Goal: Transaction & Acquisition: Purchase product/service

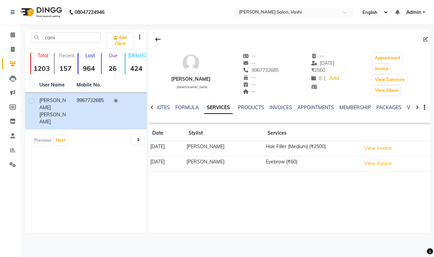
click at [2, 63] on link "Clients" at bounding box center [10, 63] width 16 height 11
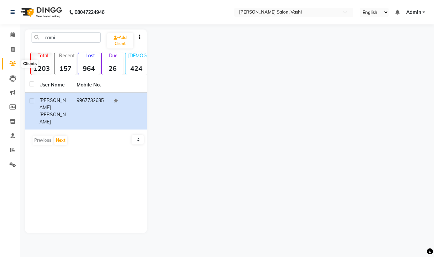
click at [15, 63] on icon at bounding box center [13, 63] width 6 height 5
click at [10, 65] on icon at bounding box center [13, 63] width 6 height 5
click at [12, 65] on icon at bounding box center [13, 63] width 6 height 5
click at [61, 36] on input "cami" at bounding box center [66, 37] width 69 height 11
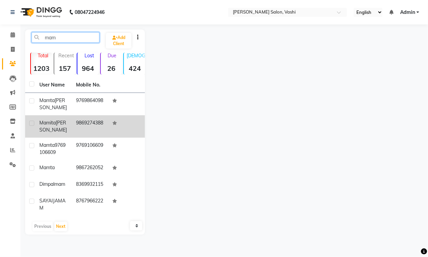
type input "mam"
click at [109, 123] on td at bounding box center [126, 126] width 37 height 22
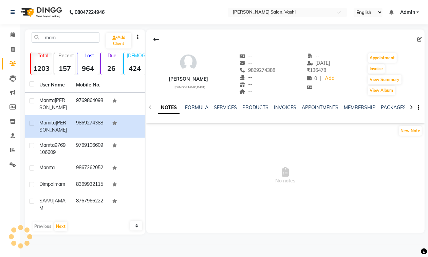
click at [401, 114] on div "NOTES FORMULA SERVICES PRODUCTS INVOICES APPOINTMENTS MEMBERSHIP PACKAGES VOUCH…" at bounding box center [279, 111] width 249 height 15
click at [393, 112] on div "NOTES FORMULA SERVICES PRODUCTS INVOICES APPOINTMENTS MEMBERSHIP PACKAGES VOUCH…" at bounding box center [277, 110] width 238 height 13
click at [394, 107] on link "PACKAGES" at bounding box center [393, 108] width 25 height 6
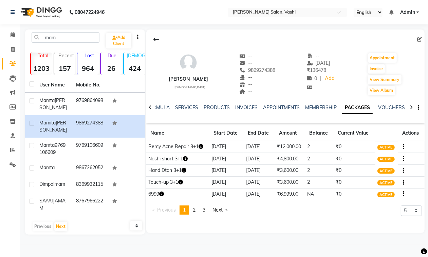
click at [162, 194] on icon "button" at bounding box center [161, 194] width 5 height 5
click at [327, 228] on div "Mamita Rawool female -- -- 9869274388 -- -- -- -- 12-07-2025 ₹ 136478 0 | Add A…" at bounding box center [285, 132] width 278 height 204
click at [12, 48] on icon at bounding box center [13, 49] width 4 height 5
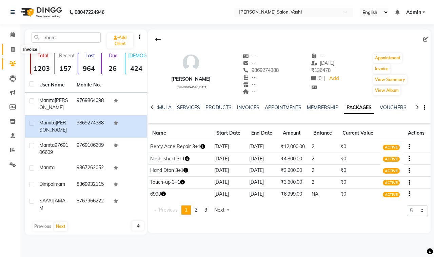
select select "695"
select select "service"
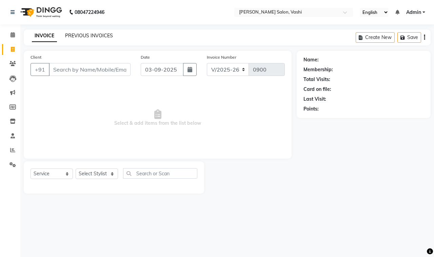
click at [82, 38] on link "PREVIOUS INVOICES" at bounding box center [89, 36] width 48 height 6
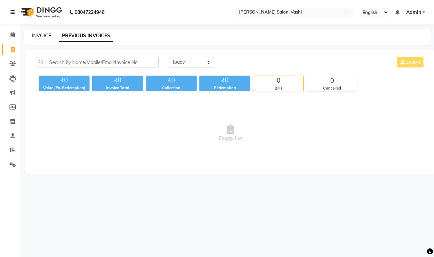
click at [37, 37] on link "INVOICE" at bounding box center [41, 36] width 19 height 6
select select "695"
select select "service"
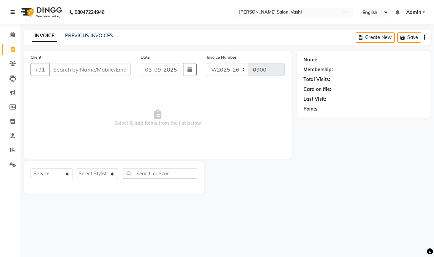
click at [77, 40] on div "INVOICE PREVIOUS INVOICES Create New Save" at bounding box center [227, 38] width 407 height 16
click at [77, 37] on link "PREVIOUS INVOICES" at bounding box center [89, 36] width 48 height 6
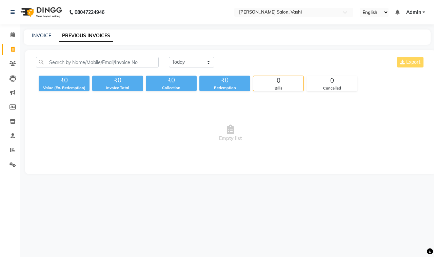
click at [39, 31] on div "INVOICE PREVIOUS INVOICES" at bounding box center [227, 37] width 407 height 15
click at [39, 33] on link "INVOICE" at bounding box center [41, 36] width 19 height 6
select select "695"
select select "service"
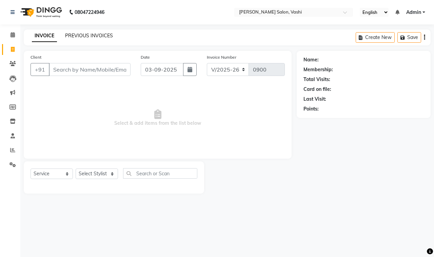
click at [68, 37] on link "PREVIOUS INVOICES" at bounding box center [89, 36] width 48 height 6
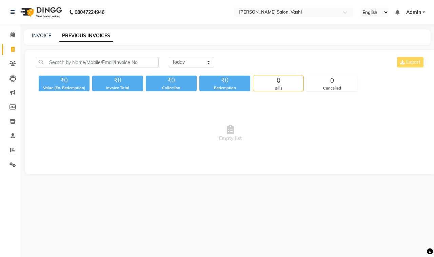
click at [41, 40] on div "INVOICE PREVIOUS INVOICES" at bounding box center [227, 37] width 407 height 15
click at [35, 31] on div "INVOICE PREVIOUS INVOICES" at bounding box center [227, 37] width 407 height 15
click at [109, 38] on link "PREVIOUS INVOICES" at bounding box center [86, 36] width 54 height 12
click at [35, 35] on link "INVOICE" at bounding box center [41, 36] width 19 height 6
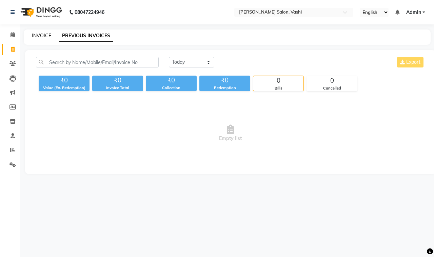
select select "service"
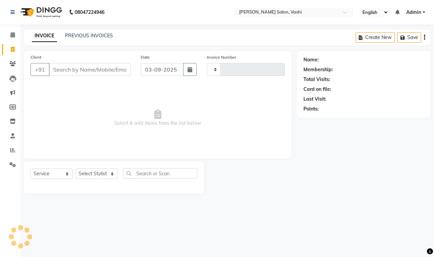
type input "0900"
select select "695"
click at [100, 33] on link "PREVIOUS INVOICES" at bounding box center [89, 36] width 48 height 6
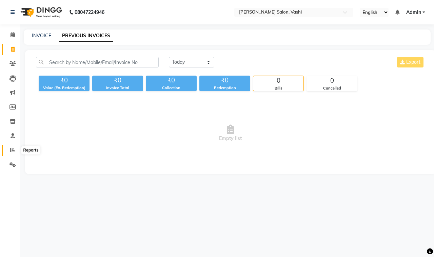
click at [11, 150] on icon at bounding box center [12, 150] width 5 height 5
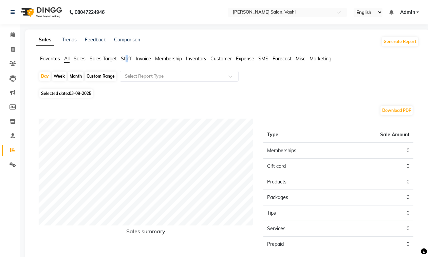
click at [127, 60] on span "Staff" at bounding box center [126, 59] width 11 height 6
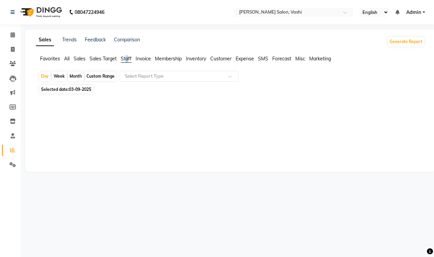
click at [127, 60] on span "Staff" at bounding box center [126, 59] width 11 height 6
click at [70, 74] on div "Month" at bounding box center [76, 77] width 16 height 10
select select "9"
select select "2025"
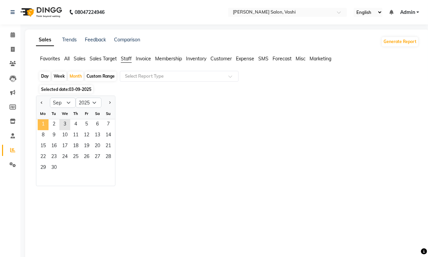
click at [45, 125] on span "1" at bounding box center [43, 124] width 11 height 11
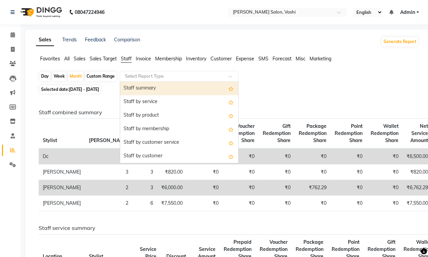
click at [174, 77] on input "text" at bounding box center [173, 76] width 98 height 7
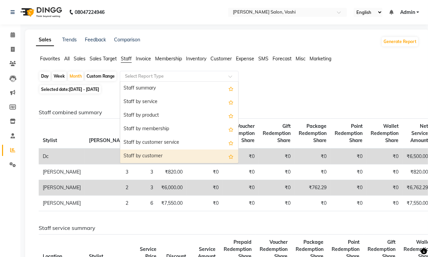
click at [239, 158] on ng-dropdown-panel "Staff summary Staff by service Staff by product Staff by membership Staff by cu…" at bounding box center [179, 122] width 119 height 82
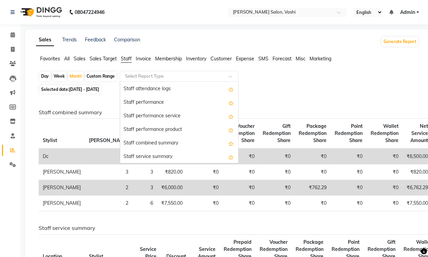
scroll to position [102, 0]
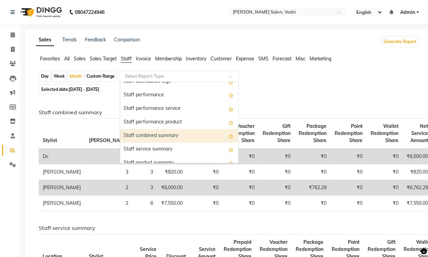
click at [162, 137] on div "Staff combined summary" at bounding box center [179, 136] width 118 height 14
select select "filtered_report"
select select "csv"
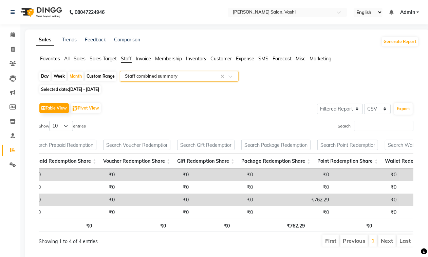
scroll to position [0, 0]
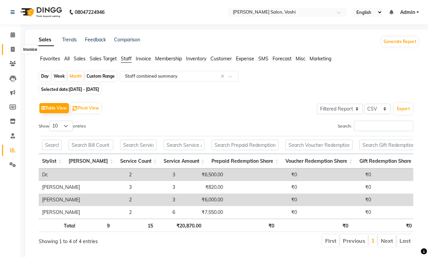
click at [10, 51] on span at bounding box center [13, 50] width 12 height 8
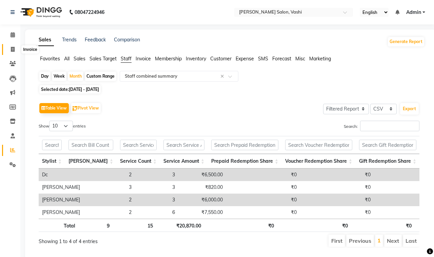
select select "695"
select select "service"
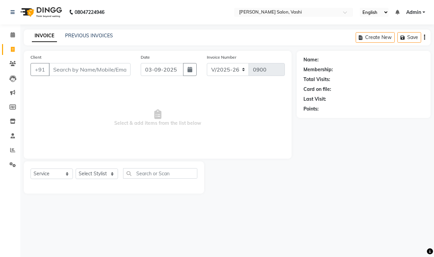
click at [77, 38] on div "PREVIOUS INVOICES" at bounding box center [89, 35] width 48 height 7
click at [78, 33] on link "PREVIOUS INVOICES" at bounding box center [89, 36] width 48 height 6
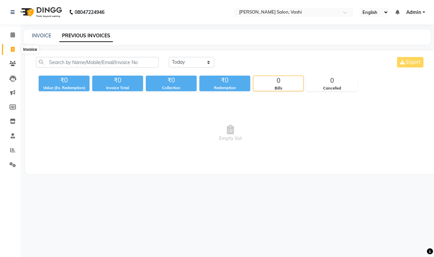
click at [13, 52] on span at bounding box center [13, 50] width 12 height 8
select select "695"
select select "service"
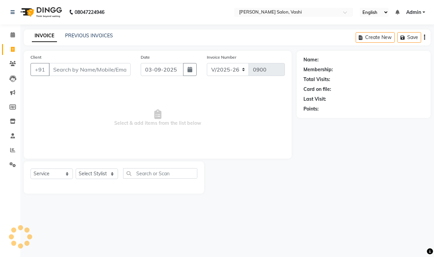
click at [92, 65] on input "Client" at bounding box center [90, 69] width 82 height 13
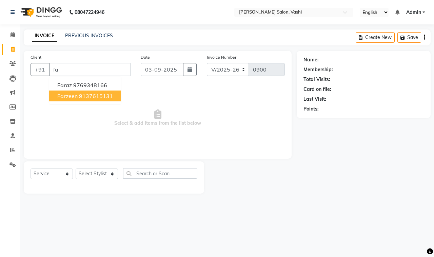
type input "f"
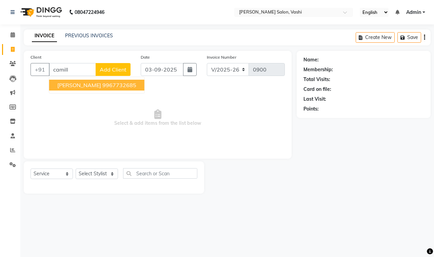
click at [101, 83] on span "CAMILLA FERNANDES" at bounding box center [79, 85] width 44 height 7
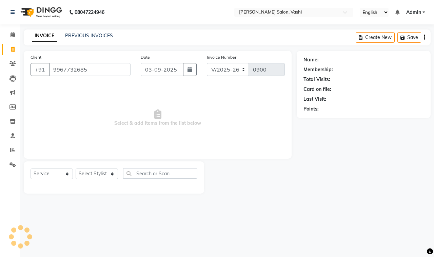
type input "9967732685"
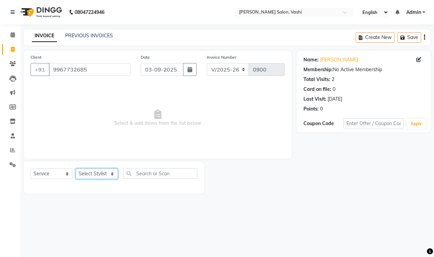
click at [95, 173] on select "Select Stylist DC Dipika Freelancer Hasan Rehan Salmani Vinith Zoya Shaikh" at bounding box center [97, 174] width 42 height 11
select select "85000"
click at [76, 169] on select "Select Stylist DC Dipika Freelancer Hasan Rehan Salmani Vinith Zoya Shaikh" at bounding box center [97, 174] width 42 height 11
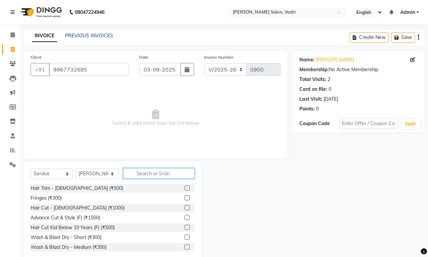
click at [144, 170] on input "text" at bounding box center [158, 173] width 71 height 11
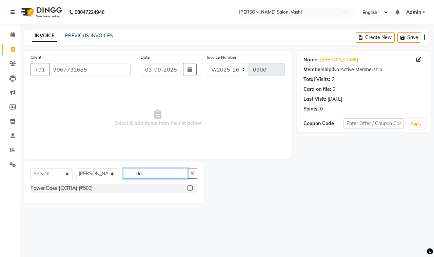
type input "d"
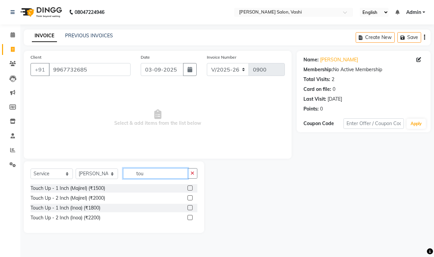
type input "tou"
click at [191, 198] on label at bounding box center [190, 197] width 5 height 5
click at [191, 198] on input "checkbox" at bounding box center [190, 198] width 4 height 4
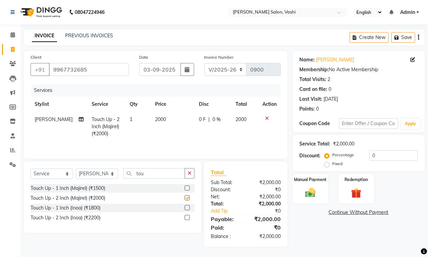
checkbox input "false"
click at [158, 121] on span "2000" at bounding box center [160, 119] width 11 height 6
select select "85000"
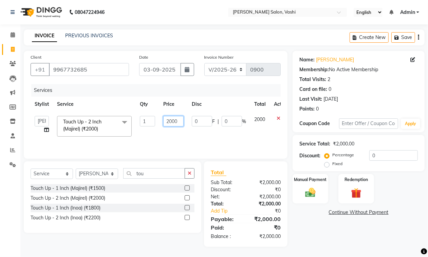
click at [174, 116] on input "2000" at bounding box center [173, 121] width 20 height 11
type input "3000"
click at [169, 140] on td "3000" at bounding box center [173, 126] width 29 height 29
select select "85000"
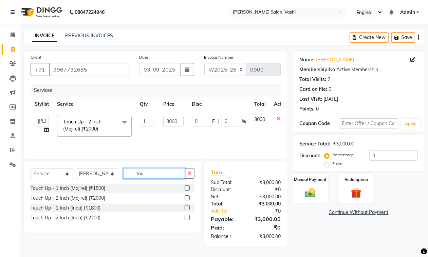
click at [144, 169] on input "tou" at bounding box center [154, 173] width 62 height 11
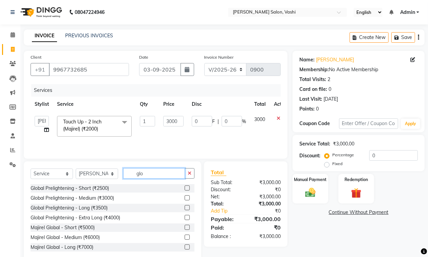
type input "glo"
click at [185, 236] on label at bounding box center [187, 237] width 5 height 5
click at [185, 236] on input "checkbox" at bounding box center [187, 238] width 4 height 4
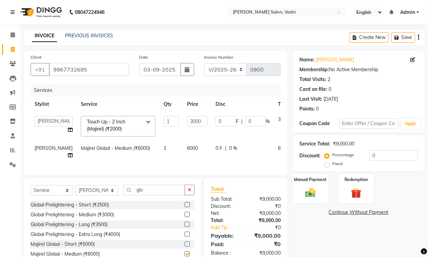
checkbox input "false"
click at [159, 195] on input "glo" at bounding box center [154, 190] width 62 height 11
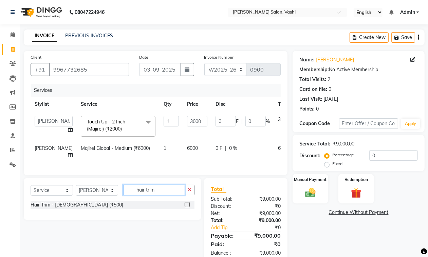
type input "hair trim"
click at [187, 207] on label at bounding box center [187, 204] width 5 height 5
click at [187, 207] on input "checkbox" at bounding box center [187, 205] width 4 height 4
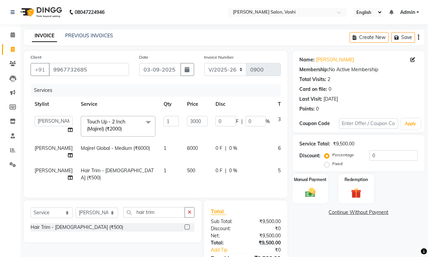
click at [188, 230] on label at bounding box center [187, 227] width 5 height 5
click at [188, 230] on input "checkbox" at bounding box center [187, 227] width 4 height 4
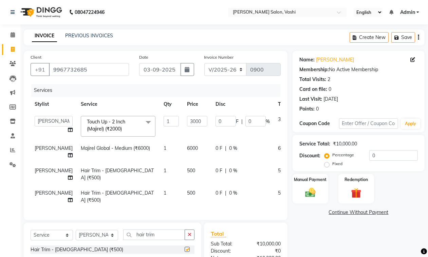
checkbox input "false"
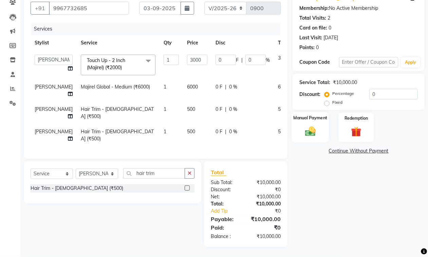
click at [312, 118] on div "Manual Payment" at bounding box center [310, 127] width 37 height 31
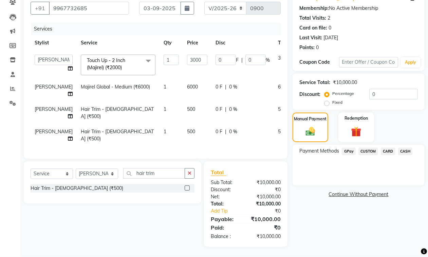
click at [350, 148] on span "GPay" at bounding box center [349, 152] width 14 height 8
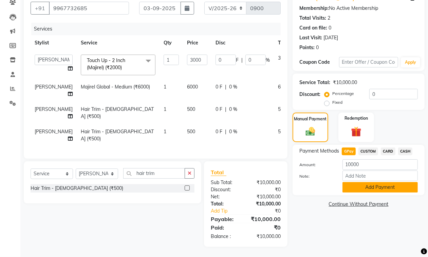
click at [376, 182] on button "Add Payment" at bounding box center [379, 187] width 75 height 11
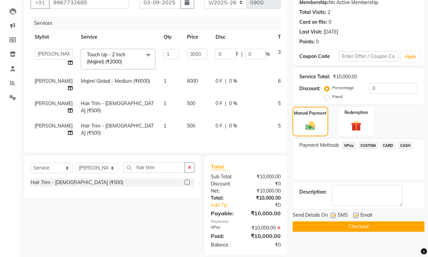
click at [353, 217] on label at bounding box center [355, 215] width 5 height 5
click at [353, 217] on input "checkbox" at bounding box center [355, 216] width 4 height 4
checkbox input "false"
click at [333, 214] on label at bounding box center [333, 215] width 5 height 5
click at [333, 214] on input "checkbox" at bounding box center [333, 216] width 4 height 4
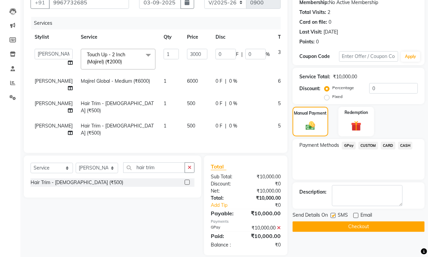
checkbox input "false"
click at [343, 226] on button "Checkout" at bounding box center [359, 227] width 132 height 11
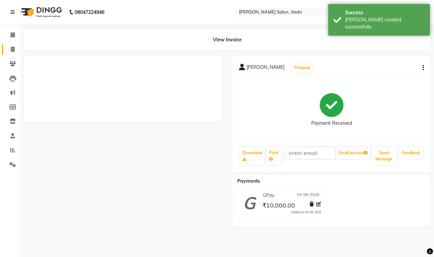
click at [12, 51] on icon at bounding box center [13, 49] width 4 height 5
select select "service"
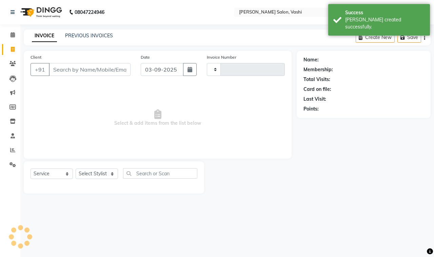
type input "0901"
select select "695"
click at [96, 36] on link "PREVIOUS INVOICES" at bounding box center [89, 36] width 48 height 6
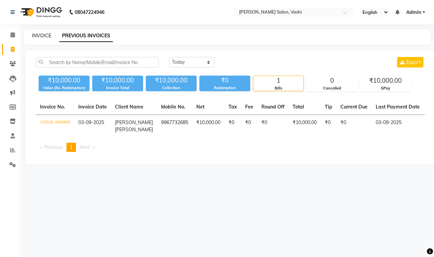
click at [50, 33] on link "INVOICE" at bounding box center [41, 36] width 19 height 6
select select "695"
select select "service"
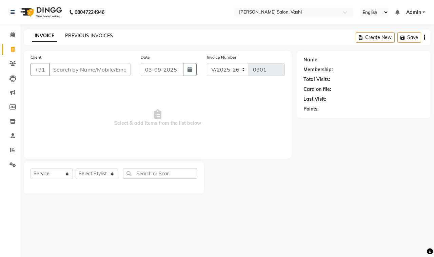
click at [75, 38] on link "PREVIOUS INVOICES" at bounding box center [89, 36] width 48 height 6
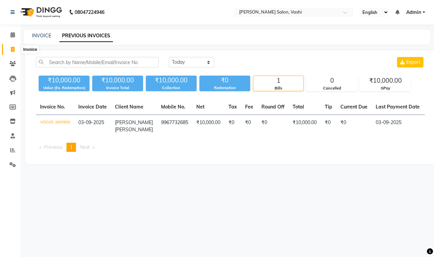
click at [13, 46] on span at bounding box center [13, 50] width 12 height 8
select select "695"
select select "service"
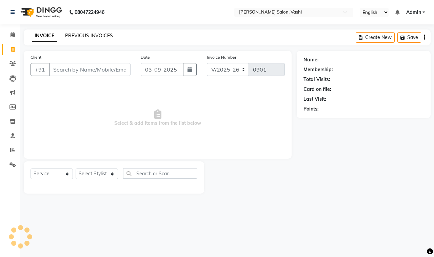
click at [79, 35] on link "PREVIOUS INVOICES" at bounding box center [89, 36] width 48 height 6
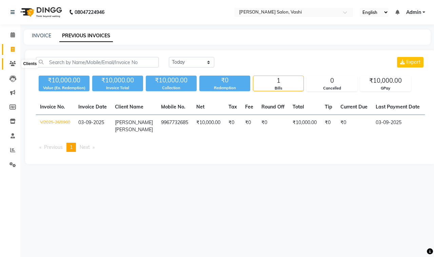
click at [14, 61] on icon at bounding box center [13, 63] width 6 height 5
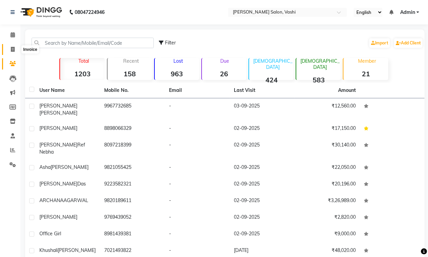
click at [13, 53] on span at bounding box center [13, 50] width 12 height 8
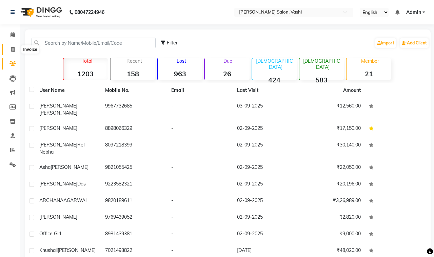
select select "service"
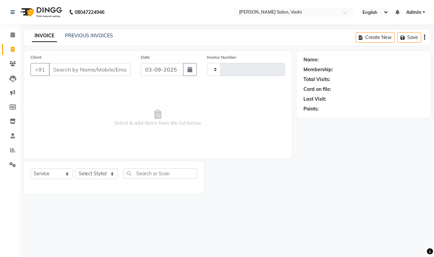
type input "0901"
click at [14, 48] on icon at bounding box center [13, 49] width 4 height 5
select select "service"
type input "0901"
select select "695"
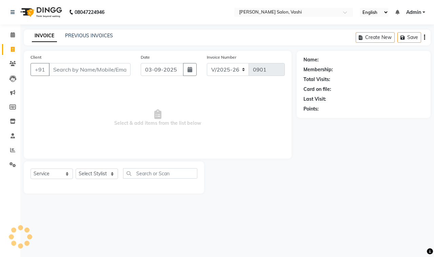
click at [111, 72] on input "Client" at bounding box center [90, 69] width 82 height 13
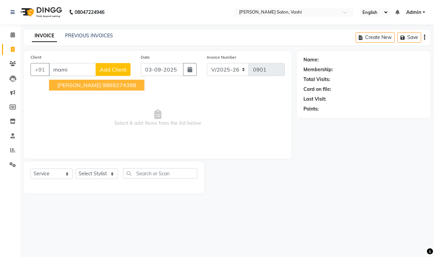
click at [96, 87] on span "[PERSON_NAME]" at bounding box center [79, 85] width 44 height 7
type input "9869274388"
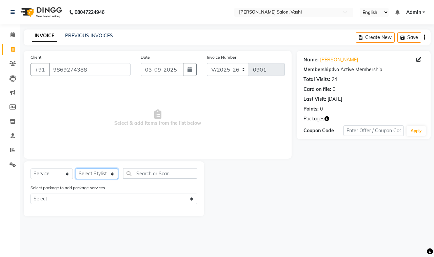
click at [96, 172] on select "Select Stylist DC Dipika Freelancer [PERSON_NAME] [PERSON_NAME] [PERSON_NAME]" at bounding box center [97, 174] width 42 height 11
select select "10404"
click at [76, 169] on select "Select Stylist DC Dipika Freelancer [PERSON_NAME] [PERSON_NAME] [PERSON_NAME]" at bounding box center [97, 174] width 42 height 11
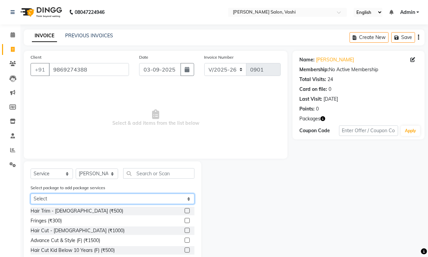
click at [71, 194] on select "Select Remy Acne Repair 3+1 Nashi short 3+1 Hand Dtan 3+1 Touch-up 3+1 6999" at bounding box center [113, 199] width 164 height 11
click at [31, 194] on select "Select Remy Acne Repair 3+1 Nashi short 3+1 Hand Dtan 3+1 Touch-up 3+1 6999" at bounding box center [113, 199] width 164 height 11
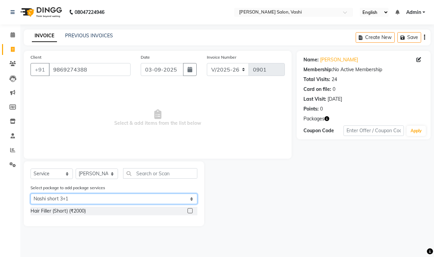
click at [53, 195] on select "Select Remy Acne Repair 3+1 Nashi short 3+1 Hand Dtan 3+1 Touch-up 3+1 6999" at bounding box center [114, 199] width 167 height 11
select select "1: Object"
click at [31, 194] on select "Select Remy Acne Repair 3+1 Nashi short 3+1 Hand Dtan 3+1 Touch-up 3+1 6999" at bounding box center [114, 199] width 167 height 11
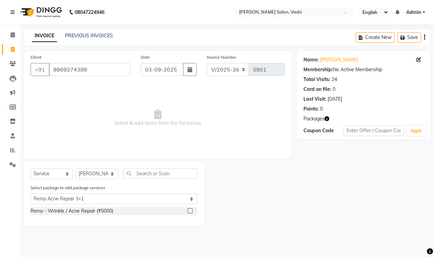
click at [192, 210] on label at bounding box center [190, 210] width 5 height 5
click at [192, 210] on input "checkbox" at bounding box center [190, 211] width 4 height 4
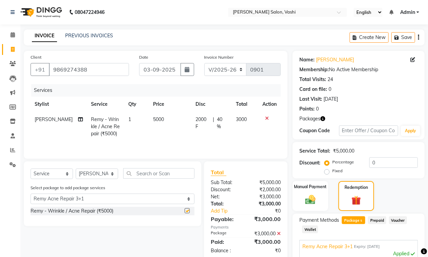
checkbox input "false"
click at [82, 199] on select "Select Remy Acne Repair 3+1 Nashi short 3+1 Hand Dtan 3+1 Touch-up 3+1 6999" at bounding box center [113, 199] width 164 height 11
select select "3: Object"
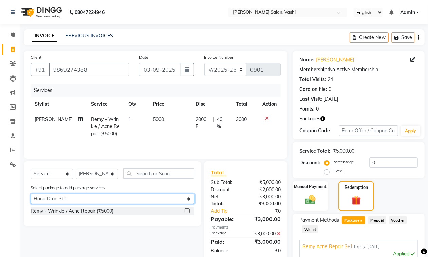
click at [31, 194] on select "Select Remy Acne Repair 3+1 Nashi short 3+1 Hand Dtan 3+1 Touch-up 3+1 6999" at bounding box center [113, 199] width 164 height 11
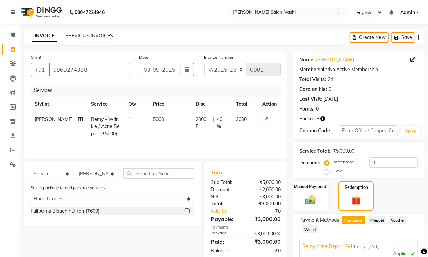
click at [187, 211] on label at bounding box center [187, 210] width 5 height 5
click at [187, 211] on input "checkbox" at bounding box center [187, 211] width 4 height 4
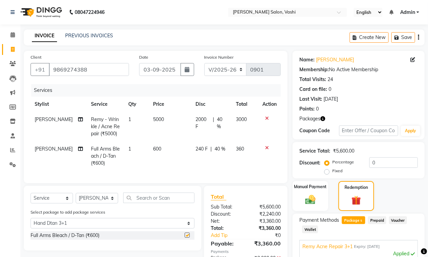
checkbox input "false"
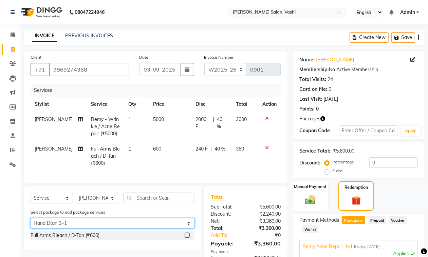
click at [73, 228] on select "Select Remy Acne Repair 3+1 Nashi short 3+1 Hand Dtan 3+1 Touch-up 3+1 6999" at bounding box center [113, 223] width 164 height 11
select select "4: Object"
click at [31, 224] on select "Select Remy Acne Repair 3+1 Nashi short 3+1 Hand Dtan 3+1 Touch-up 3+1 6999" at bounding box center [113, 223] width 164 height 11
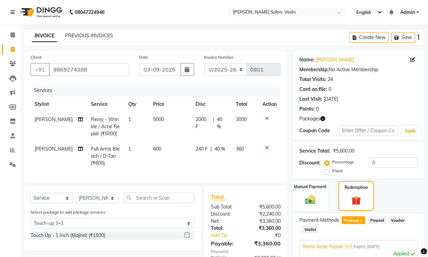
click at [187, 238] on label at bounding box center [187, 235] width 5 height 5
click at [187, 238] on input "checkbox" at bounding box center [187, 235] width 4 height 4
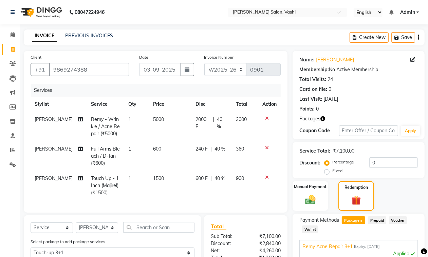
checkbox input "false"
click at [97, 233] on select "Select Stylist DC Dipika Freelancer [PERSON_NAME] [PERSON_NAME] [PERSON_NAME]" at bounding box center [97, 228] width 42 height 11
select select "10481"
click at [76, 229] on select "Select Stylist DC Dipika Freelancer [PERSON_NAME] [PERSON_NAME] [PERSON_NAME]" at bounding box center [97, 228] width 42 height 11
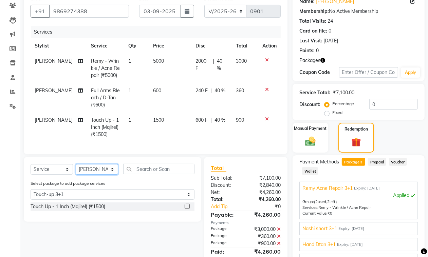
scroll to position [123, 0]
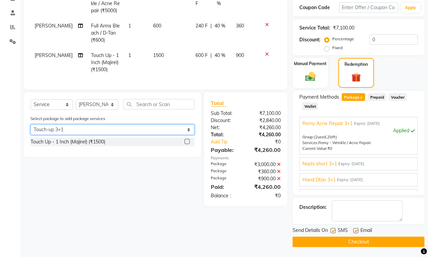
click at [100, 132] on select "Select Remy Acne Repair 3+1 Nashi short 3+1 Hand Dtan 3+1 Touch-up 3+1 6999" at bounding box center [113, 130] width 164 height 11
select select "2: Object"
click at [31, 130] on select "Select Remy Acne Repair 3+1 Nashi short 3+1 Hand Dtan 3+1 Touch-up 3+1 6999" at bounding box center [113, 130] width 164 height 11
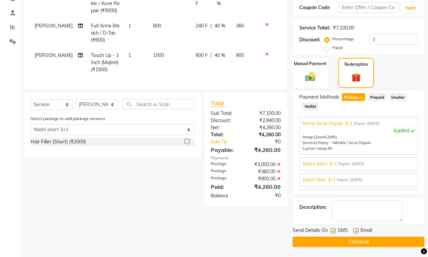
click at [186, 144] on label at bounding box center [187, 141] width 5 height 5
click at [186, 144] on input "checkbox" at bounding box center [187, 142] width 4 height 4
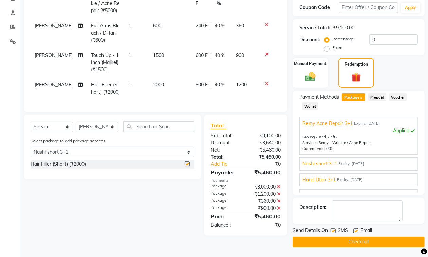
checkbox input "false"
click at [357, 233] on label at bounding box center [355, 230] width 5 height 5
click at [357, 233] on input "checkbox" at bounding box center [355, 231] width 4 height 4
checkbox input "false"
click at [334, 232] on label at bounding box center [333, 230] width 5 height 5
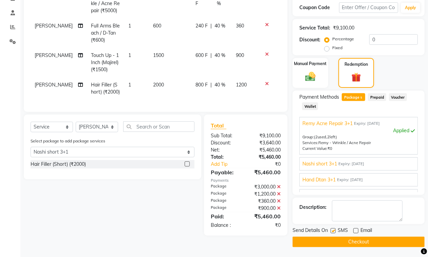
click at [334, 232] on input "checkbox" at bounding box center [333, 231] width 4 height 4
checkbox input "false"
click at [339, 240] on button "Checkout" at bounding box center [359, 242] width 132 height 11
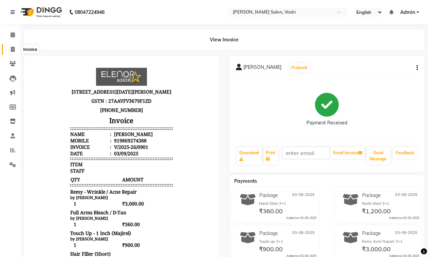
click at [12, 51] on icon at bounding box center [13, 49] width 4 height 5
select select "service"
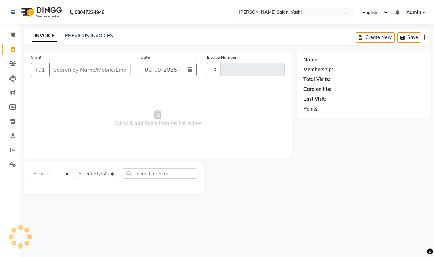
type input "0902"
select select "695"
click at [73, 33] on link "PREVIOUS INVOICES" at bounding box center [89, 36] width 48 height 6
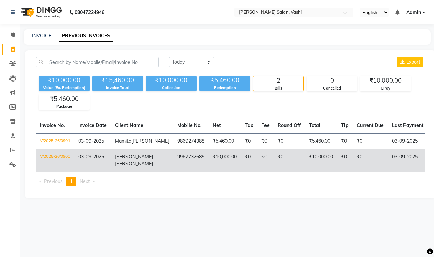
click at [173, 167] on td "9967732685" at bounding box center [190, 160] width 35 height 22
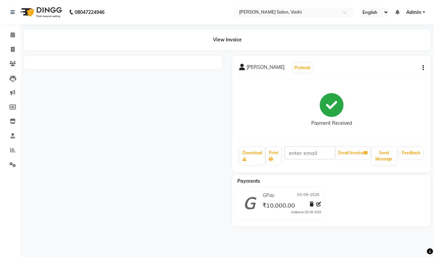
click at [423, 68] on icon "button" at bounding box center [423, 68] width 1 height 0
click at [377, 70] on div "Edit Item Staff" at bounding box center [389, 68] width 46 height 8
select select "85000"
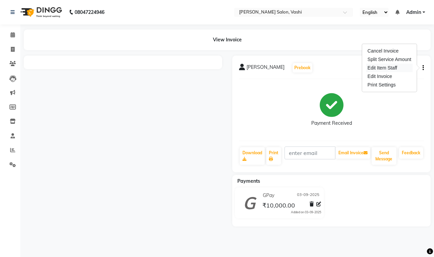
select select "85000"
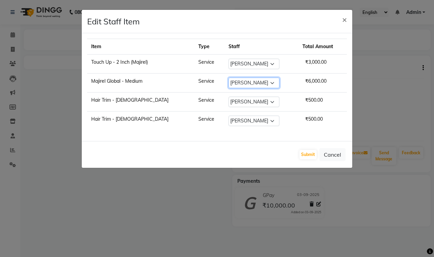
click at [229, 85] on select "Select DC Dipika Freelancer Hasan Rehan Salmani Vinith Zoya Shaikh" at bounding box center [254, 83] width 51 height 11
select select "10481"
click at [229, 78] on select "Select DC Dipika Freelancer Hasan Rehan Salmani Vinith Zoya Shaikh" at bounding box center [254, 83] width 51 height 11
click at [106, 99] on td "Hair Trim - Female" at bounding box center [140, 102] width 107 height 19
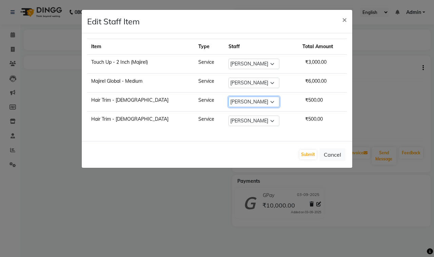
click at [243, 101] on select "Select DC Dipika Freelancer Hasan Rehan Salmani Vinith Zoya Shaikh" at bounding box center [254, 102] width 51 height 11
select select "15375"
click at [229, 97] on select "Select DC Dipika Freelancer Hasan Rehan Salmani Vinith Zoya Shaikh" at bounding box center [254, 102] width 51 height 11
click at [232, 126] on select "Select DC Dipika Freelancer Hasan Rehan Salmani Vinith Zoya Shaikh" at bounding box center [254, 121] width 51 height 11
select select "15375"
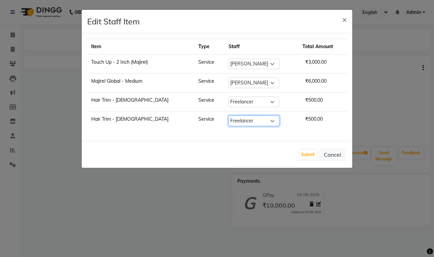
click at [229, 117] on select "Select DC Dipika Freelancer Hasan Rehan Salmani Vinith Zoya Shaikh" at bounding box center [254, 121] width 51 height 11
click at [233, 58] on td "Select DC Dipika Freelancer Hasan Rehan Salmani Vinith Zoya Shaikh" at bounding box center [262, 64] width 74 height 19
click at [245, 119] on select "Select DC Dipika Freelancer Hasan Rehan Salmani Vinith Zoya Shaikh" at bounding box center [254, 121] width 51 height 11
click at [282, 130] on td "Select DC Dipika Freelancer Hasan Rehan Salmani Vinith Zoya Shaikh" at bounding box center [262, 121] width 74 height 19
click at [314, 154] on button "Submit" at bounding box center [308, 155] width 17 height 10
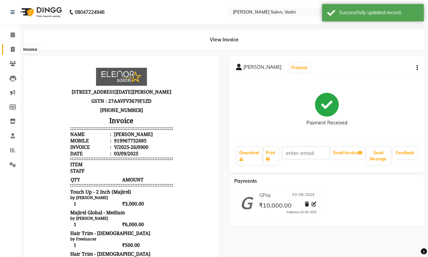
click at [10, 52] on span at bounding box center [13, 50] width 12 height 8
select select "service"
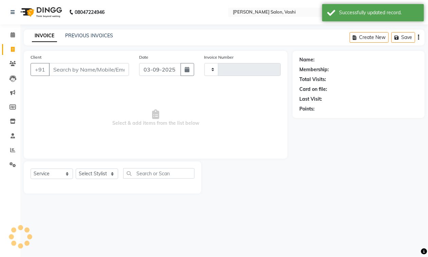
type input "0902"
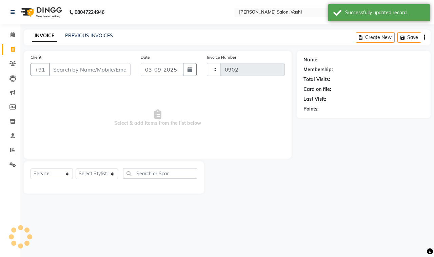
select select "695"
click at [99, 35] on link "PREVIOUS INVOICES" at bounding box center [89, 36] width 48 height 6
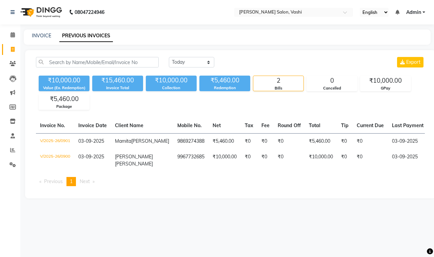
click at [102, 37] on link "PREVIOUS INVOICES" at bounding box center [86, 36] width 54 height 12
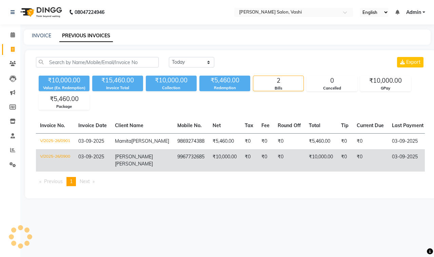
click at [209, 165] on td "₹10,000.00" at bounding box center [225, 160] width 32 height 22
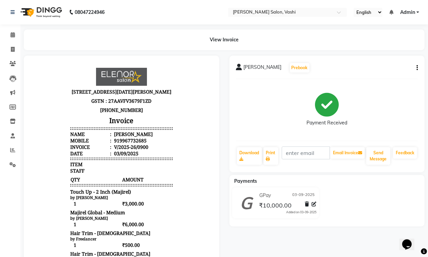
click at [416, 68] on icon "button" at bounding box center [416, 68] width 1 height 0
click at [383, 77] on div "Edit Invoice" at bounding box center [383, 76] width 46 height 8
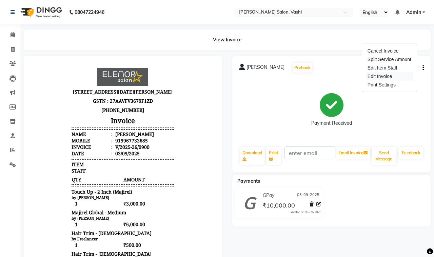
select select "service"
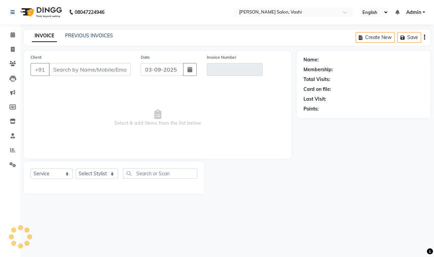
type input "9967732685"
type input "V/2025-26/0900"
select select "select"
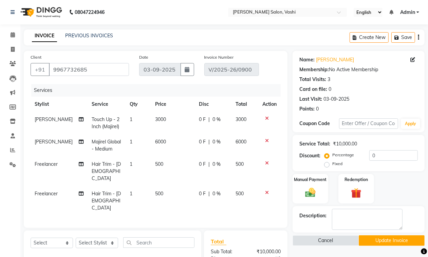
click at [107, 119] on span "Touch Up - 2 Inch (Majirel)" at bounding box center [106, 122] width 28 height 13
select select "85000"
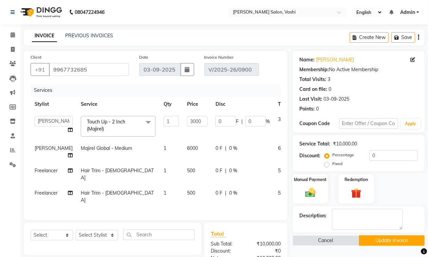
click at [183, 119] on td "3000" at bounding box center [197, 126] width 29 height 29
click at [187, 121] on input "3000" at bounding box center [197, 121] width 20 height 11
type input "2500"
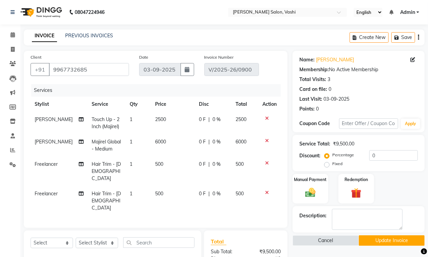
click at [109, 154] on td "Majirel Global - Medium" at bounding box center [107, 145] width 38 height 22
select select "10481"
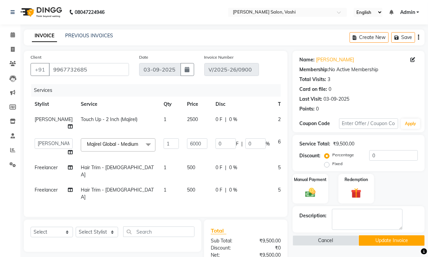
click at [95, 167] on td "Hair Trim - Female" at bounding box center [118, 171] width 83 height 22
select select "15375"
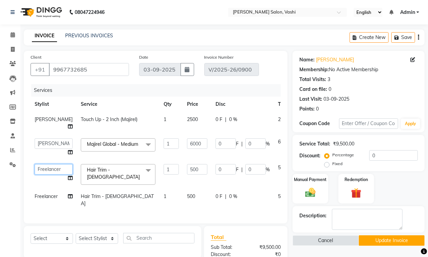
click at [48, 164] on select "DC Dipika Freelancer Hasan Rehan Salmani Vinith Zoya Shaikh" at bounding box center [54, 169] width 38 height 11
select select "10481"
click at [40, 193] on span "Freelancer" at bounding box center [46, 196] width 23 height 6
select select "15375"
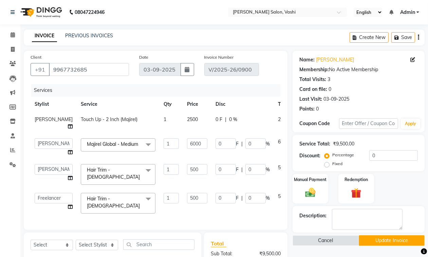
click at [87, 200] on span "Hair Trim - Female" at bounding box center [113, 202] width 53 height 13
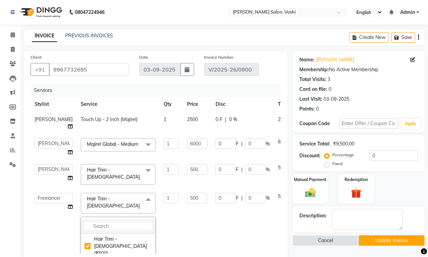
click at [90, 223] on input "multiselect-search" at bounding box center [117, 226] width 67 height 7
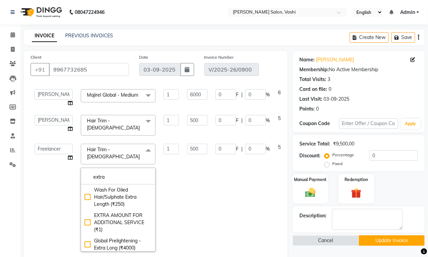
scroll to position [62, 0]
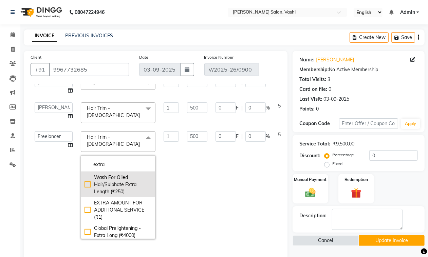
type input "extra"
click at [84, 175] on div "Wash For Oiled Hair/Sulphate Extra Length (₹250)" at bounding box center [117, 184] width 67 height 21
checkbox input "true"
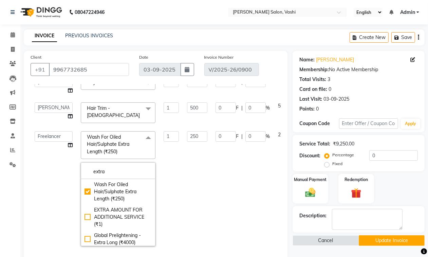
click at [183, 168] on td "250" at bounding box center [197, 188] width 29 height 123
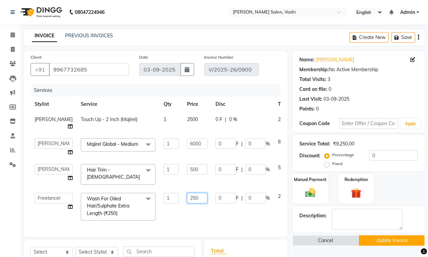
click at [187, 197] on input "250" at bounding box center [197, 198] width 20 height 11
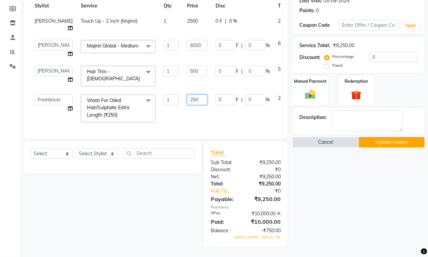
scroll to position [106, 0]
type input "1000"
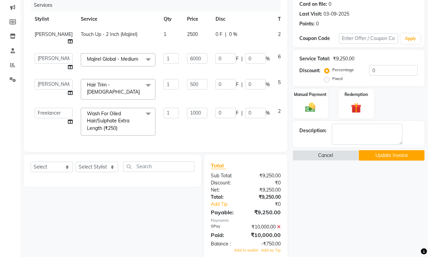
click at [191, 107] on tr "DC Dipika Freelancer Hasan Rehan Salmani Vinith Zoya Shaikh Wash For Oiled Hair…" at bounding box center [173, 122] width 285 height 36
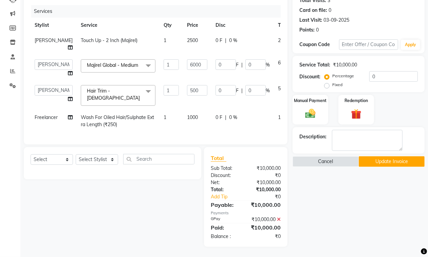
click at [183, 110] on td "1000" at bounding box center [197, 121] width 29 height 22
select select "15375"
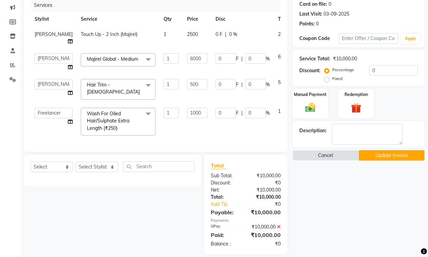
scroll to position [106, 0]
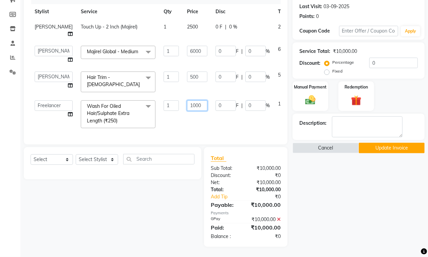
click at [187, 100] on input "1000" at bounding box center [197, 105] width 20 height 11
type input "1500"
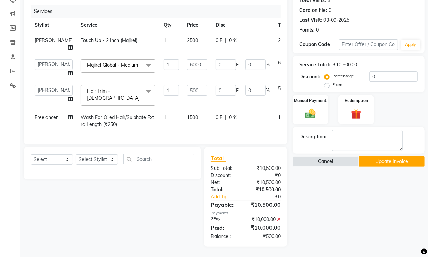
scroll to position [85, 0]
click at [139, 115] on tr "Freelancer Wash For Oiled Hair/Sulphate Extra Length (₹250) 1 1500 0 F | 0 % 15…" at bounding box center [173, 121] width 285 height 22
click at [280, 219] on icon at bounding box center [279, 219] width 4 height 5
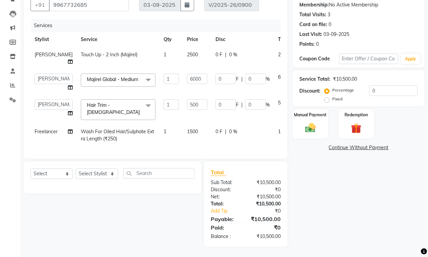
scroll to position [63, 0]
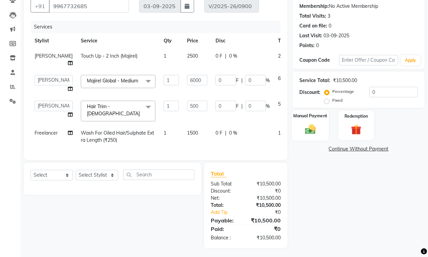
click at [316, 130] on img at bounding box center [310, 129] width 17 height 12
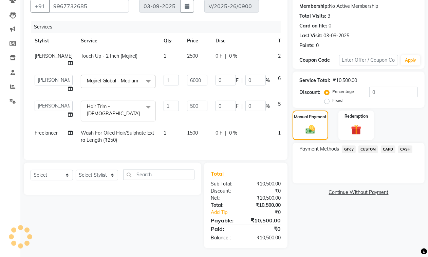
click at [349, 151] on span "GPay" at bounding box center [349, 150] width 14 height 8
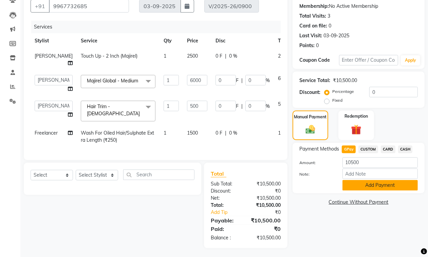
click at [356, 188] on button "Add Payment" at bounding box center [379, 185] width 75 height 11
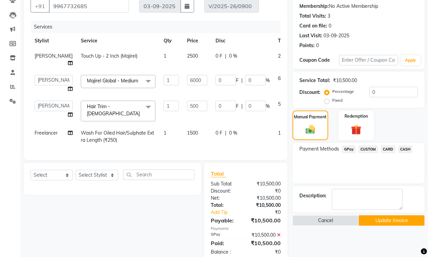
click at [393, 225] on button "Update Invoice" at bounding box center [392, 220] width 66 height 11
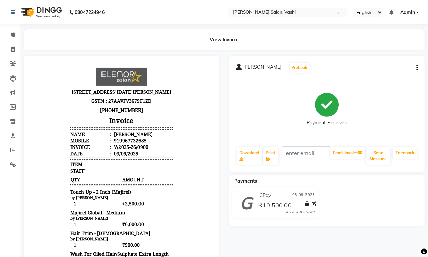
click at [8, 57] on li "Clients" at bounding box center [10, 64] width 20 height 15
drag, startPoint x: 8, startPoint y: 55, endPoint x: 12, endPoint y: 50, distance: 6.1
click at [9, 54] on li "Invoice" at bounding box center [10, 49] width 20 height 15
click at [12, 50] on icon at bounding box center [13, 49] width 4 height 5
select select "695"
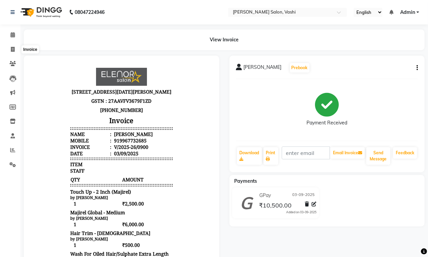
select select "service"
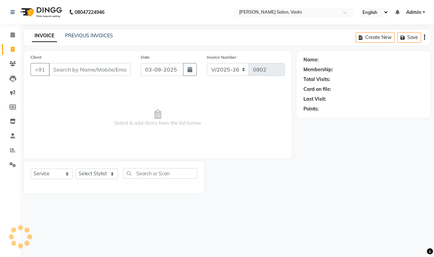
click at [91, 71] on input "Client" at bounding box center [90, 69] width 82 height 13
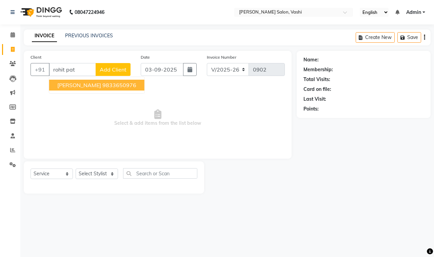
click at [65, 85] on span "[PERSON_NAME]" at bounding box center [79, 85] width 44 height 7
type input "9833650976"
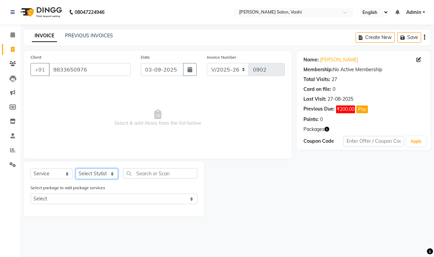
click at [97, 172] on select "Select Stylist DC Dipika Freelancer Hasan Rehan Salmani Vinith Zoya Shaikh" at bounding box center [97, 174] width 42 height 11
click at [76, 169] on select "Select Stylist DC Dipika Freelancer Hasan Rehan Salmani Vinith Zoya Shaikh" at bounding box center [97, 174] width 42 height 11
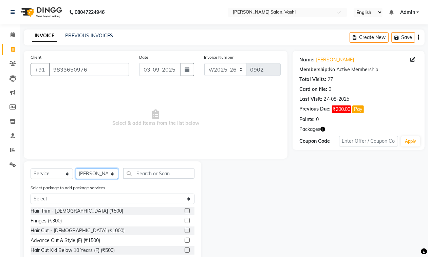
click at [104, 173] on select "Select Stylist DC Dipika Freelancer [PERSON_NAME] [PERSON_NAME] [PERSON_NAME]" at bounding box center [97, 174] width 42 height 11
select select "10404"
click at [76, 169] on select "Select Stylist DC Dipika Freelancer [PERSON_NAME] [PERSON_NAME] [PERSON_NAME]" at bounding box center [97, 174] width 42 height 11
drag, startPoint x: 158, startPoint y: 175, endPoint x: 161, endPoint y: 175, distance: 3.4
click at [158, 175] on input "text" at bounding box center [158, 173] width 71 height 11
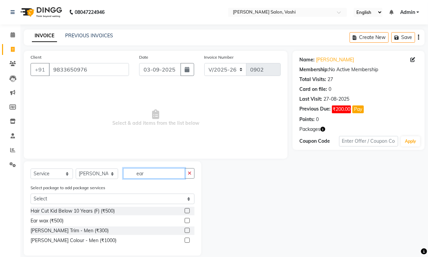
type input "ear"
click at [185, 219] on label at bounding box center [187, 220] width 5 height 5
click at [185, 219] on input "checkbox" at bounding box center [187, 221] width 4 height 4
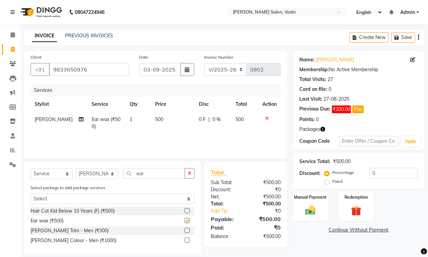
checkbox input "false"
click at [141, 177] on input "ear" at bounding box center [154, 173] width 62 height 11
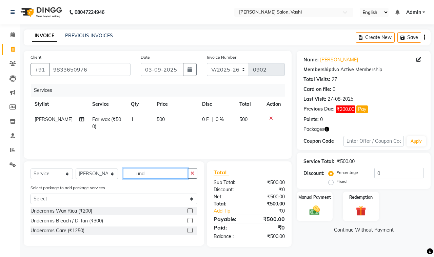
type input "und"
click at [189, 211] on label at bounding box center [190, 210] width 5 height 5
click at [189, 211] on input "checkbox" at bounding box center [190, 211] width 4 height 4
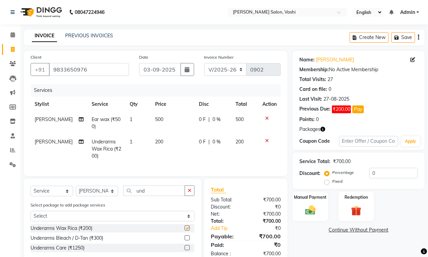
checkbox input "false"
click at [336, 109] on span "₹200.00" at bounding box center [341, 110] width 19 height 8
click at [340, 111] on span "₹200.00" at bounding box center [341, 110] width 19 height 8
click at [361, 111] on button "Pay" at bounding box center [358, 110] width 12 height 8
select select "1"
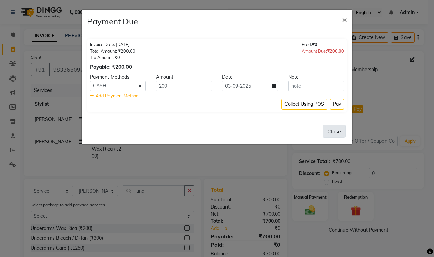
click at [340, 132] on button "Close" at bounding box center [334, 131] width 23 height 13
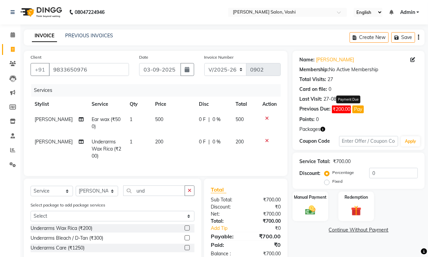
scroll to position [23, 0]
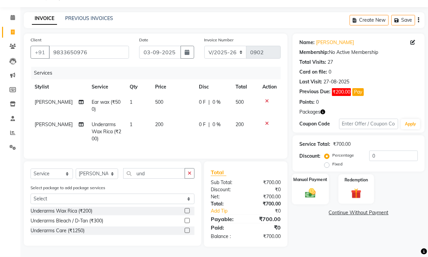
click at [309, 180] on div "Manual Payment" at bounding box center [310, 189] width 37 height 31
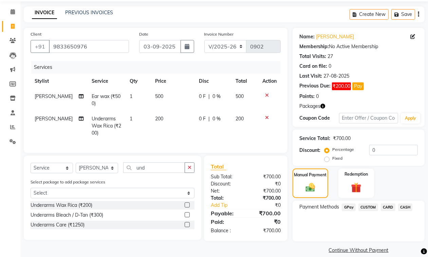
click at [350, 209] on span "GPay" at bounding box center [349, 208] width 14 height 8
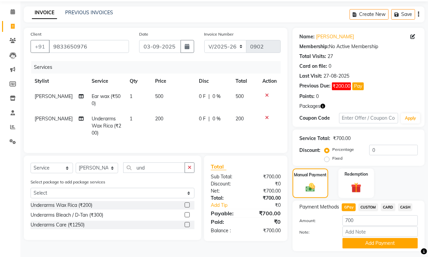
drag, startPoint x: 371, startPoint y: 240, endPoint x: 377, endPoint y: 238, distance: 6.4
click at [372, 240] on button "Add Payment" at bounding box center [379, 243] width 75 height 11
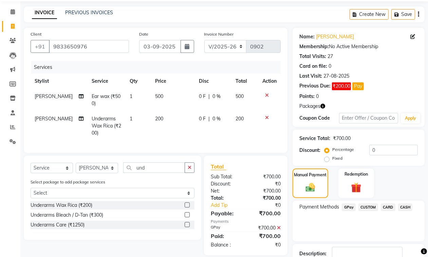
scroll to position [70, 0]
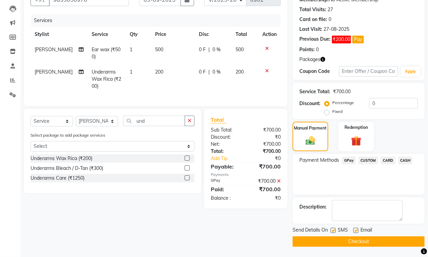
click at [353, 231] on label at bounding box center [355, 230] width 5 height 5
click at [353, 231] on input "checkbox" at bounding box center [355, 231] width 4 height 4
checkbox input "false"
click at [333, 230] on label at bounding box center [333, 230] width 5 height 5
click at [333, 230] on input "checkbox" at bounding box center [333, 231] width 4 height 4
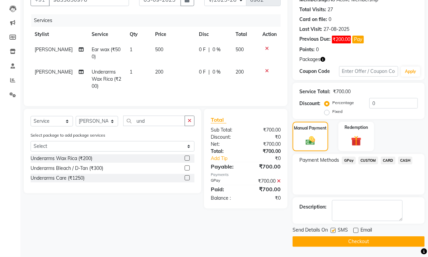
checkbox input "false"
click at [340, 241] on button "Checkout" at bounding box center [359, 242] width 132 height 11
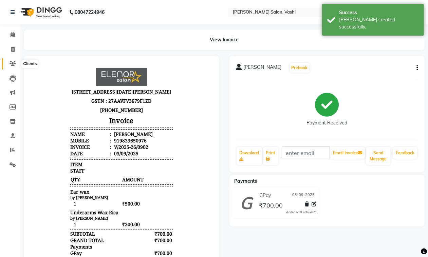
click at [11, 63] on icon at bounding box center [13, 63] width 6 height 5
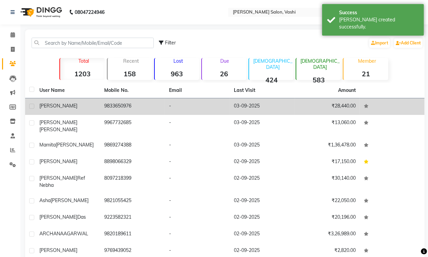
click at [78, 111] on td "[PERSON_NAME]" at bounding box center [67, 106] width 65 height 17
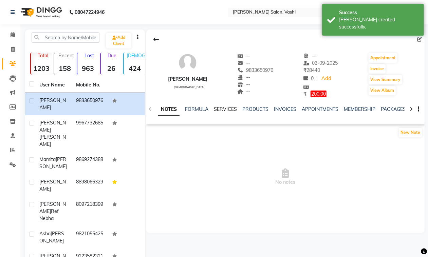
click at [224, 109] on link "SERVICES" at bounding box center [225, 109] width 23 height 6
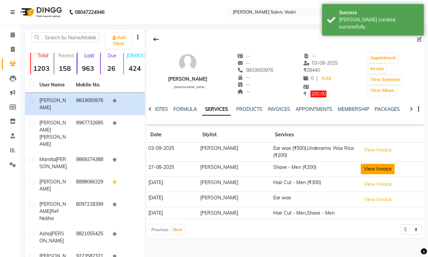
click at [362, 168] on button "View Invoice" at bounding box center [378, 169] width 34 height 11
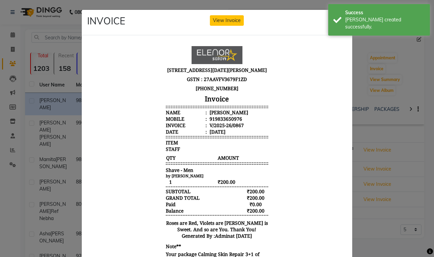
click at [329, 20] on button "Close" at bounding box center [338, 20] width 18 height 11
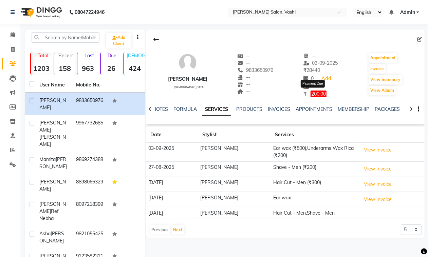
click at [316, 93] on span "200.00" at bounding box center [319, 94] width 16 height 7
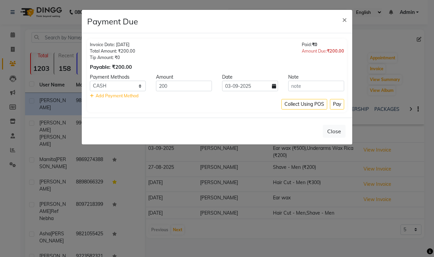
click at [119, 80] on div "Payment Methods" at bounding box center [118, 77] width 66 height 7
click at [120, 84] on select "GPay CUSTOM CARD CASH" at bounding box center [118, 86] width 56 height 11
select select "5"
click at [90, 81] on select "GPay CUSTOM CARD CASH" at bounding box center [118, 86] width 56 height 11
click at [338, 102] on button "Pay" at bounding box center [337, 104] width 14 height 11
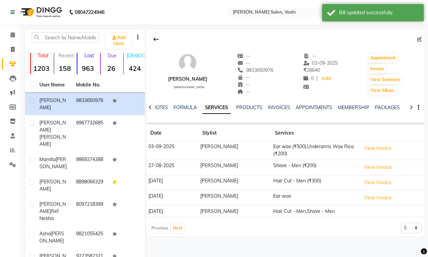
drag, startPoint x: 14, startPoint y: 55, endPoint x: 13, endPoint y: 50, distance: 5.9
click at [14, 55] on li "Invoice" at bounding box center [10, 49] width 20 height 15
click at [13, 50] on icon at bounding box center [13, 49] width 4 height 5
select select "695"
select select "service"
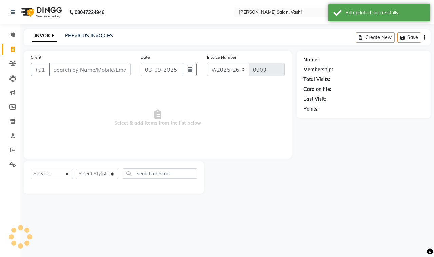
click at [102, 32] on div "PREVIOUS INVOICES" at bounding box center [89, 35] width 48 height 7
click at [104, 33] on link "PREVIOUS INVOICES" at bounding box center [89, 36] width 48 height 6
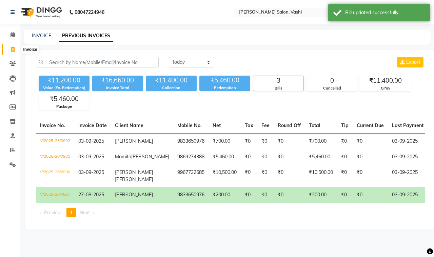
click at [14, 48] on icon at bounding box center [13, 49] width 4 height 5
select select "695"
select select "service"
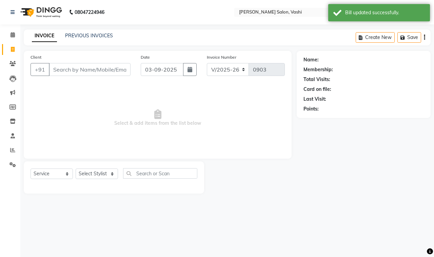
click at [126, 69] on input "Client" at bounding box center [90, 69] width 82 height 13
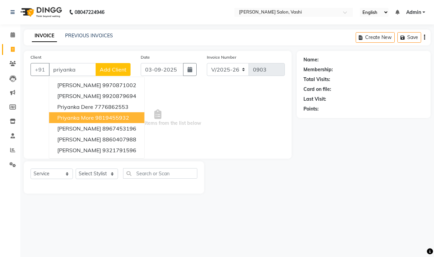
click at [116, 113] on button "priyanka More 9819455932" at bounding box center [96, 117] width 95 height 11
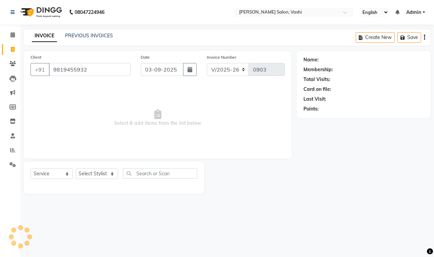
type input "9819455932"
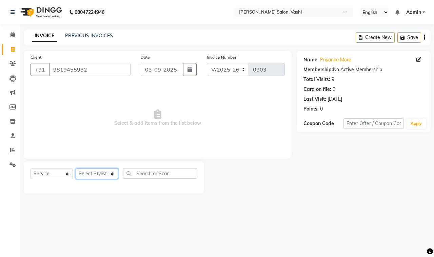
click at [82, 173] on select "Select Stylist DC Dipika Freelancer [PERSON_NAME] [PERSON_NAME] [PERSON_NAME]" at bounding box center [97, 174] width 42 height 11
click at [76, 169] on select "Select Stylist DC Dipika Freelancer [PERSON_NAME] [PERSON_NAME] [PERSON_NAME]" at bounding box center [97, 174] width 42 height 11
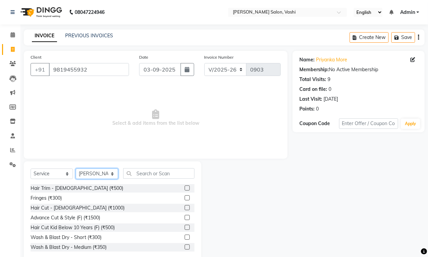
click at [92, 171] on select "Select Stylist DC Dipika Freelancer [PERSON_NAME] [PERSON_NAME] [PERSON_NAME]" at bounding box center [97, 174] width 42 height 11
select select "85000"
click at [76, 169] on select "Select Stylist DC Dipika Freelancer [PERSON_NAME] [PERSON_NAME] [PERSON_NAME]" at bounding box center [97, 174] width 42 height 11
click at [153, 170] on input "text" at bounding box center [158, 173] width 71 height 11
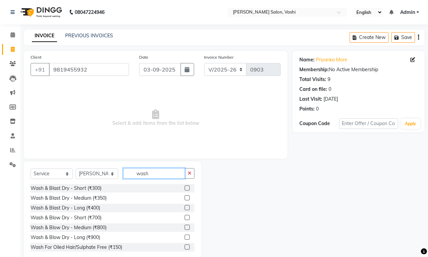
type input "wash"
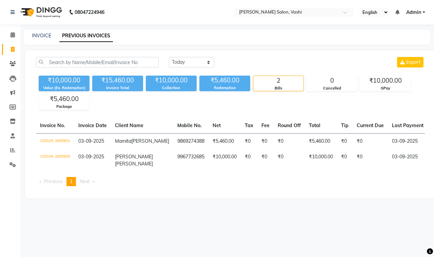
click at [13, 41] on li "Calendar" at bounding box center [10, 35] width 20 height 15
click at [13, 46] on span at bounding box center [13, 50] width 12 height 8
select select "service"
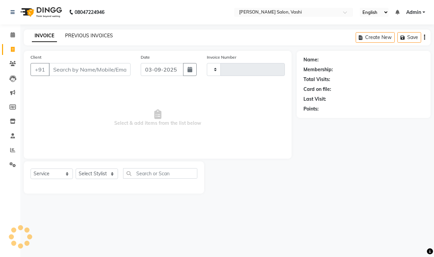
type input "0903"
select select "695"
click at [79, 33] on link "PREVIOUS INVOICES" at bounding box center [89, 36] width 48 height 6
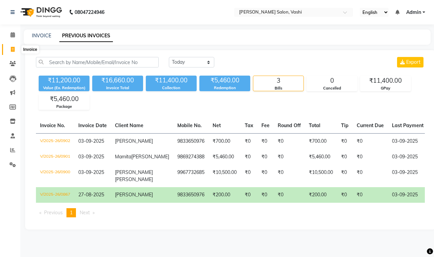
click at [13, 50] on icon at bounding box center [13, 49] width 4 height 5
select select "695"
select select "service"
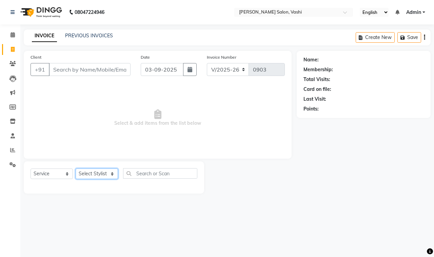
click at [86, 175] on select "Select Stylist DC Dipika Freelancer [PERSON_NAME] [PERSON_NAME] [PERSON_NAME]" at bounding box center [97, 174] width 42 height 11
select select "85000"
click at [76, 169] on select "Select Stylist DC Dipika Freelancer [PERSON_NAME] [PERSON_NAME] [PERSON_NAME]" at bounding box center [97, 174] width 42 height 11
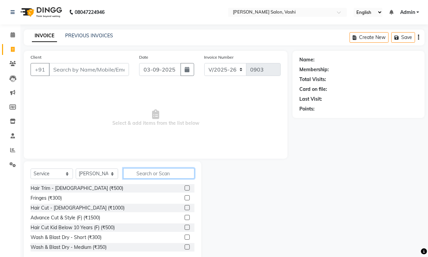
drag, startPoint x: 150, startPoint y: 170, endPoint x: 221, endPoint y: 167, distance: 70.7
click at [152, 170] on input "text" at bounding box center [158, 173] width 71 height 11
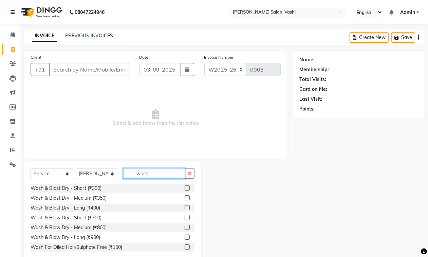
type input "wash"
click at [185, 198] on label at bounding box center [187, 197] width 5 height 5
click at [185, 198] on input "checkbox" at bounding box center [187, 198] width 4 height 4
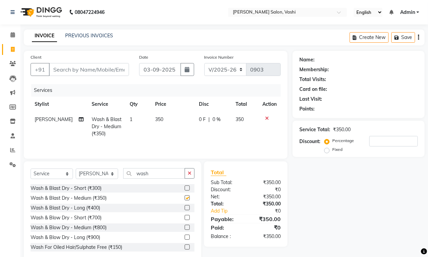
checkbox input "false"
click at [149, 176] on input "wash" at bounding box center [154, 173] width 62 height 11
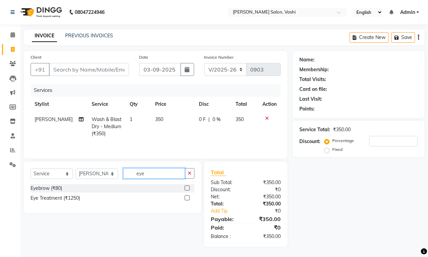
type input "eye"
click at [187, 190] on label at bounding box center [187, 188] width 5 height 5
click at [187, 190] on input "checkbox" at bounding box center [187, 188] width 4 height 4
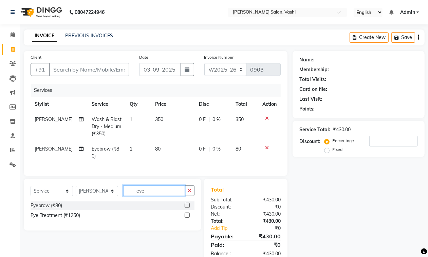
checkbox input "false"
click at [148, 193] on input "eye" at bounding box center [154, 191] width 62 height 11
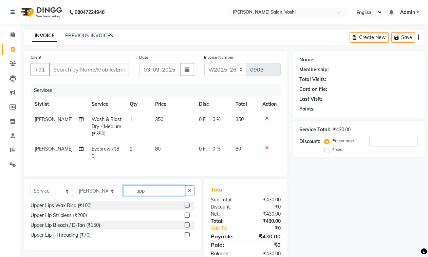
type input "upp"
click at [189, 238] on label at bounding box center [187, 234] width 5 height 5
click at [189, 238] on input "checkbox" at bounding box center [187, 235] width 4 height 4
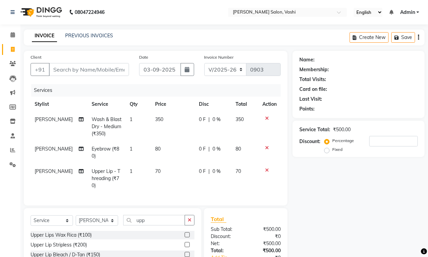
checkbox input "false"
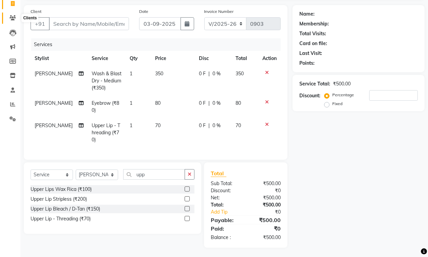
click at [14, 14] on span at bounding box center [13, 18] width 12 height 8
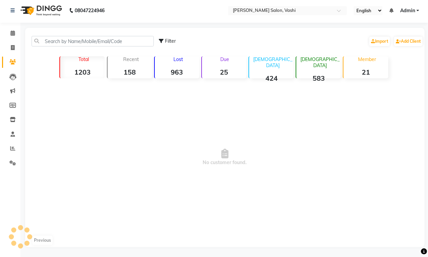
scroll to position [36, 0]
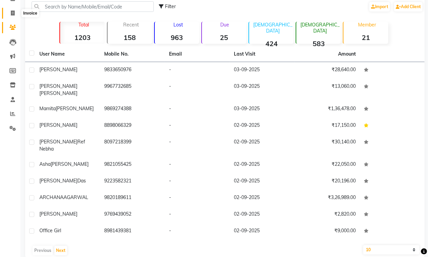
click at [10, 11] on span at bounding box center [13, 14] width 12 height 8
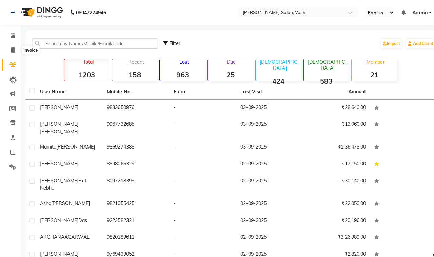
select select "695"
select select "service"
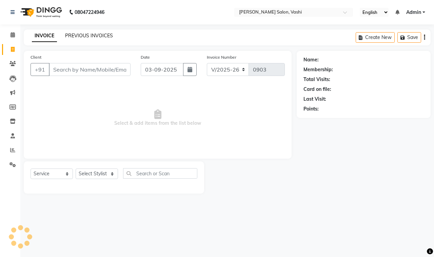
click at [86, 37] on link "PREVIOUS INVOICES" at bounding box center [89, 36] width 48 height 6
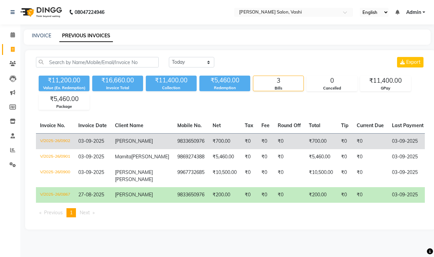
click at [180, 145] on td "9833650976" at bounding box center [190, 141] width 35 height 16
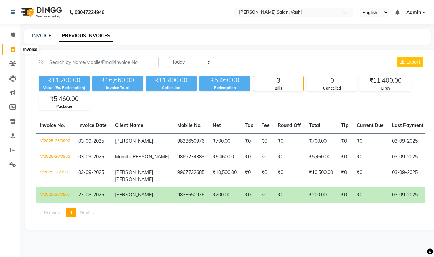
click at [11, 49] on icon at bounding box center [13, 49] width 4 height 5
select select "695"
select select "service"
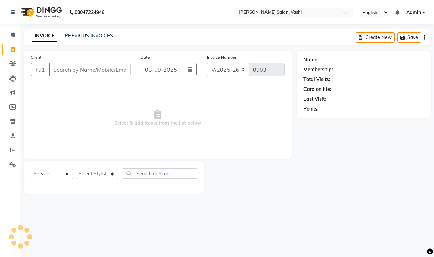
click at [86, 40] on div "INVOICE PREVIOUS INVOICES Create New Save" at bounding box center [227, 38] width 407 height 16
click at [87, 38] on div "PREVIOUS INVOICES" at bounding box center [89, 35] width 48 height 7
click at [101, 34] on link "PREVIOUS INVOICES" at bounding box center [89, 36] width 48 height 6
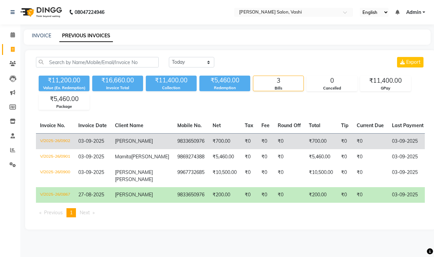
click at [118, 135] on td "[PERSON_NAME]" at bounding box center [142, 141] width 62 height 16
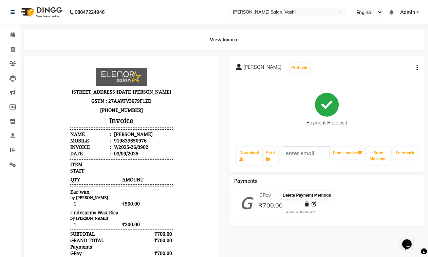
click at [307, 206] on icon at bounding box center [307, 204] width 4 height 5
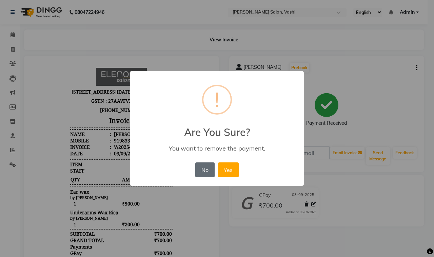
click at [205, 173] on button "No" at bounding box center [204, 170] width 19 height 15
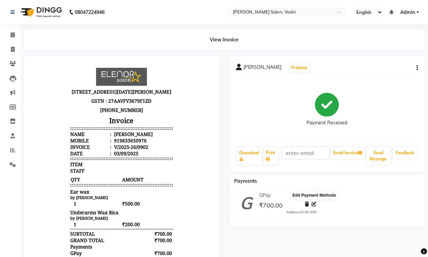
click at [315, 204] on icon at bounding box center [314, 204] width 5 height 5
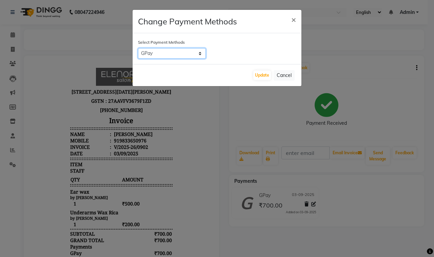
click at [167, 54] on select "GPay CUSTOM CARD CASH" at bounding box center [172, 53] width 68 height 11
select select "1"
click at [138, 48] on select "GPay CUSTOM CARD CASH" at bounding box center [172, 53] width 68 height 11
click at [268, 72] on button "Update" at bounding box center [262, 76] width 18 height 10
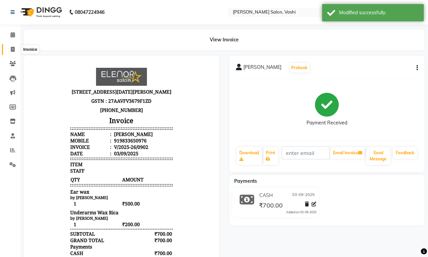
click at [13, 49] on icon at bounding box center [13, 49] width 4 height 5
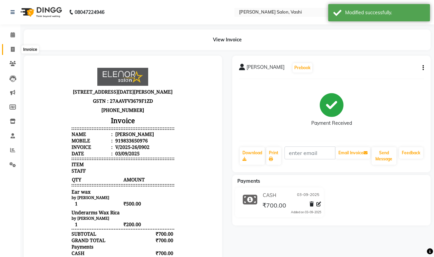
select select "695"
select select "service"
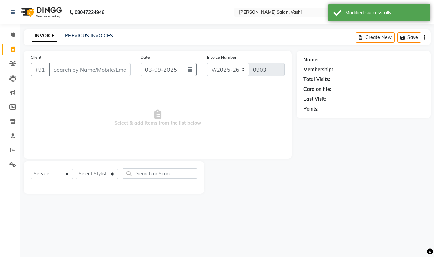
click at [74, 71] on input "Client" at bounding box center [90, 69] width 82 height 13
drag, startPoint x: 13, startPoint y: 63, endPoint x: 19, endPoint y: 60, distance: 7.0
click at [13, 63] on icon at bounding box center [13, 63] width 6 height 5
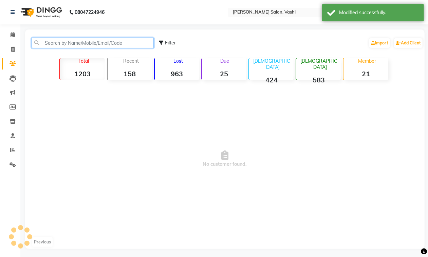
click at [94, 43] on input "text" at bounding box center [93, 43] width 122 height 11
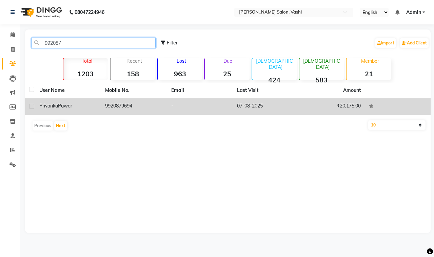
type input "992087"
click at [117, 99] on td "9920879694" at bounding box center [134, 106] width 66 height 17
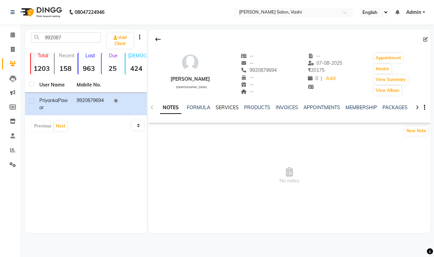
click at [228, 106] on link "SERVICES" at bounding box center [227, 108] width 23 height 6
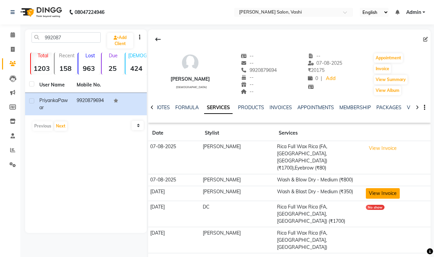
click at [379, 188] on button "View Invoice" at bounding box center [383, 193] width 34 height 11
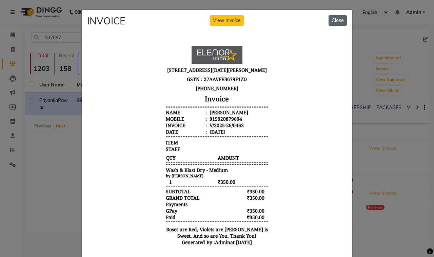
click at [332, 19] on button "Close" at bounding box center [338, 20] width 18 height 11
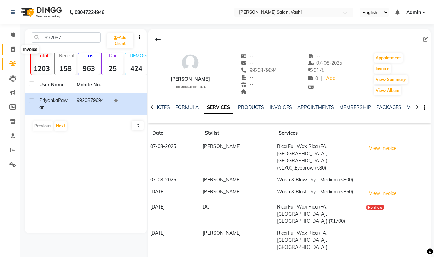
click at [13, 51] on icon at bounding box center [13, 49] width 4 height 5
select select "695"
select select "service"
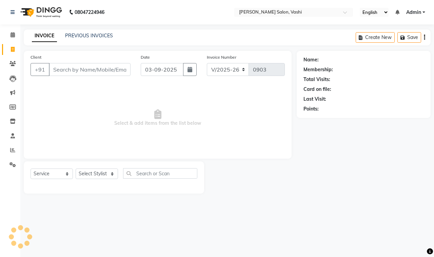
click at [72, 71] on input "Client" at bounding box center [90, 69] width 82 height 13
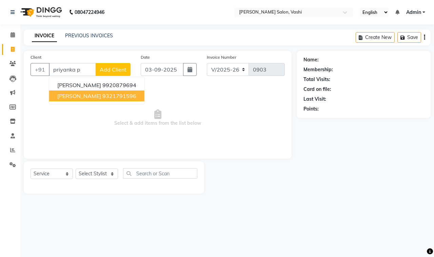
click at [92, 94] on span "[PERSON_NAME]" at bounding box center [79, 96] width 44 height 7
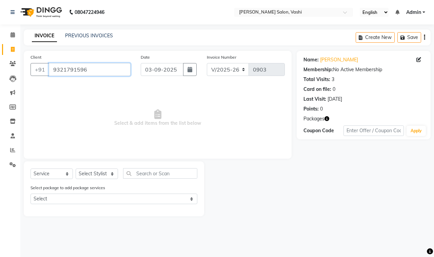
click at [93, 70] on input "9321791596" at bounding box center [90, 69] width 82 height 13
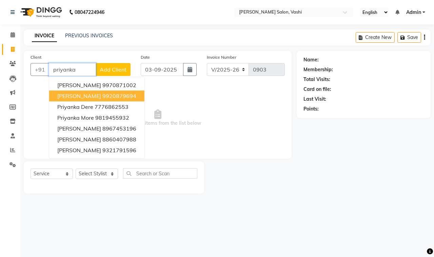
click at [138, 97] on button "[PERSON_NAME] 9920879694" at bounding box center [96, 96] width 95 height 11
type input "9920879694"
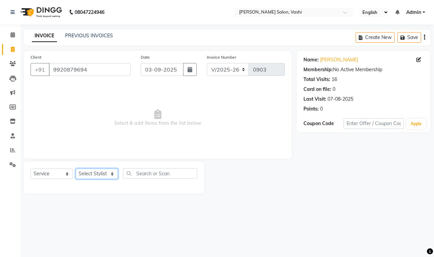
click at [94, 175] on select "Select Stylist DC Dipika Freelancer [PERSON_NAME] [PERSON_NAME] [PERSON_NAME]" at bounding box center [97, 174] width 42 height 11
select select "85000"
click at [76, 169] on select "Select Stylist DC Dipika Freelancer [PERSON_NAME] [PERSON_NAME] [PERSON_NAME]" at bounding box center [97, 174] width 42 height 11
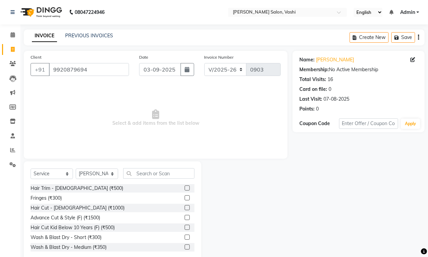
click at [141, 165] on div "Select Service Product Membership Package Voucher Prepaid Gift Card Select Styl…" at bounding box center [112, 212] width 177 height 100
click at [181, 170] on input "text" at bounding box center [158, 173] width 71 height 11
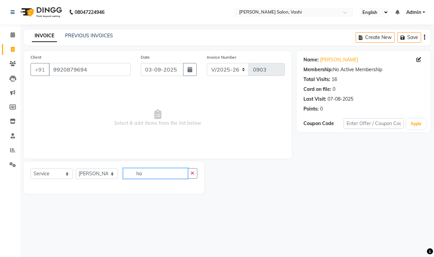
type input "h"
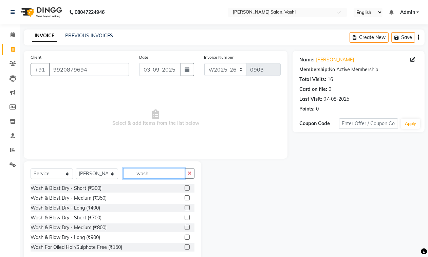
type input "wash"
click at [185, 197] on label at bounding box center [187, 197] width 5 height 5
click at [185, 197] on input "checkbox" at bounding box center [187, 198] width 4 height 4
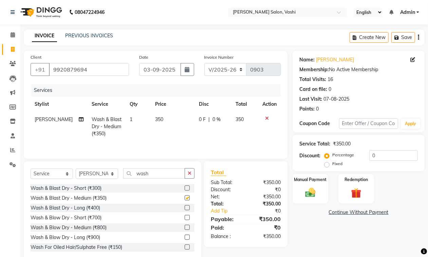
checkbox input "false"
click at [157, 172] on input "wash" at bounding box center [154, 173] width 62 height 11
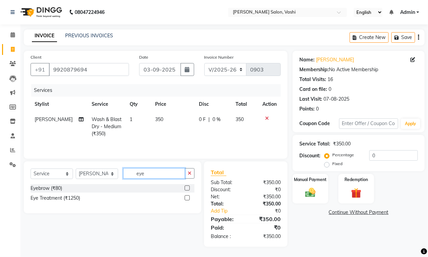
type input "eye"
click at [188, 189] on label at bounding box center [187, 188] width 5 height 5
click at [188, 189] on input "checkbox" at bounding box center [187, 188] width 4 height 4
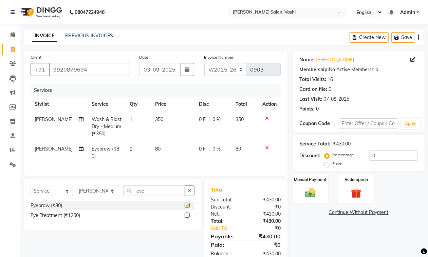
checkbox input "false"
click at [145, 196] on input "eye" at bounding box center [154, 191] width 62 height 11
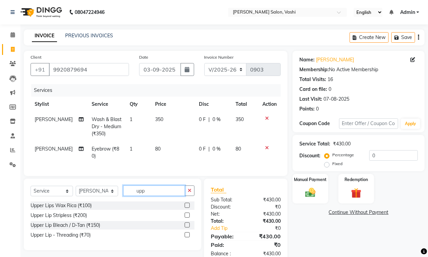
type input "upp"
click at [186, 238] on label at bounding box center [187, 234] width 5 height 5
click at [186, 238] on input "checkbox" at bounding box center [187, 235] width 4 height 4
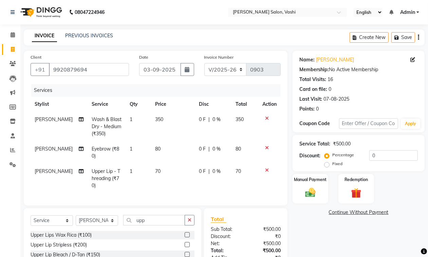
checkbox input "false"
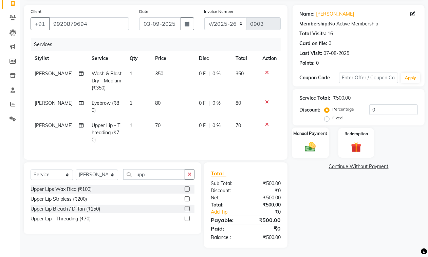
click at [316, 148] on img at bounding box center [310, 147] width 17 height 12
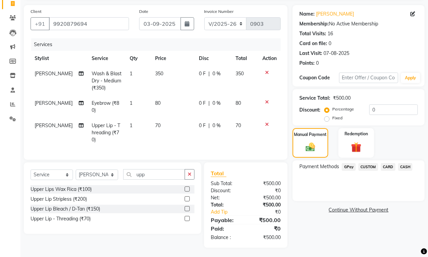
click at [349, 167] on span "GPay" at bounding box center [349, 167] width 14 height 8
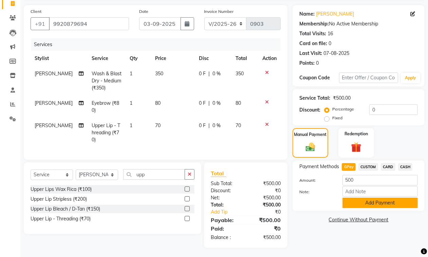
drag, startPoint x: 366, startPoint y: 200, endPoint x: 417, endPoint y: 176, distance: 55.9
click at [366, 199] on button "Add Payment" at bounding box center [379, 203] width 75 height 11
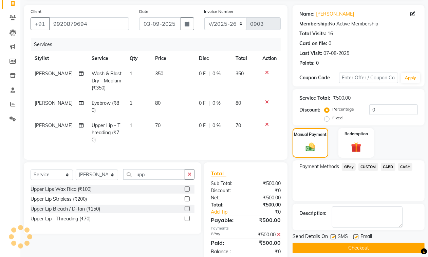
scroll to position [60, 0]
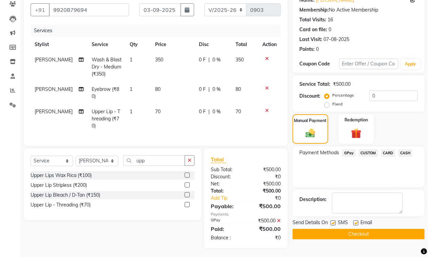
click at [356, 224] on label at bounding box center [355, 223] width 5 height 5
click at [356, 224] on input "checkbox" at bounding box center [355, 223] width 4 height 4
checkbox input "false"
click at [333, 223] on label at bounding box center [333, 223] width 5 height 5
click at [333, 223] on input "checkbox" at bounding box center [333, 223] width 4 height 4
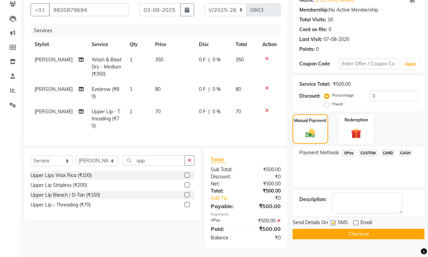
checkbox input "false"
drag, startPoint x: 340, startPoint y: 236, endPoint x: 333, endPoint y: 227, distance: 11.3
click at [340, 235] on button "Checkout" at bounding box center [359, 234] width 132 height 11
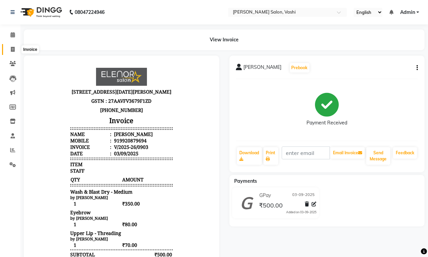
click at [11, 50] on icon at bounding box center [13, 49] width 4 height 5
select select "695"
select select "service"
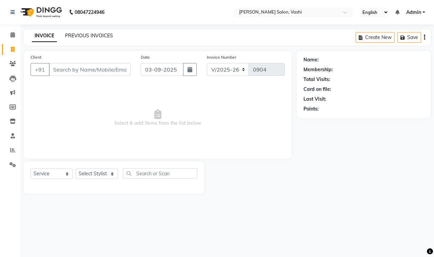
click at [98, 37] on link "PREVIOUS INVOICES" at bounding box center [89, 36] width 48 height 6
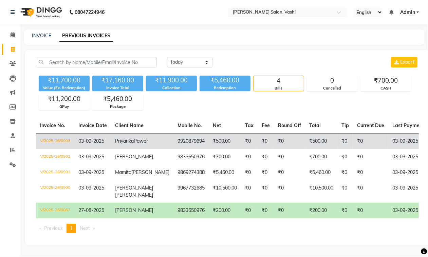
click at [241, 144] on td "₹0" at bounding box center [249, 141] width 17 height 16
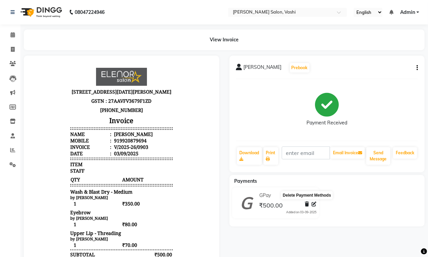
click at [306, 204] on icon at bounding box center [307, 204] width 4 height 5
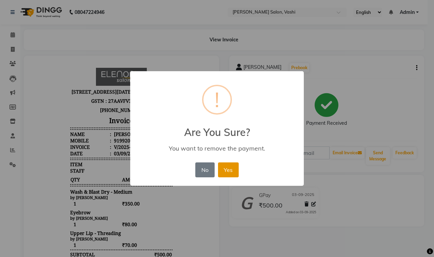
click at [236, 172] on button "Yes" at bounding box center [228, 170] width 21 height 15
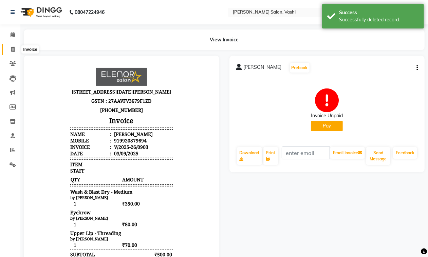
click at [16, 48] on span at bounding box center [13, 50] width 12 height 8
select select "service"
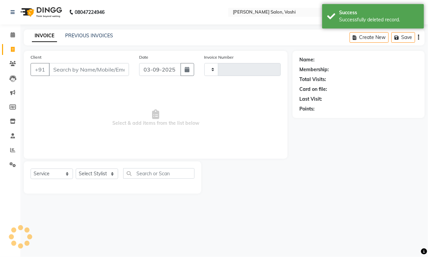
type input "0904"
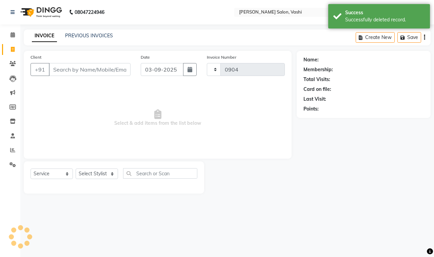
select select "695"
drag, startPoint x: 76, startPoint y: 40, endPoint x: 82, endPoint y: 35, distance: 8.0
click at [76, 39] on div "INVOICE PREVIOUS INVOICES" at bounding box center [72, 36] width 97 height 8
click at [82, 33] on link "PREVIOUS INVOICES" at bounding box center [89, 36] width 48 height 6
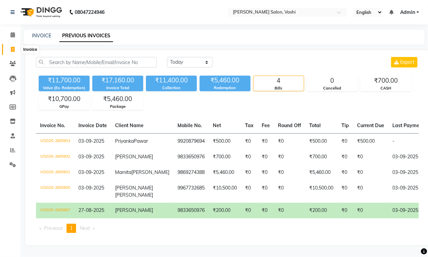
click at [14, 49] on icon at bounding box center [13, 49] width 4 height 5
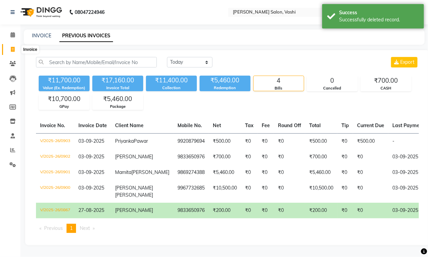
select select "695"
select select "service"
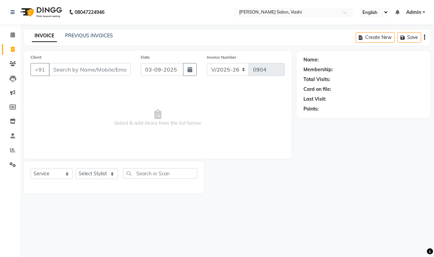
click at [87, 32] on div "PREVIOUS INVOICES" at bounding box center [89, 35] width 48 height 7
click at [104, 31] on div "INVOICE PREVIOUS INVOICES Create New Save" at bounding box center [227, 38] width 407 height 16
click at [105, 35] on link "PREVIOUS INVOICES" at bounding box center [89, 36] width 48 height 6
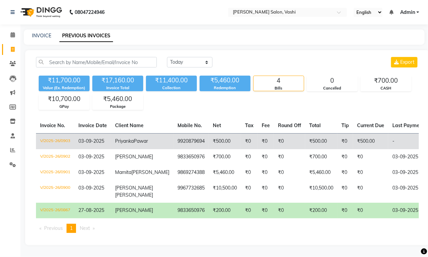
click at [258, 139] on td "₹0" at bounding box center [266, 141] width 16 height 16
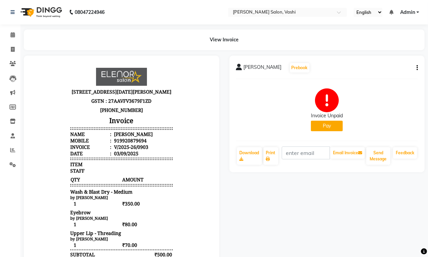
click at [328, 123] on button "Pay" at bounding box center [327, 126] width 32 height 11
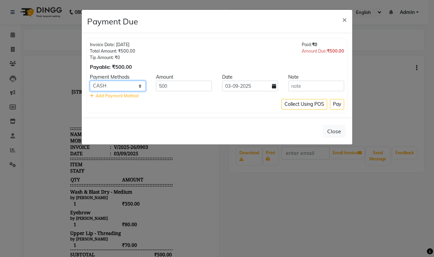
click at [119, 90] on select "GPay CUSTOM CARD CASH" at bounding box center [118, 86] width 56 height 11
select select "5"
click at [90, 81] on select "GPay CUSTOM CARD CASH" at bounding box center [118, 86] width 56 height 11
click at [338, 107] on button "Pay" at bounding box center [337, 104] width 14 height 11
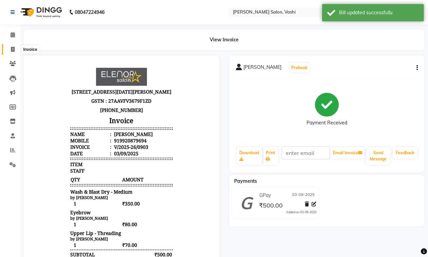
click at [11, 51] on icon at bounding box center [13, 49] width 4 height 5
select select "695"
select select "service"
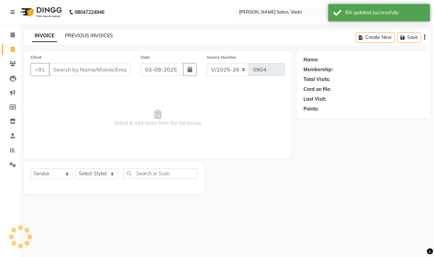
click at [79, 34] on link "PREVIOUS INVOICES" at bounding box center [89, 36] width 48 height 6
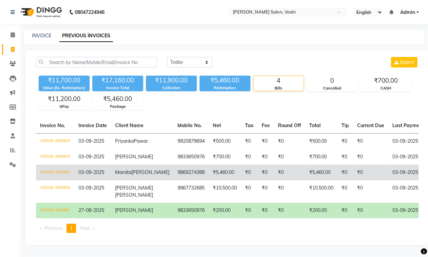
click at [126, 181] on td "[PERSON_NAME]" at bounding box center [142, 173] width 62 height 16
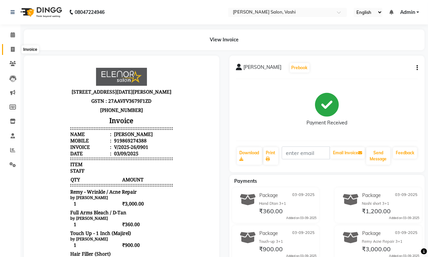
click at [13, 49] on icon at bounding box center [13, 49] width 4 height 5
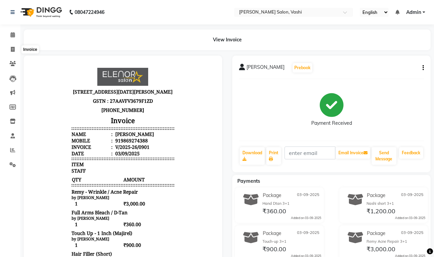
select select "695"
select select "service"
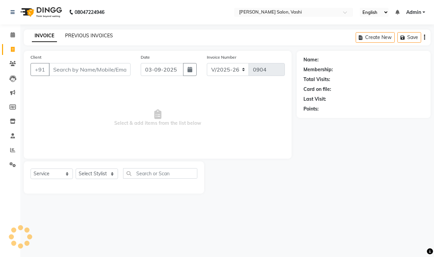
click at [87, 37] on link "PREVIOUS INVOICES" at bounding box center [89, 36] width 48 height 6
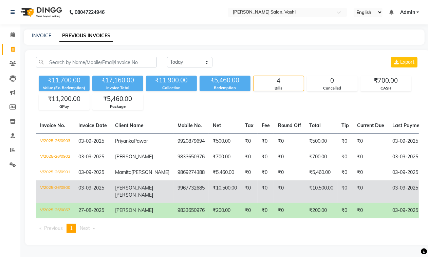
click at [215, 203] on td "₹10,500.00" at bounding box center [225, 192] width 32 height 22
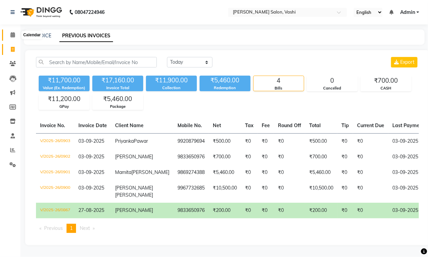
click at [11, 33] on icon at bounding box center [13, 34] width 4 height 5
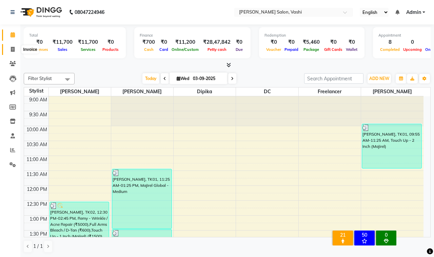
click at [9, 48] on span at bounding box center [13, 50] width 12 height 8
select select "695"
select select "service"
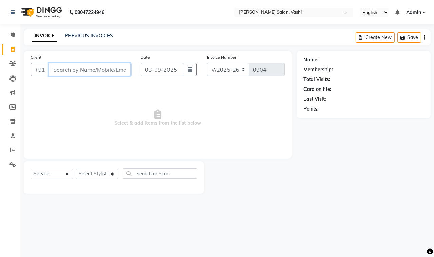
click at [96, 70] on input "Client" at bounding box center [90, 69] width 82 height 13
click at [13, 31] on link "Calendar" at bounding box center [10, 35] width 16 height 11
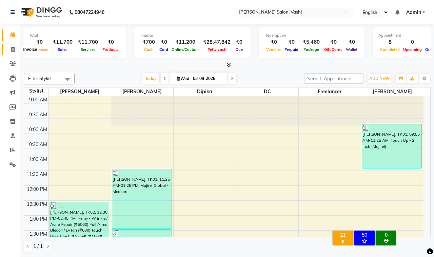
click at [14, 52] on span at bounding box center [13, 50] width 12 height 8
select select "695"
select select "service"
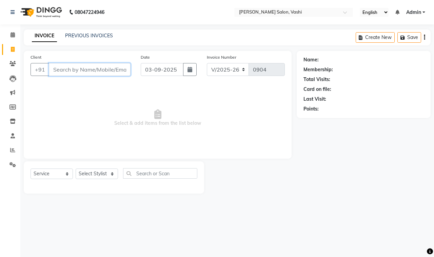
click at [86, 65] on input "Client" at bounding box center [90, 69] width 82 height 13
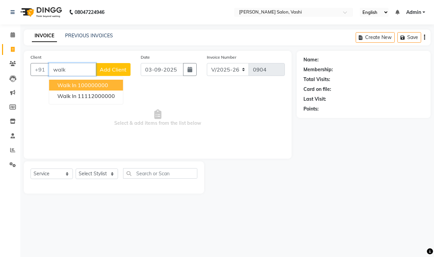
click at [90, 88] on ngb-highlight "100000000" at bounding box center [93, 85] width 31 height 7
type input "100000000"
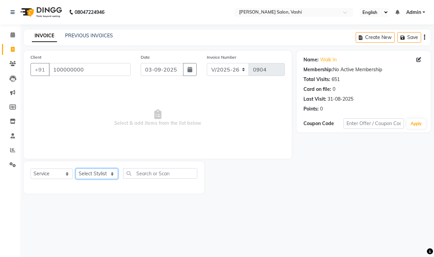
click at [104, 172] on select "Select Stylist DC Dipika Freelancer [PERSON_NAME] [PERSON_NAME] [PERSON_NAME]" at bounding box center [97, 174] width 42 height 11
select select "10404"
click at [76, 169] on select "Select Stylist DC Dipika Freelancer [PERSON_NAME] [PERSON_NAME] [PERSON_NAME]" at bounding box center [97, 174] width 42 height 11
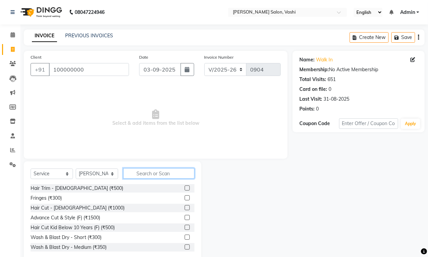
click at [150, 170] on input "text" at bounding box center [158, 173] width 71 height 11
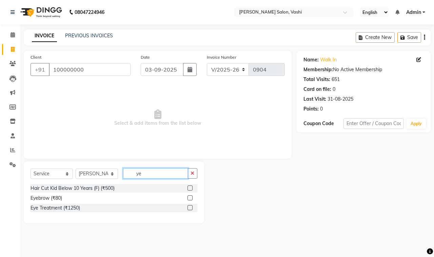
type input "y"
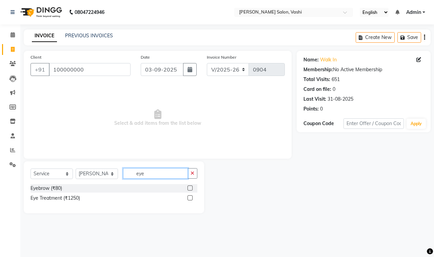
type input "eye"
click at [189, 189] on label at bounding box center [190, 188] width 5 height 5
click at [189, 189] on input "checkbox" at bounding box center [190, 188] width 4 height 4
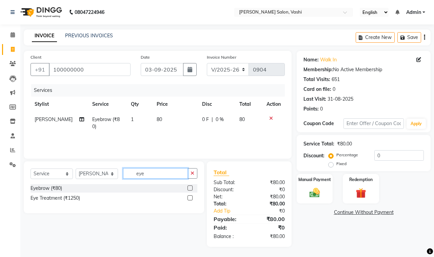
checkbox input "false"
click at [152, 177] on input "eye" at bounding box center [155, 173] width 65 height 11
type input "e"
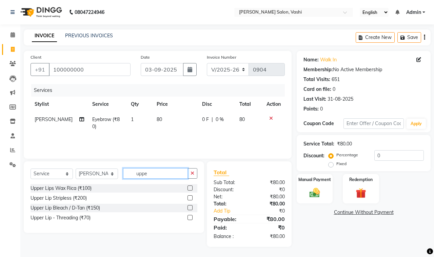
type input "uppe"
drag, startPoint x: 189, startPoint y: 218, endPoint x: 160, endPoint y: 203, distance: 32.2
click at [184, 214] on div "Upper Lip - Threading (₹70)" at bounding box center [114, 218] width 167 height 8
click at [190, 220] on label at bounding box center [190, 217] width 5 height 5
click at [190, 220] on input "checkbox" at bounding box center [190, 218] width 4 height 4
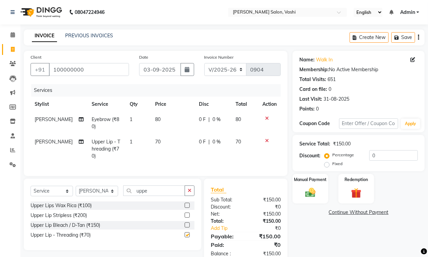
checkbox input "false"
click at [158, 196] on input "uppe" at bounding box center [154, 191] width 62 height 11
type input "u"
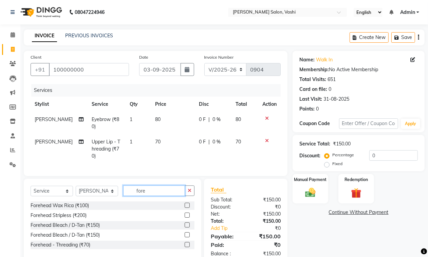
type input "fore"
click at [189, 247] on label at bounding box center [187, 244] width 5 height 5
click at [189, 247] on input "checkbox" at bounding box center [187, 245] width 4 height 4
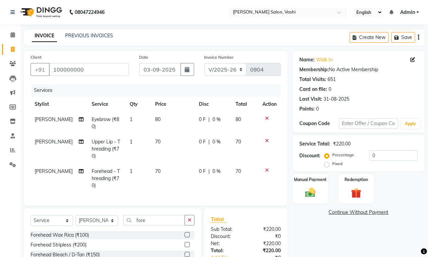
checkbox input "false"
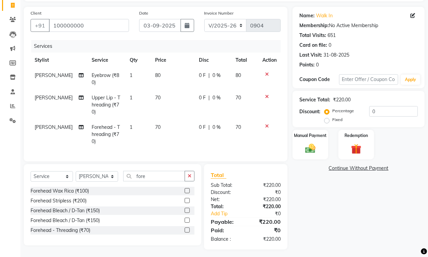
scroll to position [46, 0]
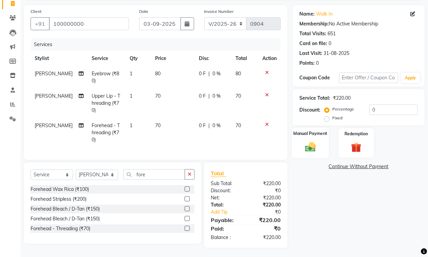
click at [313, 143] on img at bounding box center [310, 147] width 17 height 12
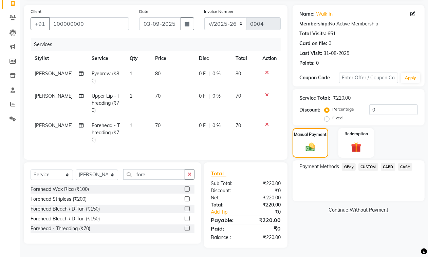
click at [406, 167] on span "CASH" at bounding box center [405, 167] width 15 height 8
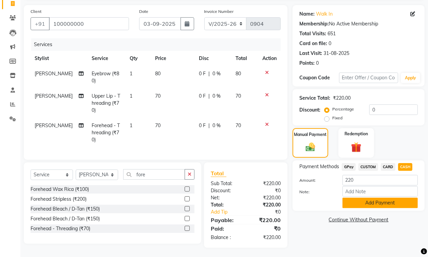
click at [356, 201] on button "Add Payment" at bounding box center [379, 203] width 75 height 11
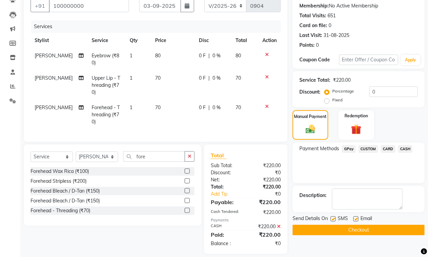
scroll to position [70, 0]
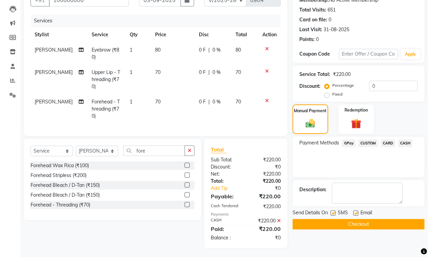
click at [333, 211] on label at bounding box center [333, 213] width 5 height 5
click at [333, 211] on input "checkbox" at bounding box center [333, 213] width 4 height 4
checkbox input "false"
click at [357, 214] on label at bounding box center [355, 213] width 5 height 5
click at [357, 214] on input "checkbox" at bounding box center [355, 213] width 4 height 4
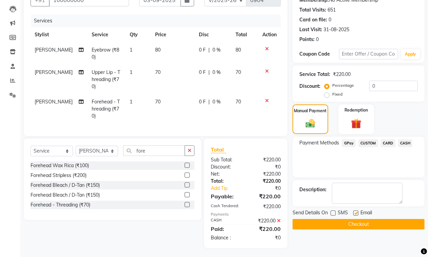
checkbox input "false"
click at [355, 222] on button "Checkout" at bounding box center [359, 224] width 132 height 11
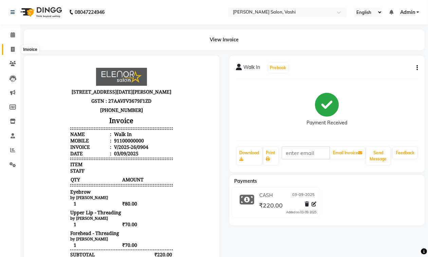
click at [12, 50] on icon at bounding box center [13, 49] width 4 height 5
select select "service"
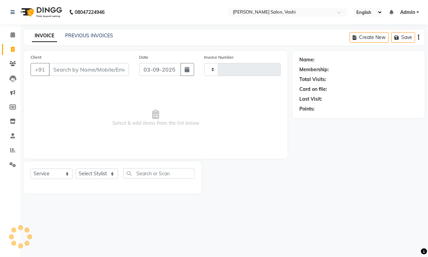
type input "0905"
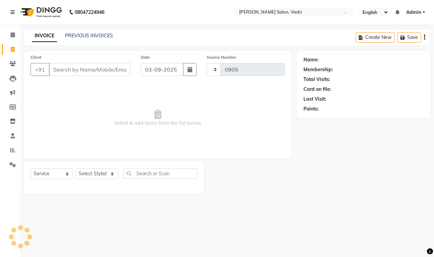
select select "695"
click at [8, 35] on span at bounding box center [13, 35] width 12 height 8
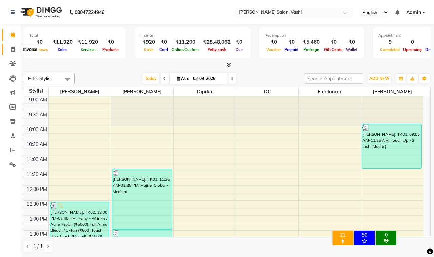
click at [12, 52] on icon at bounding box center [13, 49] width 4 height 5
select select "695"
select select "service"
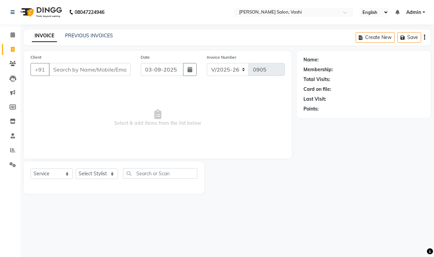
click at [94, 39] on div "INVOICE PREVIOUS INVOICES" at bounding box center [72, 36] width 97 height 8
click at [94, 36] on link "PREVIOUS INVOICES" at bounding box center [89, 36] width 48 height 6
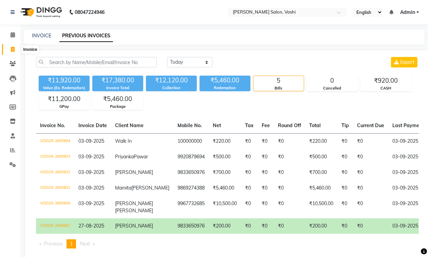
click at [11, 46] on span at bounding box center [13, 50] width 12 height 8
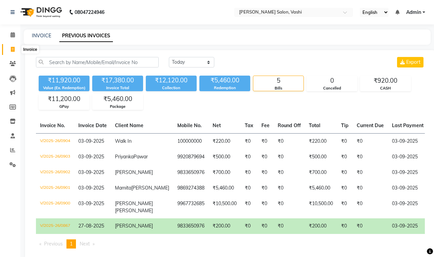
select select "service"
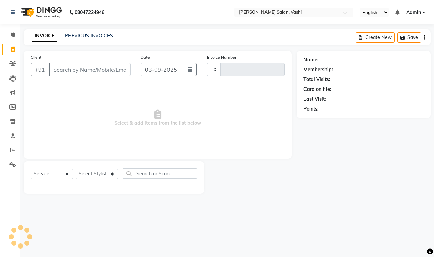
type input "0905"
select select "695"
click at [81, 65] on input "Client" at bounding box center [90, 69] width 82 height 13
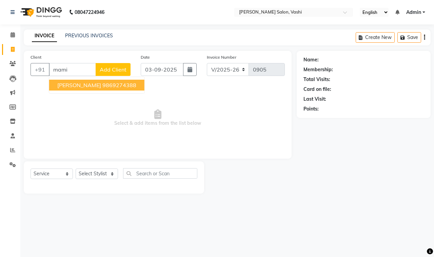
click at [73, 89] on button "[PERSON_NAME] 9869274388" at bounding box center [96, 85] width 95 height 11
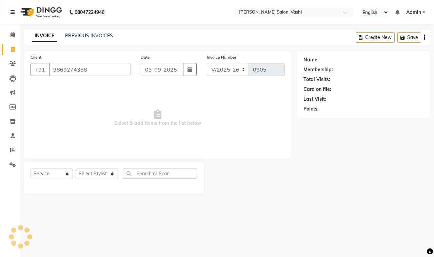
type input "9869274388"
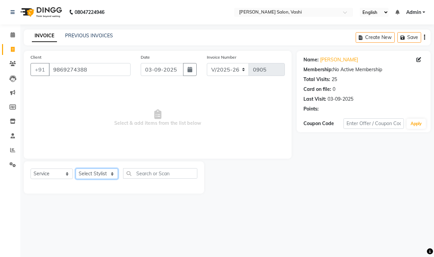
click at [95, 174] on select "Select Stylist DC Dipika Freelancer [PERSON_NAME] [PERSON_NAME] [PERSON_NAME]" at bounding box center [97, 174] width 42 height 11
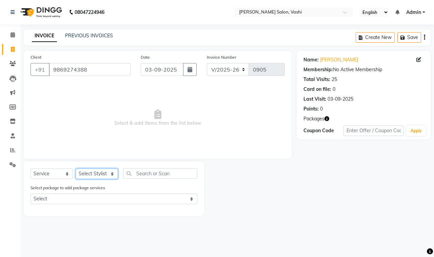
select select "10481"
click at [76, 169] on select "Select Stylist DC Dipika Freelancer [PERSON_NAME] [PERSON_NAME] [PERSON_NAME]" at bounding box center [97, 174] width 42 height 11
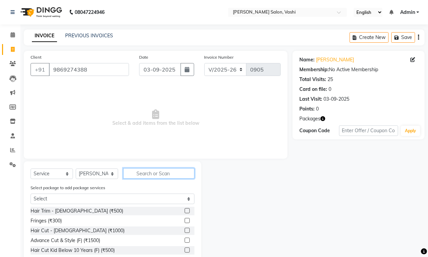
click at [133, 169] on input "text" at bounding box center [158, 173] width 71 height 11
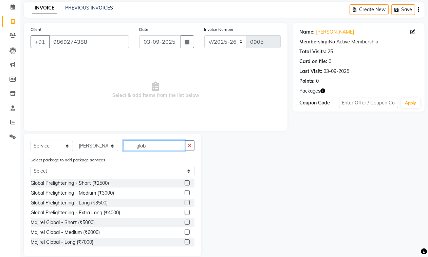
scroll to position [37, 0]
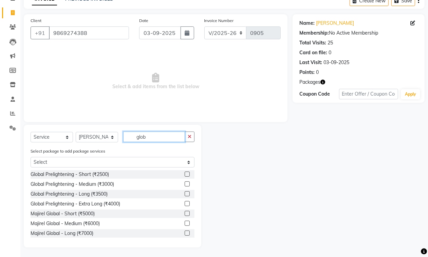
type input "glob"
click at [185, 222] on label at bounding box center [187, 223] width 5 height 5
click at [185, 222] on input "checkbox" at bounding box center [187, 224] width 4 height 4
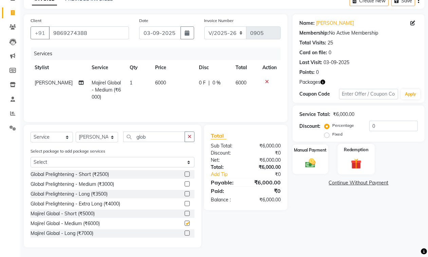
checkbox input "false"
click at [369, 127] on input "0" at bounding box center [393, 126] width 49 height 11
type input "1"
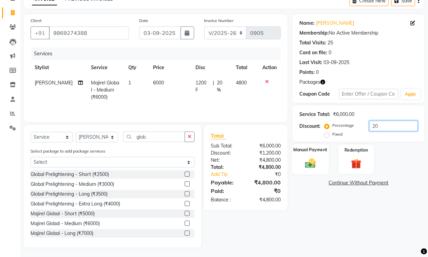
type input "20"
click at [314, 165] on img at bounding box center [310, 163] width 17 height 12
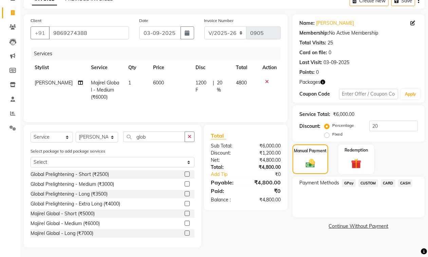
click at [348, 182] on span "GPay" at bounding box center [349, 184] width 14 height 8
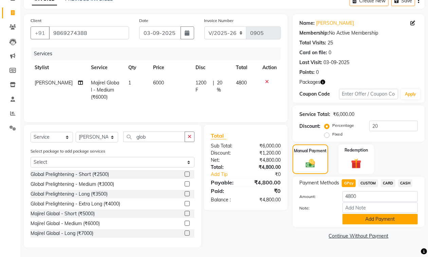
click at [364, 223] on button "Add Payment" at bounding box center [379, 219] width 75 height 11
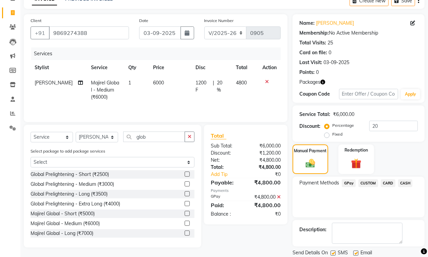
scroll to position [59, 0]
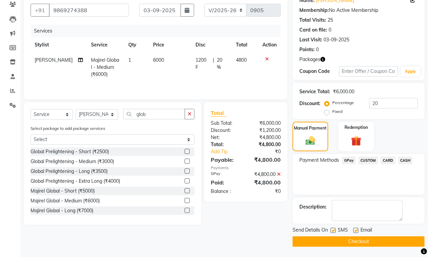
click at [334, 232] on label at bounding box center [333, 230] width 5 height 5
click at [334, 232] on input "checkbox" at bounding box center [333, 231] width 4 height 4
checkbox input "false"
click at [358, 228] on div "Email" at bounding box center [365, 231] width 24 height 8
click at [357, 232] on label at bounding box center [355, 230] width 5 height 5
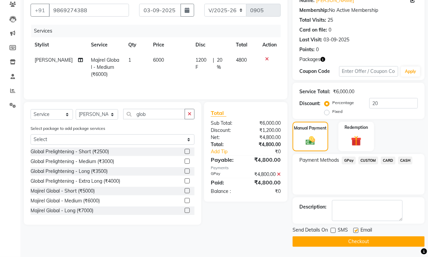
click at [357, 232] on input "checkbox" at bounding box center [355, 231] width 4 height 4
checkbox input "false"
click at [357, 239] on button "Checkout" at bounding box center [359, 242] width 132 height 11
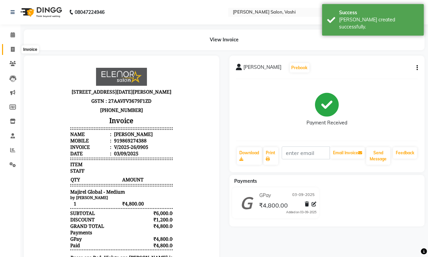
click at [12, 52] on icon at bounding box center [13, 49] width 4 height 5
select select "service"
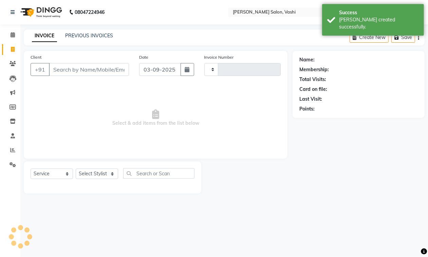
type input "0906"
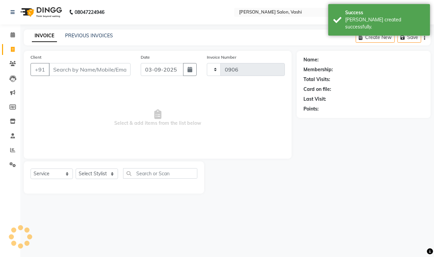
select select "695"
click at [81, 33] on link "PREVIOUS INVOICES" at bounding box center [89, 36] width 48 height 6
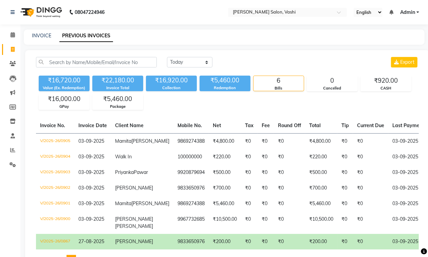
click at [12, 44] on link "Invoice" at bounding box center [10, 49] width 16 height 11
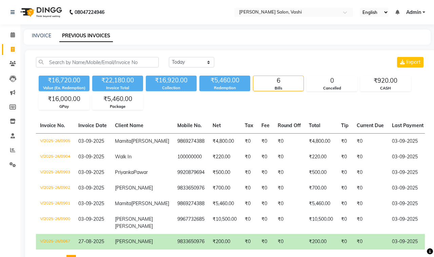
select select "695"
select select "service"
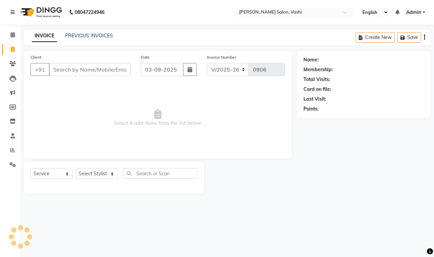
click at [83, 67] on input "Client" at bounding box center [90, 69] width 82 height 13
click at [92, 71] on input "Client" at bounding box center [90, 69] width 82 height 13
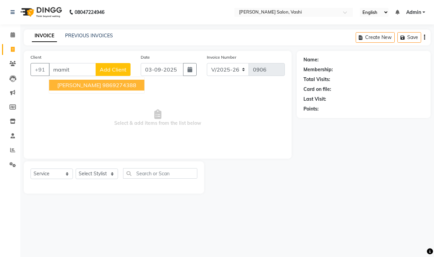
click at [98, 84] on button "Mamita Rawool 9869274388" at bounding box center [96, 85] width 95 height 11
type input "9869274388"
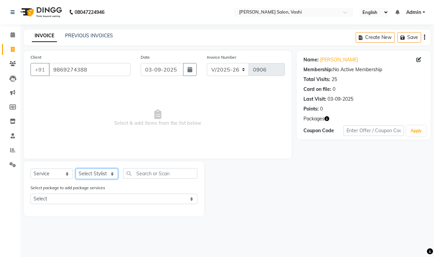
click at [111, 172] on select "Select Stylist DC Dipika Freelancer Hasan Rehan Salmani Vinith Zoya Shaikh" at bounding box center [97, 174] width 42 height 11
select select "10404"
click at [76, 169] on select "Select Stylist DC Dipika Freelancer Hasan Rehan Salmani Vinith Zoya Shaikh" at bounding box center [97, 174] width 42 height 11
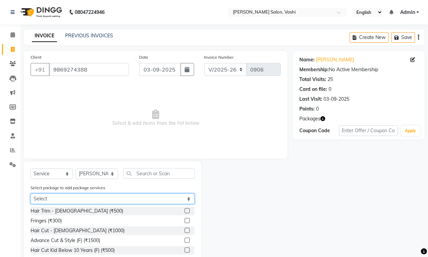
click at [143, 200] on select "Select Remy Acne Repair 3+1 Nashi short 3+1 Hand Dtan 3+1 Touch-up 3+1 6999" at bounding box center [113, 199] width 164 height 11
select select "5: Object"
click at [31, 194] on select "Select Remy Acne Repair 3+1 Nashi short 3+1 Hand Dtan 3+1 Touch-up 3+1 6999" at bounding box center [113, 199] width 164 height 11
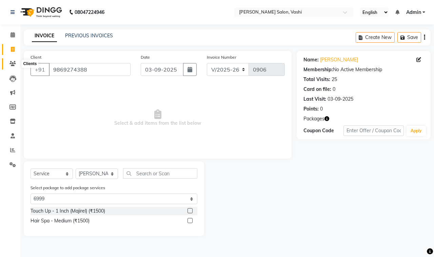
click at [11, 65] on icon at bounding box center [13, 63] width 6 height 5
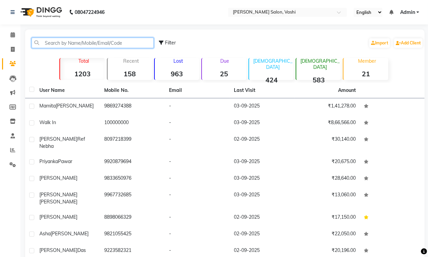
click at [117, 41] on input "text" at bounding box center [93, 43] width 122 height 11
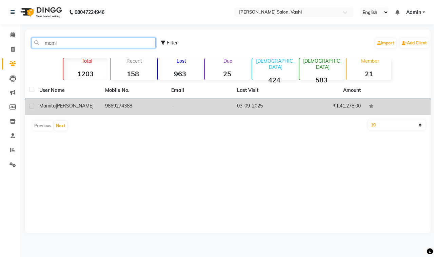
type input "mami"
click at [136, 100] on td "9869274388" at bounding box center [134, 106] width 66 height 17
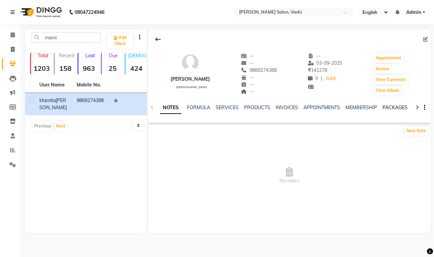
click at [393, 110] on link "PACKAGES" at bounding box center [395, 108] width 25 height 6
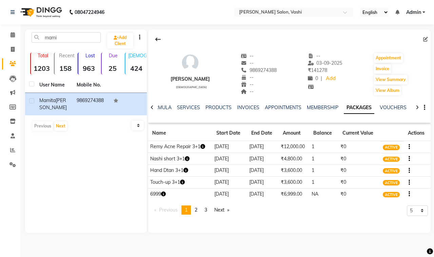
click at [166, 195] on icon "button" at bounding box center [163, 194] width 5 height 5
click at [287, 229] on div "Mamita Rawool female -- -- 9869274388 -- -- -- -- 03-09-2025 ₹ 141278 0 | Add A…" at bounding box center [289, 132] width 283 height 204
click at [198, 212] on span "2" at bounding box center [196, 210] width 3 height 6
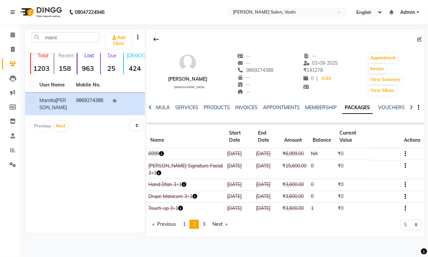
click at [185, 227] on span "1" at bounding box center [184, 224] width 3 height 6
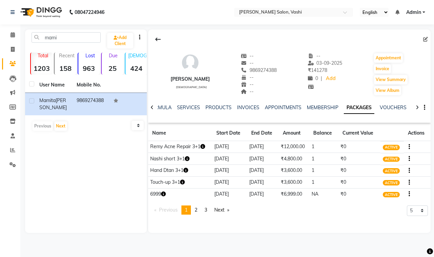
click at [164, 192] on icon "button" at bounding box center [163, 194] width 5 height 5
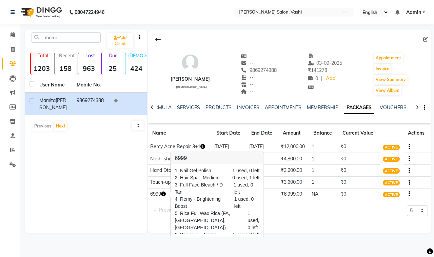
scroll to position [18, 0]
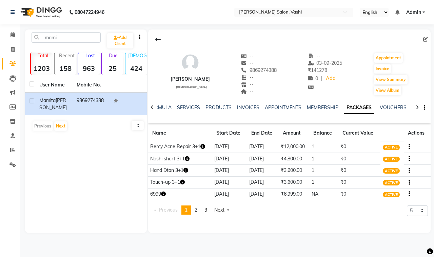
click at [166, 193] on icon "button" at bounding box center [163, 194] width 5 height 5
drag, startPoint x: 15, startPoint y: 40, endPoint x: 16, endPoint y: 46, distance: 6.5
click at [16, 40] on link "Calendar" at bounding box center [10, 35] width 16 height 11
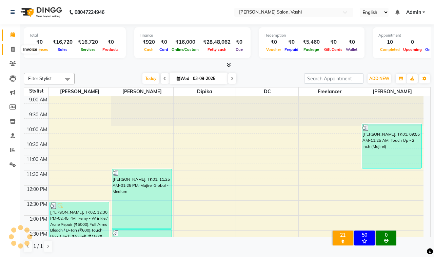
click at [11, 46] on span at bounding box center [13, 50] width 12 height 8
select select "695"
select select "service"
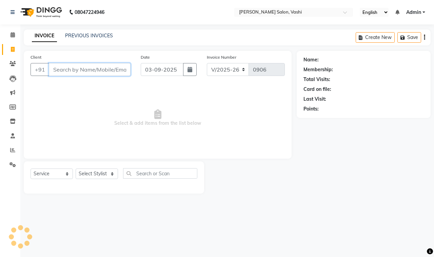
click at [78, 67] on input "Client" at bounding box center [90, 69] width 82 height 13
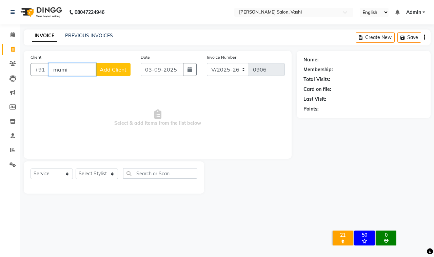
click at [85, 70] on input "mami" at bounding box center [72, 69] width 47 height 13
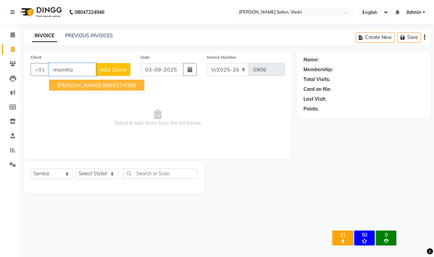
click at [100, 92] on ngb-typeahead-window "Mamita Rawool 9869274388" at bounding box center [97, 85] width 96 height 17
click at [102, 88] on ngb-highlight "9869274388" at bounding box center [119, 85] width 34 height 7
type input "9869274388"
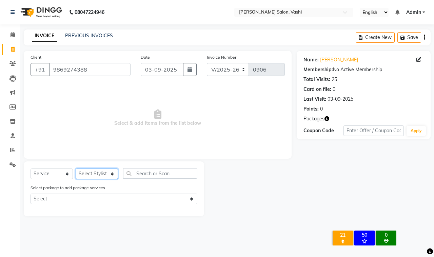
click at [105, 175] on select "Select Stylist DC Dipika Freelancer [PERSON_NAME] [PERSON_NAME] [PERSON_NAME]" at bounding box center [97, 174] width 42 height 11
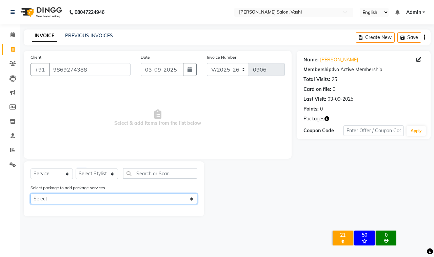
click at [106, 200] on select "Select Remy Acne Repair 3+1 Nashi short 3+1 Hand Dtan 3+1 Touch-up 3+1 6999" at bounding box center [114, 199] width 167 height 11
select select "5: Object"
click at [31, 194] on select "Select Remy Acne Repair 3+1 Nashi short 3+1 Hand Dtan 3+1 Touch-up 3+1 6999" at bounding box center [114, 199] width 167 height 11
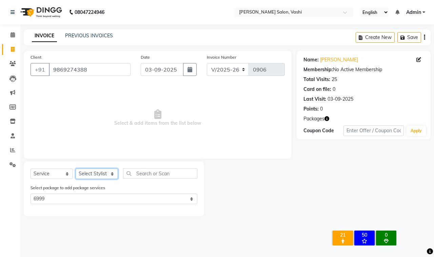
click at [102, 175] on select "Select Stylist DC Dipika Freelancer [PERSON_NAME] [PERSON_NAME] [PERSON_NAME]" at bounding box center [97, 174] width 42 height 11
select select "15375"
click at [76, 169] on select "Select Stylist DC Dipika Freelancer [PERSON_NAME] [PERSON_NAME] [PERSON_NAME]" at bounding box center [97, 174] width 42 height 11
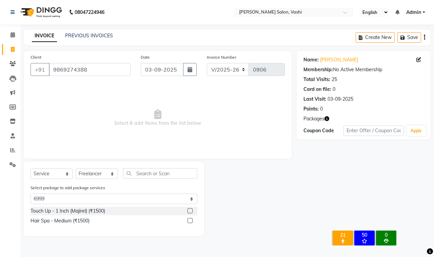
click at [189, 209] on label at bounding box center [190, 210] width 5 height 5
click at [189, 209] on input "checkbox" at bounding box center [190, 211] width 4 height 4
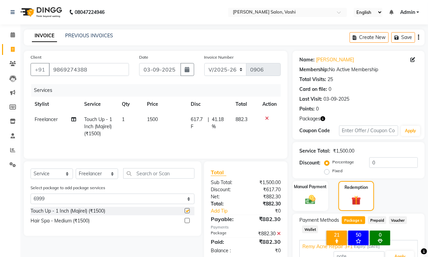
checkbox input "false"
click at [187, 221] on label at bounding box center [187, 220] width 5 height 5
click at [187, 221] on input "checkbox" at bounding box center [187, 221] width 4 height 4
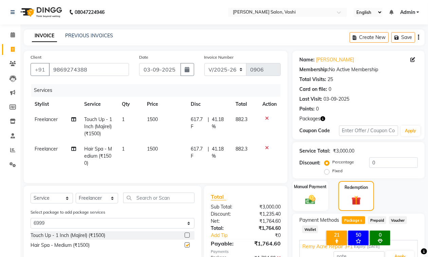
checkbox input "false"
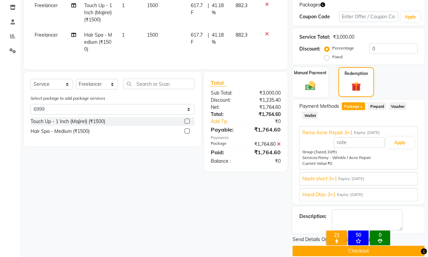
scroll to position [113, 0]
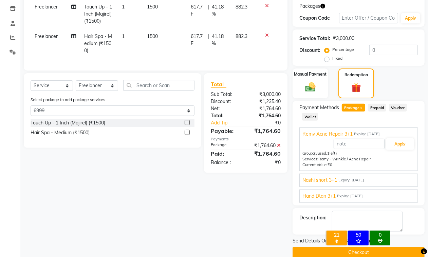
click at [362, 256] on button "Checkout" at bounding box center [359, 252] width 132 height 11
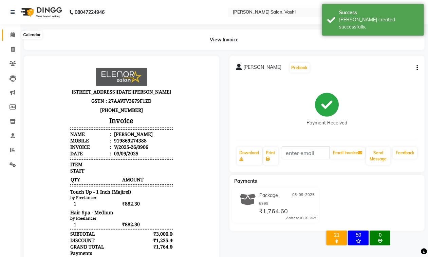
click at [13, 36] on icon at bounding box center [13, 34] width 4 height 5
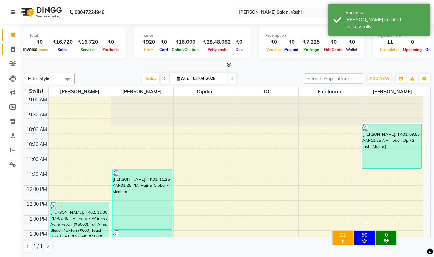
click at [13, 49] on icon at bounding box center [13, 49] width 4 height 5
select select "695"
select select "service"
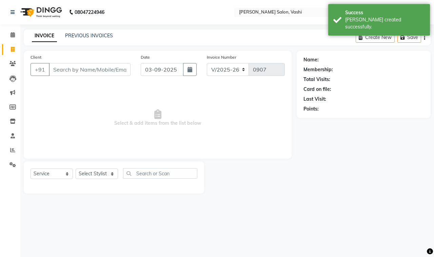
click at [14, 71] on li "Leads" at bounding box center [10, 78] width 20 height 15
click at [11, 64] on icon at bounding box center [13, 63] width 6 height 5
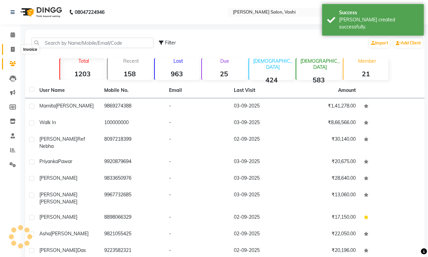
click at [14, 48] on icon at bounding box center [13, 49] width 4 height 5
select select "service"
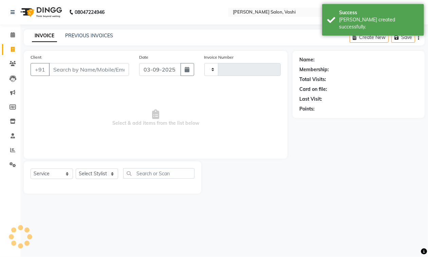
type input "0907"
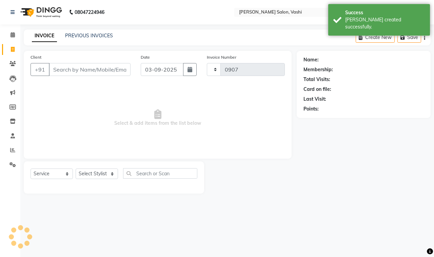
select select "695"
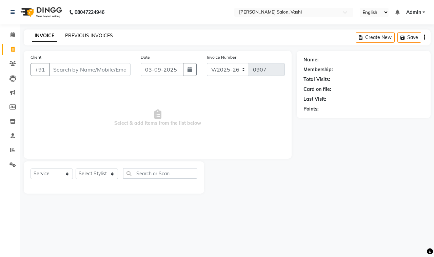
click at [97, 38] on link "PREVIOUS INVOICES" at bounding box center [89, 36] width 48 height 6
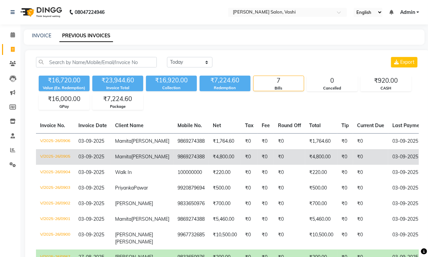
click at [174, 165] on td "9869274388" at bounding box center [190, 157] width 35 height 16
click at [209, 165] on td "₹4,800.00" at bounding box center [225, 157] width 32 height 16
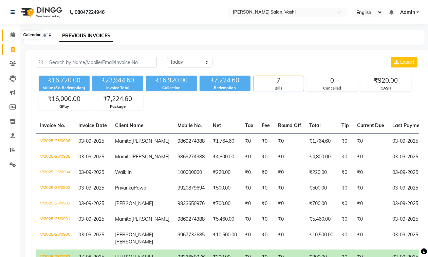
click at [12, 36] on icon at bounding box center [13, 34] width 4 height 5
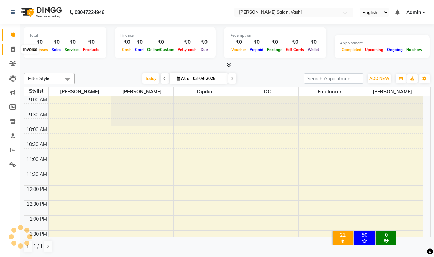
click at [14, 51] on icon at bounding box center [13, 49] width 4 height 5
select select "service"
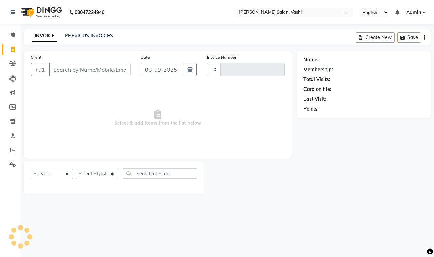
type input "0908"
select select "695"
click at [91, 34] on link "PREVIOUS INVOICES" at bounding box center [89, 36] width 48 height 6
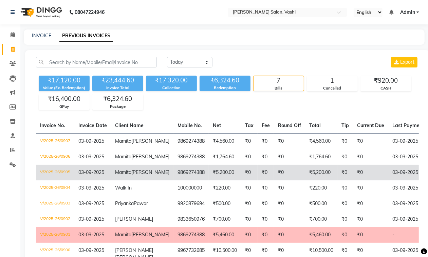
click at [215, 181] on td "₹5,200.00" at bounding box center [225, 173] width 32 height 16
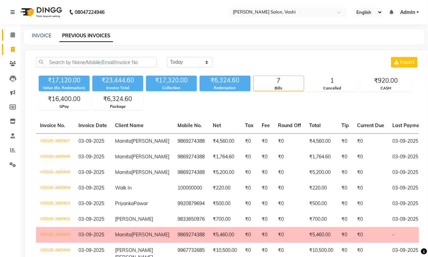
click at [15, 38] on link "Calendar" at bounding box center [10, 35] width 16 height 11
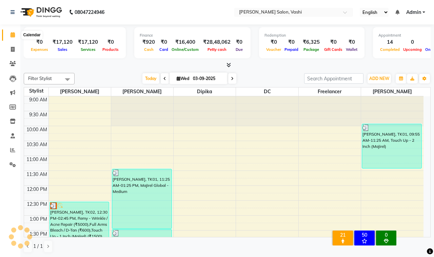
scroll to position [242, 0]
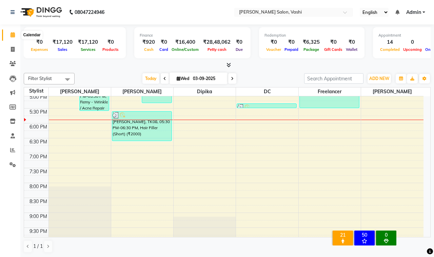
click at [11, 34] on icon at bounding box center [13, 34] width 4 height 5
click at [11, 33] on icon at bounding box center [13, 34] width 4 height 5
click at [15, 48] on span at bounding box center [13, 50] width 12 height 8
select select "695"
select select "service"
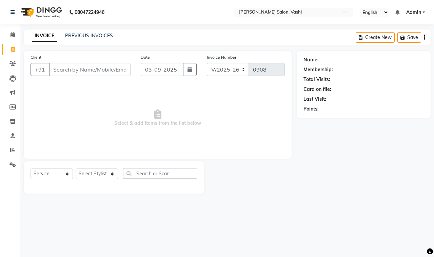
click at [100, 31] on div "INVOICE PREVIOUS INVOICES Create New Save" at bounding box center [227, 38] width 407 height 16
click at [99, 34] on link "PREVIOUS INVOICES" at bounding box center [89, 36] width 48 height 6
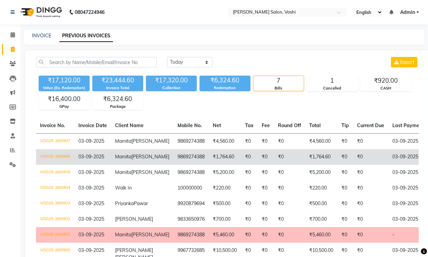
click at [173, 159] on td "9869274388" at bounding box center [190, 157] width 35 height 16
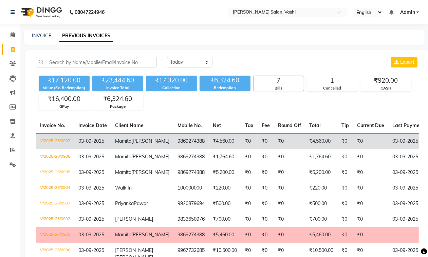
click at [209, 143] on td "₹4,560.00" at bounding box center [225, 141] width 32 height 16
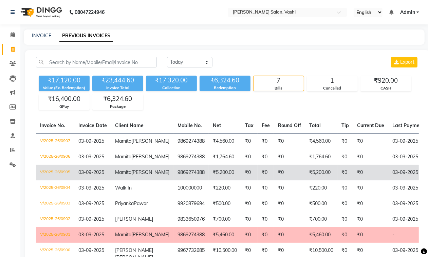
click at [182, 181] on td "9869274388" at bounding box center [190, 173] width 35 height 16
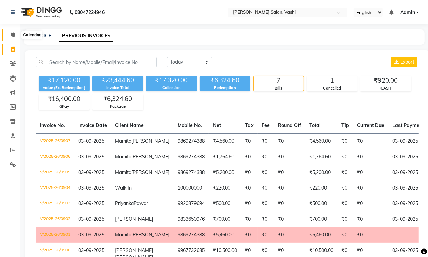
click at [11, 35] on icon at bounding box center [13, 34] width 4 height 5
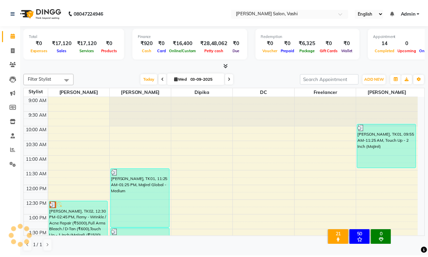
scroll to position [242, 0]
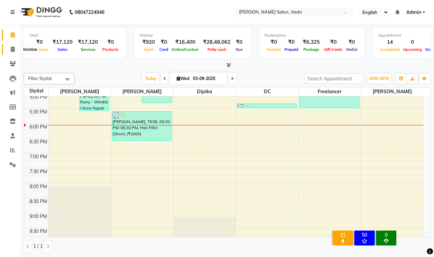
click at [15, 48] on span at bounding box center [13, 50] width 12 height 8
select select "service"
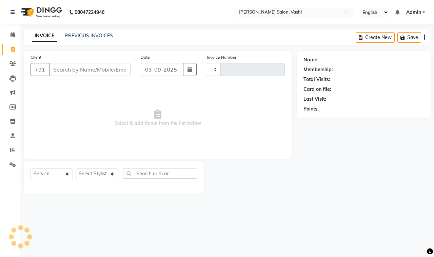
type input "0908"
select select "695"
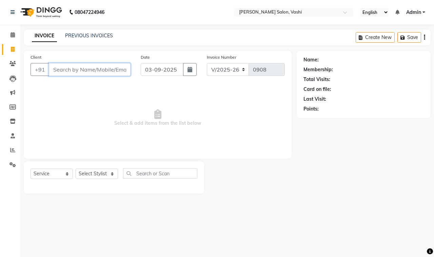
click at [60, 65] on input "Client" at bounding box center [90, 69] width 82 height 13
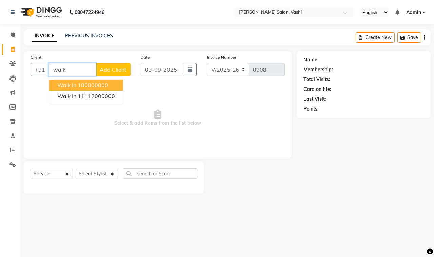
click at [97, 86] on ngb-highlight "100000000" at bounding box center [93, 85] width 31 height 7
type input "100000000"
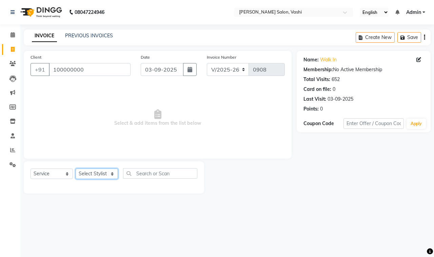
click at [106, 176] on select "Select Stylist DC Dipika Freelancer Hasan Rehan Salmani Vinith Zoya Shaikh" at bounding box center [97, 174] width 42 height 11
select select "10481"
click at [76, 169] on select "Select Stylist DC Dipika Freelancer Hasan Rehan Salmani Vinith Zoya Shaikh" at bounding box center [97, 174] width 42 height 11
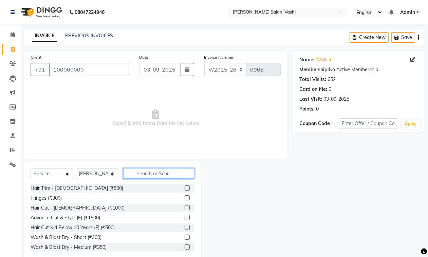
click at [142, 172] on input "text" at bounding box center [158, 173] width 71 height 11
type input "cut"
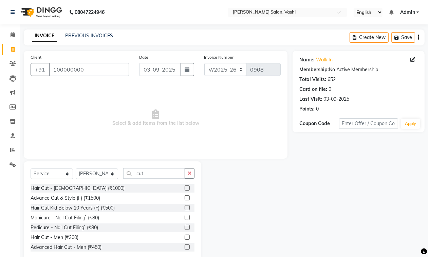
click at [185, 189] on label at bounding box center [187, 188] width 5 height 5
click at [185, 189] on input "checkbox" at bounding box center [187, 188] width 4 height 4
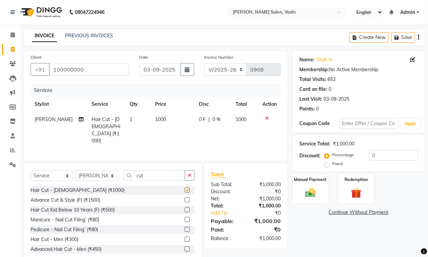
checkbox input "false"
click at [311, 192] on img at bounding box center [310, 193] width 17 height 12
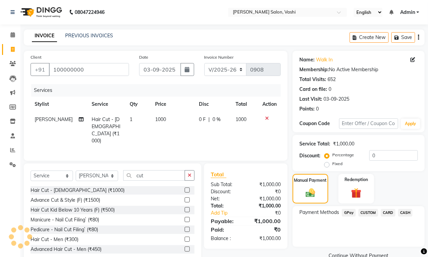
click at [347, 214] on span "GPay" at bounding box center [349, 213] width 14 height 8
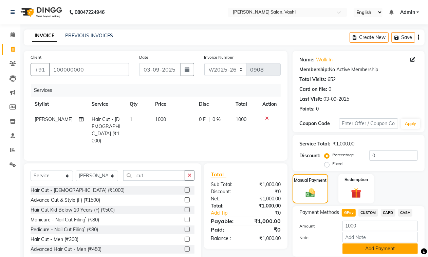
click at [366, 248] on button "Add Payment" at bounding box center [379, 249] width 75 height 11
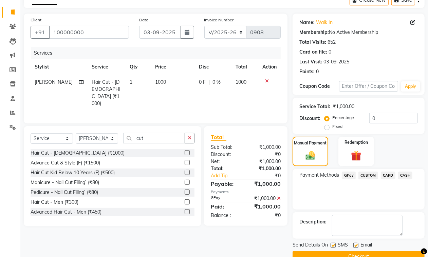
scroll to position [52, 0]
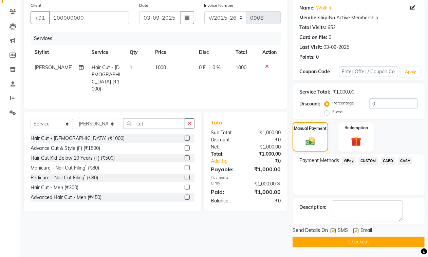
click at [334, 231] on label at bounding box center [333, 230] width 5 height 5
click at [334, 231] on input "checkbox" at bounding box center [333, 231] width 4 height 4
checkbox input "false"
drag, startPoint x: 357, startPoint y: 228, endPoint x: 355, endPoint y: 237, distance: 8.6
click at [357, 228] on label at bounding box center [355, 230] width 5 height 5
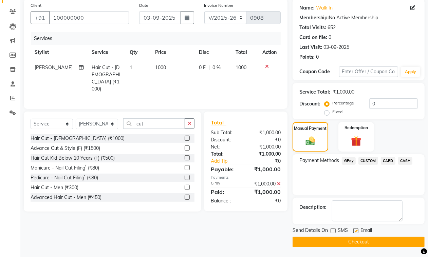
click at [357, 229] on input "checkbox" at bounding box center [355, 231] width 4 height 4
checkbox input "false"
click at [353, 240] on button "Checkout" at bounding box center [359, 242] width 132 height 11
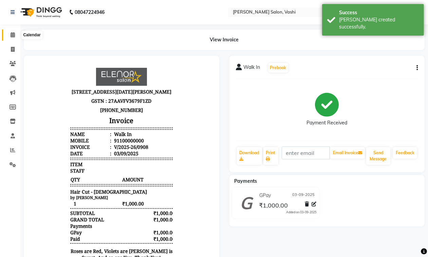
click at [11, 33] on icon at bounding box center [13, 34] width 4 height 5
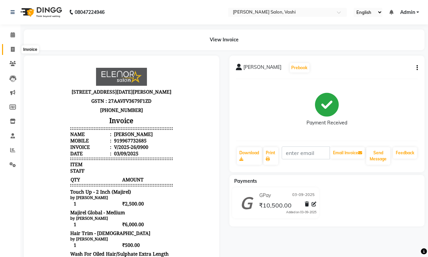
drag, startPoint x: 13, startPoint y: 50, endPoint x: 31, endPoint y: 50, distance: 17.6
click at [12, 50] on icon at bounding box center [13, 49] width 4 height 5
select select "695"
select select "service"
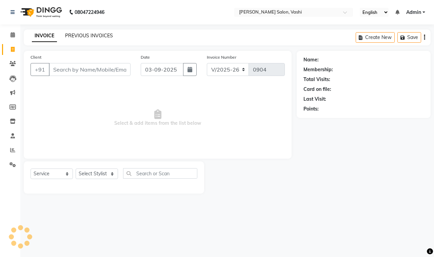
click at [101, 38] on link "PREVIOUS INVOICES" at bounding box center [89, 36] width 48 height 6
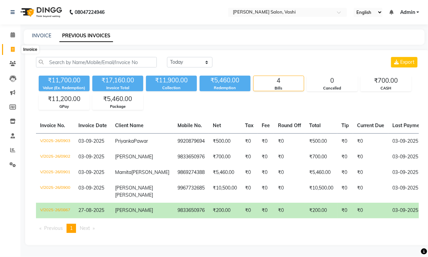
click at [13, 50] on icon at bounding box center [13, 49] width 4 height 5
select select "695"
select select "service"
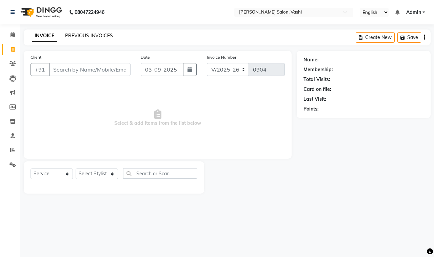
click at [96, 37] on link "PREVIOUS INVOICES" at bounding box center [89, 36] width 48 height 6
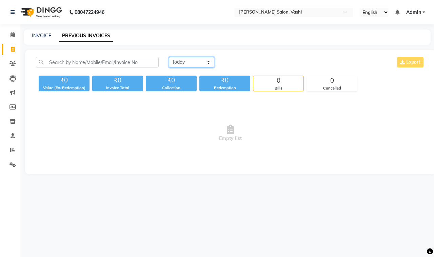
click at [180, 60] on select "[DATE] [DATE] Custom Range" at bounding box center [191, 62] width 45 height 11
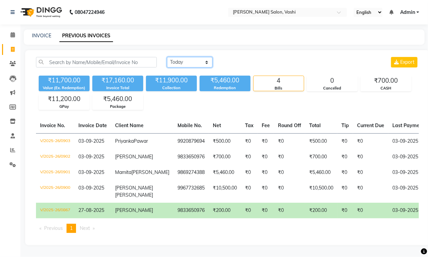
select select "[DATE]"
click at [167, 57] on select "[DATE] [DATE] Custom Range" at bounding box center [189, 62] width 45 height 11
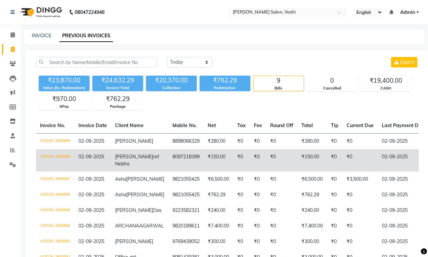
click at [214, 156] on td "₹150.00" at bounding box center [219, 160] width 30 height 22
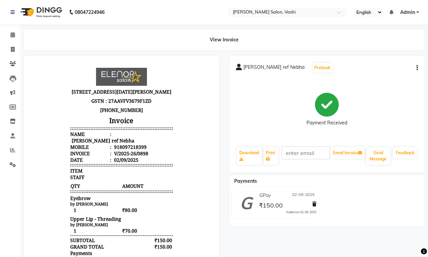
click at [418, 70] on div "[PERSON_NAME] ref Nebha Prebook Payment Received Download Print Email Invoice S…" at bounding box center [326, 114] width 195 height 117
click at [416, 69] on button "button" at bounding box center [416, 67] width 4 height 7
click at [380, 77] on div "Edit Invoice" at bounding box center [383, 76] width 46 height 8
select select "service"
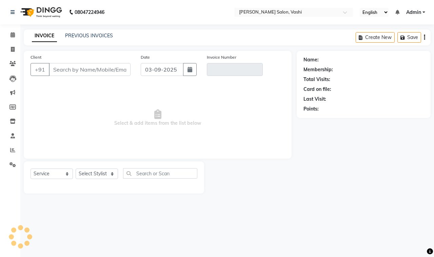
type input "8097218399"
type input "V/2025-26/0898"
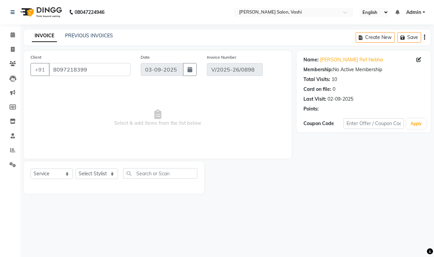
type input "02-09-2025"
select select "select"
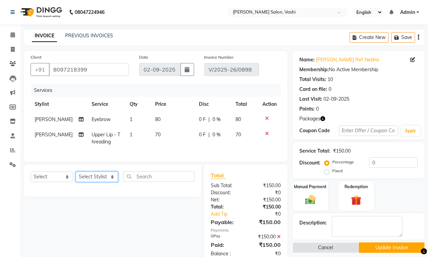
click at [104, 181] on select "Select Stylist DC Dipika Freelancer [PERSON_NAME] [PERSON_NAME] [PERSON_NAME]" at bounding box center [97, 177] width 42 height 11
select select "10481"
click at [76, 178] on select "Select Stylist DC Dipika Freelancer [PERSON_NAME] [PERSON_NAME] [PERSON_NAME]" at bounding box center [97, 177] width 42 height 11
click at [65, 182] on select "Select Service Product Membership Package Voucher Prepaid Gift Card" at bounding box center [52, 177] width 42 height 11
select select "service"
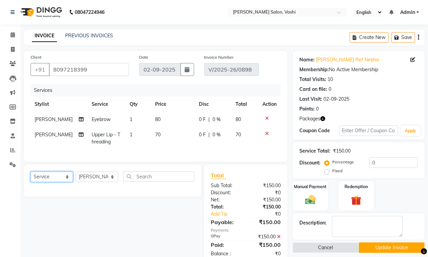
click at [31, 178] on select "Select Service Product Membership Package Voucher Prepaid Gift Card" at bounding box center [52, 177] width 42 height 11
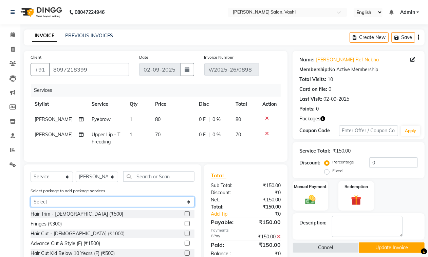
click at [140, 206] on select "Select Aminexil 4+1 Touch-up 3+1" at bounding box center [113, 202] width 164 height 11
select select "1: Object"
click at [31, 203] on select "Select Aminexil 4+1 Touch-up 3+1" at bounding box center [113, 202] width 164 height 11
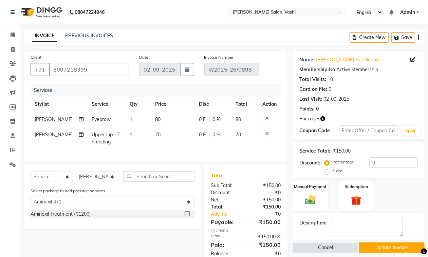
click at [187, 217] on label at bounding box center [187, 213] width 5 height 5
click at [187, 217] on input "checkbox" at bounding box center [187, 214] width 4 height 4
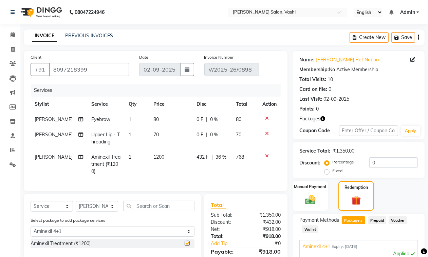
checkbox input "false"
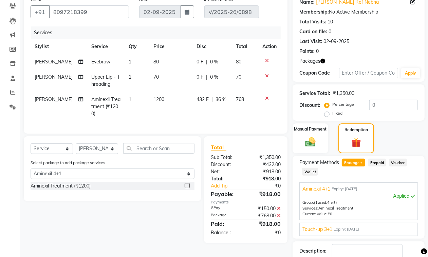
scroll to position [92, 0]
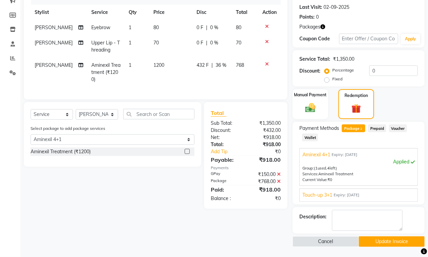
click at [382, 245] on button "Update Invoice" at bounding box center [392, 242] width 66 height 11
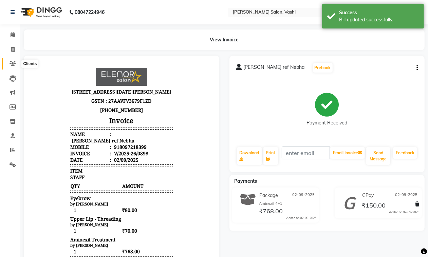
click at [12, 61] on icon at bounding box center [13, 63] width 6 height 5
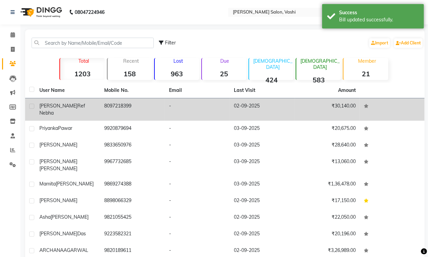
click at [69, 104] on span "ref Nebha" at bounding box center [62, 109] width 46 height 13
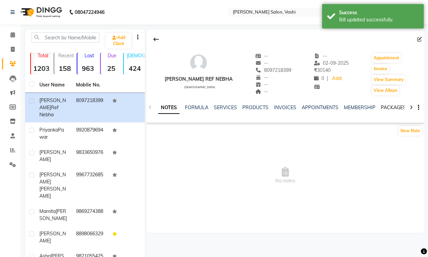
click at [390, 106] on link "PACKAGES" at bounding box center [393, 108] width 25 height 6
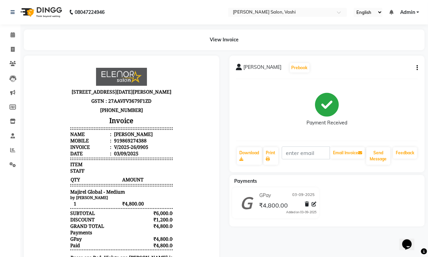
click at [417, 68] on icon "button" at bounding box center [416, 68] width 1 height 0
click at [374, 75] on div "Edit Invoice" at bounding box center [383, 76] width 46 height 8
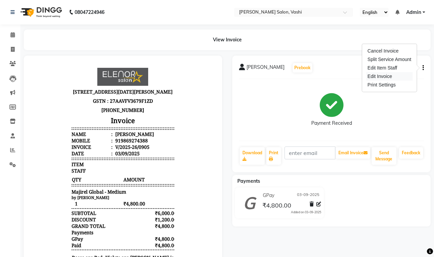
select select "service"
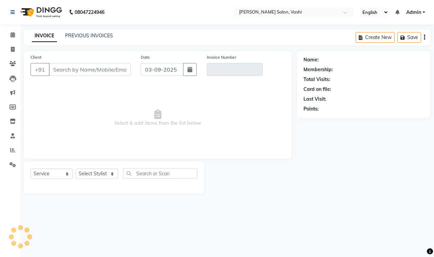
type input "9869274388"
type input "V/2025-26/0905"
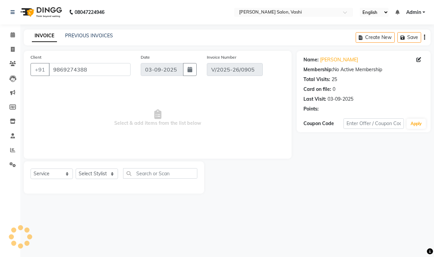
select select "select"
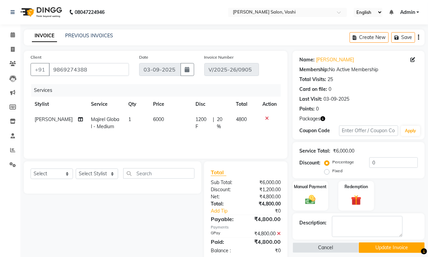
click at [153, 117] on span "6000" at bounding box center [158, 119] width 11 height 6
select select "10481"
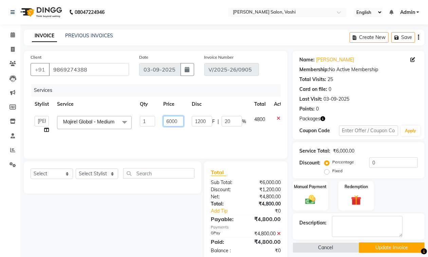
drag, startPoint x: 165, startPoint y: 122, endPoint x: 188, endPoint y: 121, distance: 23.1
click at [189, 122] on tr "DC Dipika Freelancer Hasan Rehan Salmani Vinith Zoya Shaikh Majirel Global - Me…" at bounding box center [162, 125] width 262 height 26
type input "6500"
click at [288, 220] on div "Total Sub Total: ₹6,000.00 Discount: ₹1,200.00 Net: ₹4,800.00 Total: ₹4,800.00 …" at bounding box center [246, 212] width 91 height 100
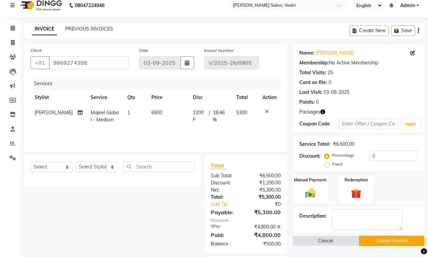
scroll to position [14, 0]
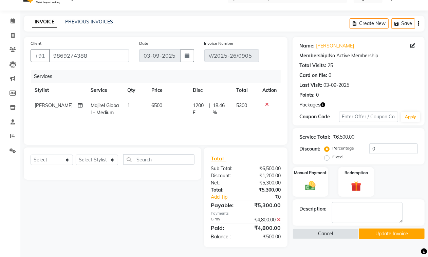
click at [278, 220] on icon at bounding box center [279, 220] width 4 height 5
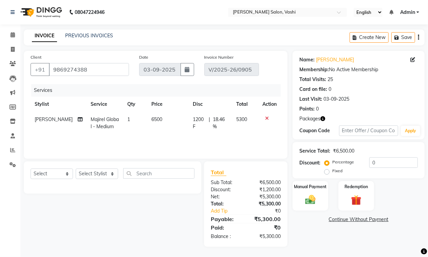
scroll to position [0, 0]
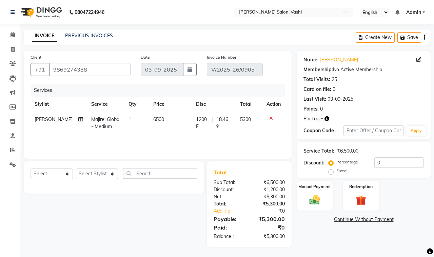
click at [222, 117] on span "18.46 %" at bounding box center [225, 123] width 16 height 14
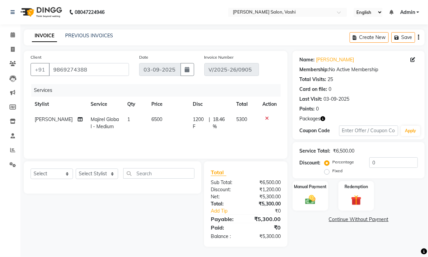
select select "10481"
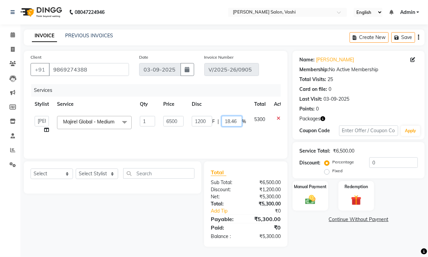
drag, startPoint x: 224, startPoint y: 123, endPoint x: 240, endPoint y: 124, distance: 16.0
click at [243, 124] on div "1200 F | 18.46 %" at bounding box center [219, 121] width 54 height 11
type input "20"
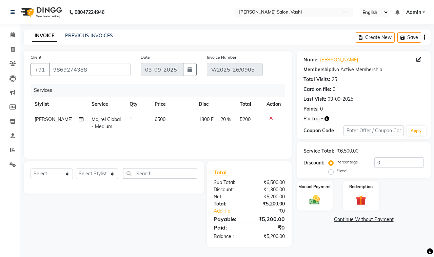
click at [291, 224] on div "Total Sub Total: ₹6,500.00 Discount: ₹1,300.00 Net: ₹5,200.00 Total: ₹5,200.00 …" at bounding box center [250, 205] width 93 height 86
click at [321, 203] on img at bounding box center [315, 200] width 18 height 13
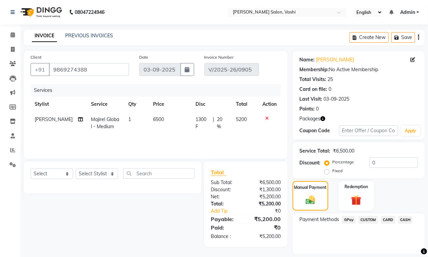
click at [349, 221] on span "GPay" at bounding box center [349, 220] width 14 height 8
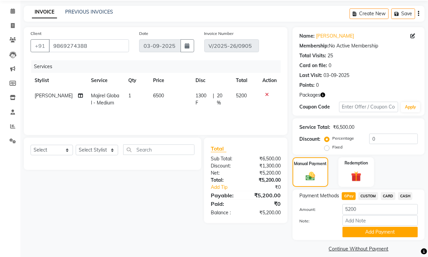
scroll to position [30, 0]
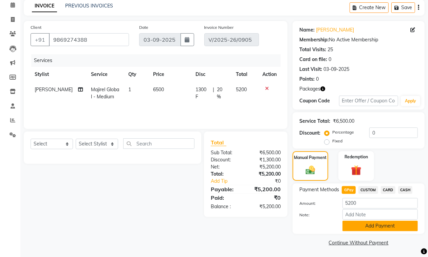
drag, startPoint x: 375, startPoint y: 223, endPoint x: 434, endPoint y: 198, distance: 63.7
click at [377, 223] on button "Add Payment" at bounding box center [379, 226] width 75 height 11
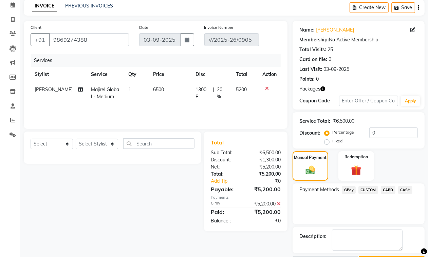
scroll to position [50, 0]
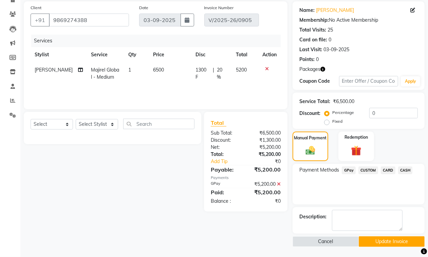
click at [382, 240] on button "Update Invoice" at bounding box center [392, 242] width 66 height 11
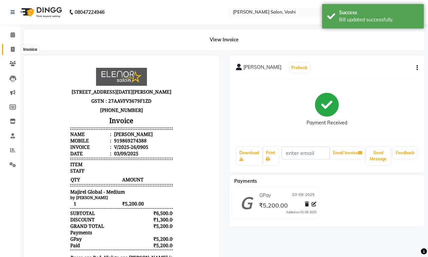
click at [16, 50] on span at bounding box center [13, 50] width 12 height 8
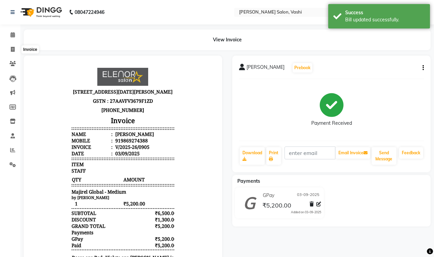
select select "695"
select select "service"
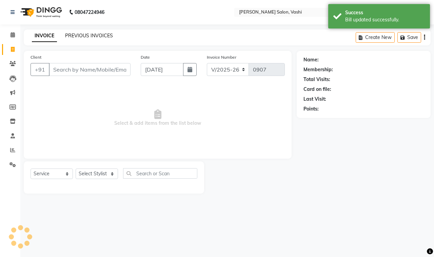
click link "PREVIOUS INVOICES"
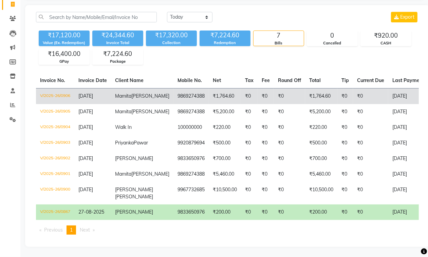
scroll to position [62, 0]
click td "9869274388"
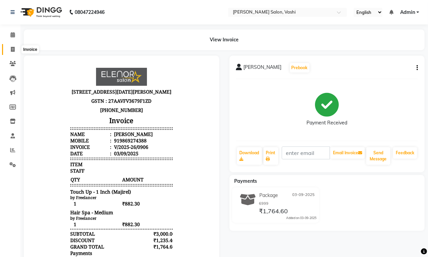
click at [14, 50] on icon at bounding box center [13, 49] width 4 height 5
select select "695"
select select "service"
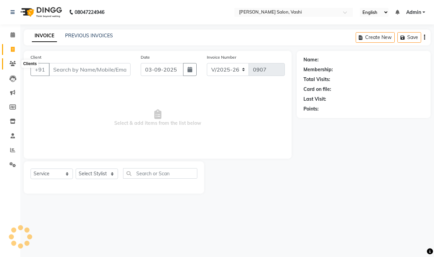
click at [15, 64] on icon at bounding box center [13, 63] width 6 height 5
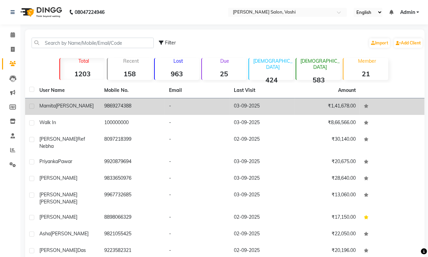
click at [67, 106] on span "[PERSON_NAME]" at bounding box center [75, 106] width 38 height 6
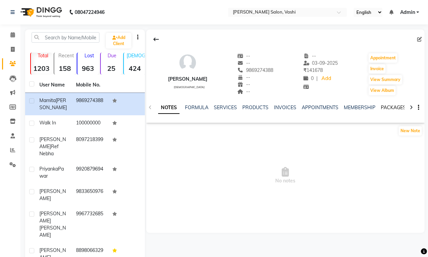
click at [390, 106] on link "PACKAGES" at bounding box center [393, 108] width 25 height 6
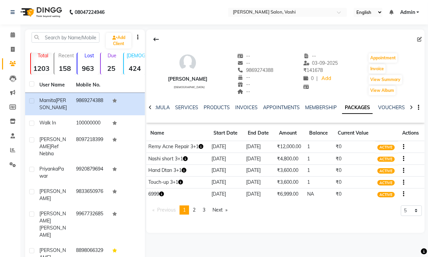
click at [162, 194] on icon "button" at bounding box center [161, 194] width 5 height 5
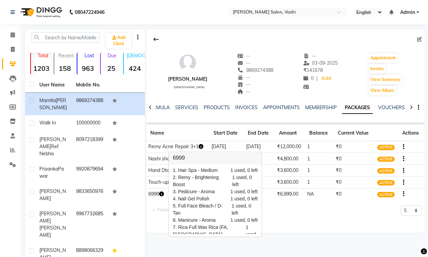
scroll to position [18, 0]
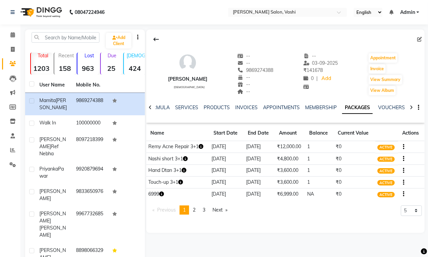
click at [163, 194] on icon "button" at bounding box center [161, 194] width 5 height 5
click at [14, 50] on icon at bounding box center [13, 49] width 4 height 5
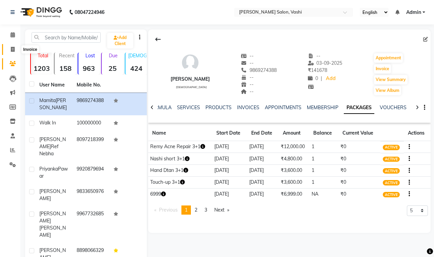
select select "695"
select select "service"
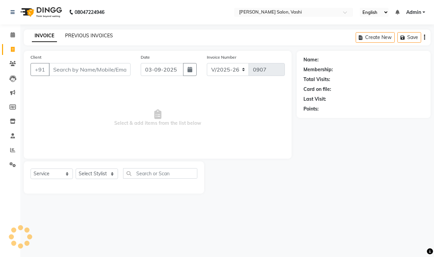
click at [89, 37] on link "PREVIOUS INVOICES" at bounding box center [89, 36] width 48 height 6
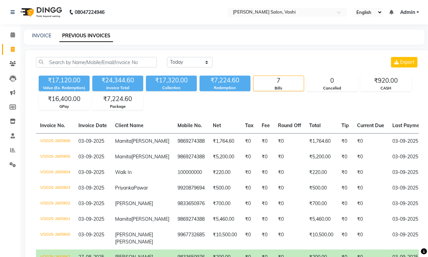
scroll to position [78, 0]
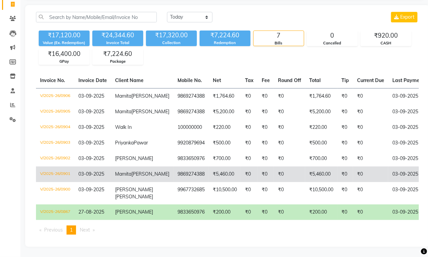
click at [209, 167] on td "₹5,460.00" at bounding box center [225, 175] width 32 height 16
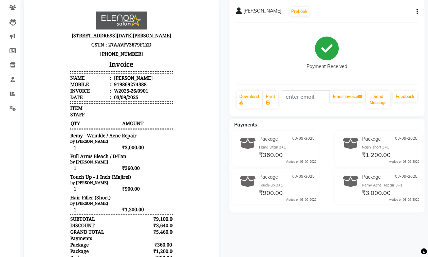
scroll to position [54, 0]
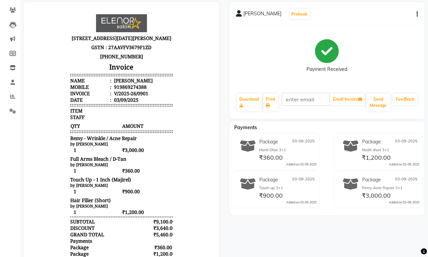
click at [417, 15] on icon "button" at bounding box center [416, 14] width 1 height 0
click at [382, 19] on div "Edit Item Staff" at bounding box center [383, 18] width 46 height 8
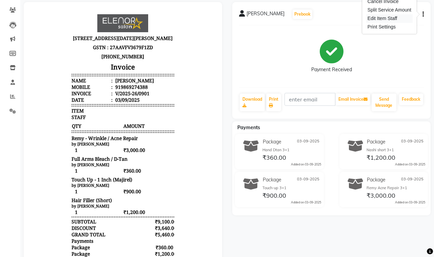
select select "10404"
select select "10481"
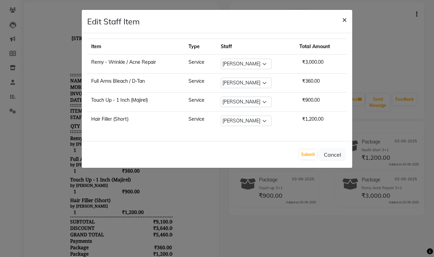
click at [347, 20] on span "×" at bounding box center [344, 19] width 5 height 10
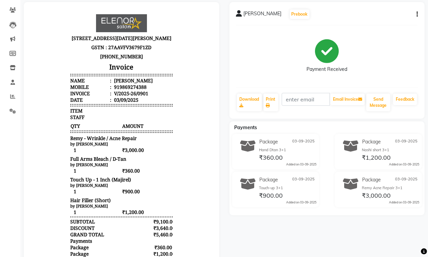
click at [416, 15] on icon "button" at bounding box center [416, 14] width 1 height 0
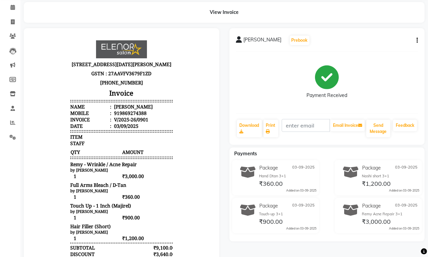
scroll to position [28, 0]
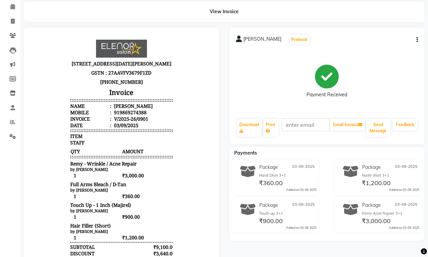
click at [417, 40] on icon "button" at bounding box center [416, 40] width 1 height 0
click at [379, 25] on div "Cancel Invoice" at bounding box center [383, 27] width 46 height 8
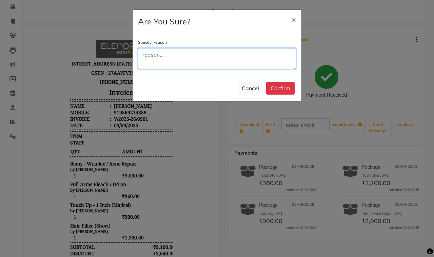
click at [189, 54] on textarea at bounding box center [217, 58] width 158 height 21
type textarea "ok"
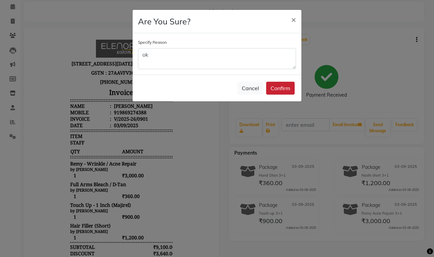
click at [286, 88] on button "Confirm" at bounding box center [280, 88] width 29 height 13
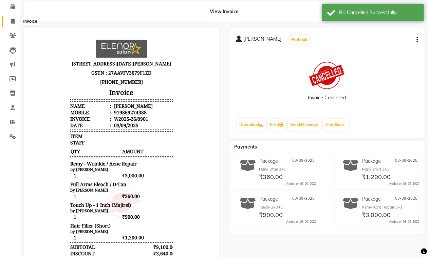
click at [13, 22] on icon at bounding box center [13, 21] width 4 height 5
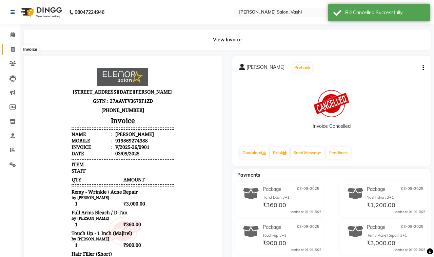
select select "695"
select select "service"
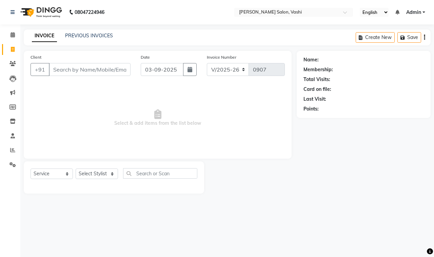
click at [79, 69] on input "Client" at bounding box center [90, 69] width 82 height 13
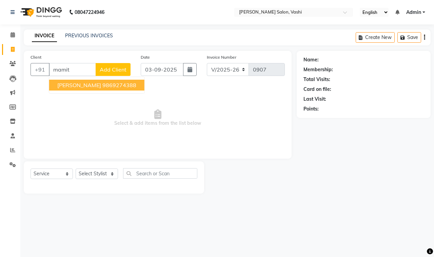
click at [112, 88] on ngb-highlight "9869274388" at bounding box center [119, 85] width 34 height 7
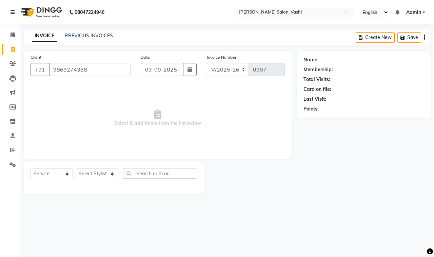
type input "9869274388"
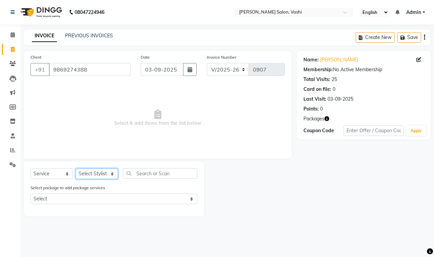
click at [104, 176] on select "Select Stylist DC Dipika Freelancer Hasan Rehan Salmani Vinith Zoya Shaikh" at bounding box center [97, 174] width 42 height 11
select select "10404"
click at [76, 169] on select "Select Stylist DC Dipika Freelancer Hasan Rehan Salmani Vinith Zoya Shaikh" at bounding box center [97, 174] width 42 height 11
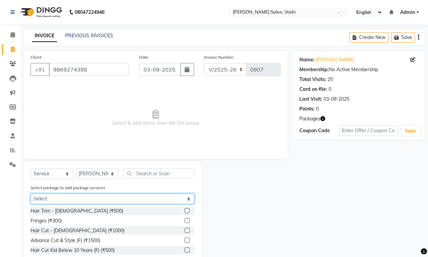
click at [172, 199] on select "Select Remy Acne Repair 3+1 Nashi short 3+1 Hand Dtan 3+1 Touch-up 3+1 6999" at bounding box center [113, 199] width 164 height 11
select select "1: Object"
click at [31, 194] on select "Select Remy Acne Repair 3+1 Nashi short 3+1 Hand Dtan 3+1 Touch-up 3+1 6999" at bounding box center [113, 199] width 164 height 11
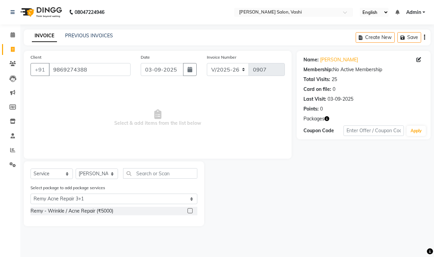
click at [189, 211] on label at bounding box center [190, 210] width 5 height 5
click at [189, 211] on input "checkbox" at bounding box center [190, 211] width 4 height 4
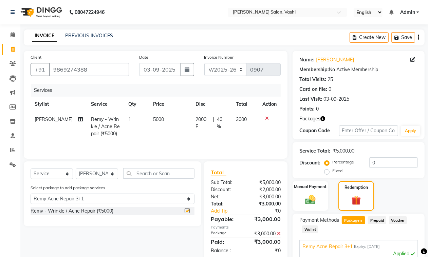
checkbox input "false"
click at [141, 204] on select "Select Remy Acne Repair 3+1 Nashi short 3+1 Hand Dtan 3+1 Touch-up 3+1 6999" at bounding box center [113, 199] width 164 height 11
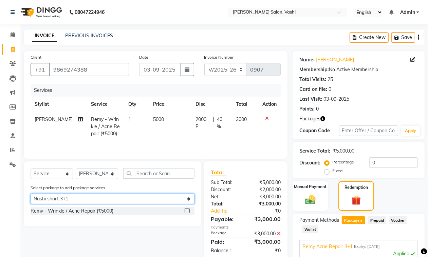
click at [31, 194] on select "Select Remy Acne Repair 3+1 Nashi short 3+1 Hand Dtan 3+1 Touch-up 3+1 6999" at bounding box center [113, 199] width 164 height 11
click at [153, 201] on select "Select Remy Acne Repair 3+1 Nashi short 3+1 Hand Dtan 3+1 Touch-up 3+1 6999" at bounding box center [113, 199] width 164 height 11
select select "3: Object"
click at [31, 194] on select "Select Remy Acne Repair 3+1 Nashi short 3+1 Hand Dtan 3+1 Touch-up 3+1 6999" at bounding box center [113, 199] width 164 height 11
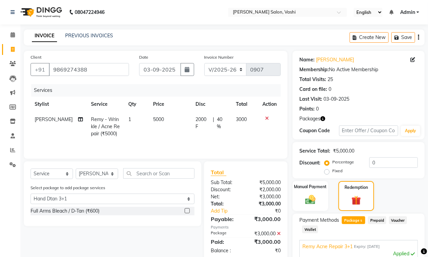
click at [188, 212] on label at bounding box center [187, 210] width 5 height 5
click at [188, 212] on input "checkbox" at bounding box center [187, 211] width 4 height 4
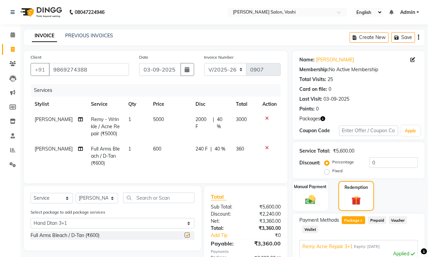
checkbox input "false"
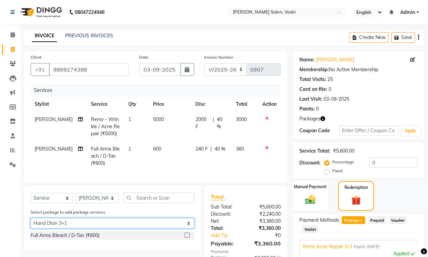
click at [134, 226] on select "Select Remy Acne Repair 3+1 Nashi short 3+1 Hand Dtan 3+1 Touch-up 3+1 6999" at bounding box center [113, 223] width 164 height 11
click at [203, 209] on div "Total Sub Total: ₹5,600.00 Discount: ₹2,240.00 Net: ₹3,360.00 Total: ₹3,360.00 …" at bounding box center [246, 239] width 91 height 107
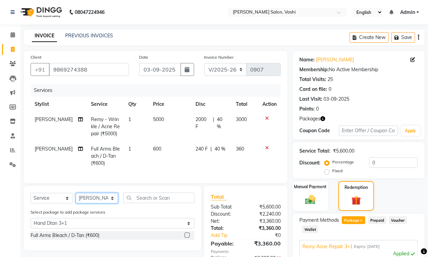
click at [100, 200] on select "Select Stylist DC Dipika Freelancer Hasan Rehan Salmani Vinith Zoya Shaikh" at bounding box center [97, 198] width 42 height 11
select select "10481"
click at [76, 199] on select "Select Stylist DC Dipika Freelancer Hasan Rehan Salmani Vinith Zoya Shaikh" at bounding box center [97, 198] width 42 height 11
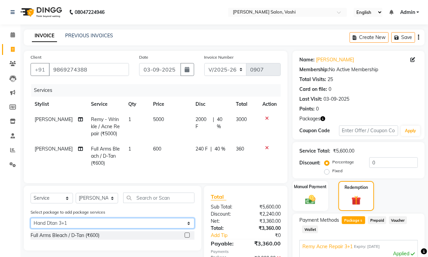
click at [117, 227] on select "Select Remy Acne Repair 3+1 Nashi short 3+1 Hand Dtan 3+1 Touch-up 3+1 6999" at bounding box center [113, 223] width 164 height 11
select select "2: Object"
click at [31, 224] on select "Select Remy Acne Repair 3+1 Nashi short 3+1 Hand Dtan 3+1 Touch-up 3+1 6999" at bounding box center [113, 223] width 164 height 11
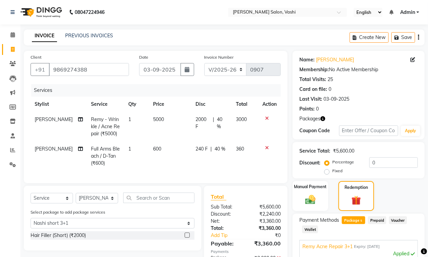
click at [189, 238] on label at bounding box center [187, 235] width 5 height 5
click at [189, 238] on input "checkbox" at bounding box center [187, 235] width 4 height 4
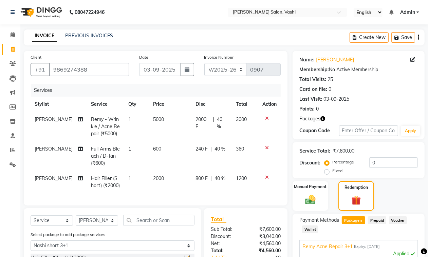
checkbox input "false"
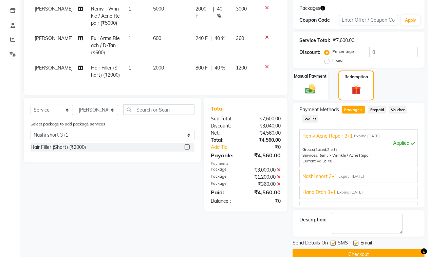
scroll to position [121, 0]
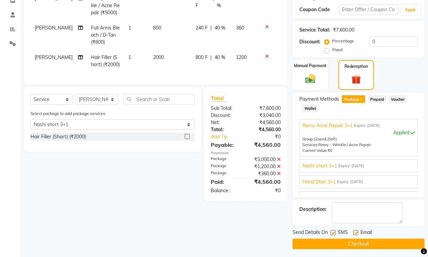
click at [333, 232] on label at bounding box center [333, 232] width 5 height 5
click at [333, 232] on input "checkbox" at bounding box center [333, 233] width 4 height 4
checkbox input "false"
click at [355, 233] on label at bounding box center [355, 232] width 5 height 5
click at [355, 233] on input "checkbox" at bounding box center [355, 233] width 4 height 4
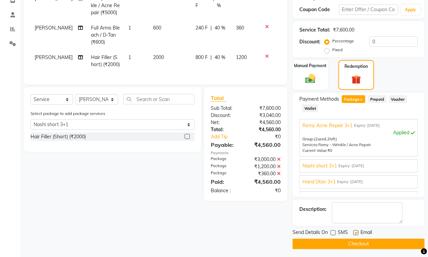
checkbox input "false"
click at [353, 243] on button "Checkout" at bounding box center [359, 244] width 132 height 11
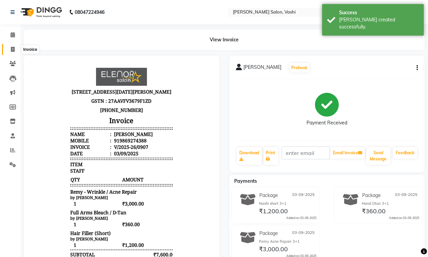
click at [13, 47] on icon at bounding box center [13, 49] width 4 height 5
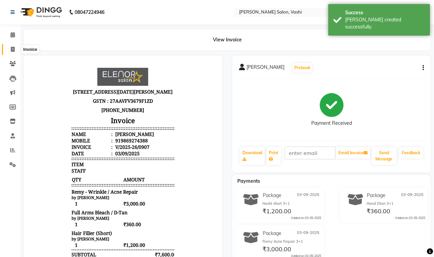
select select "695"
select select "service"
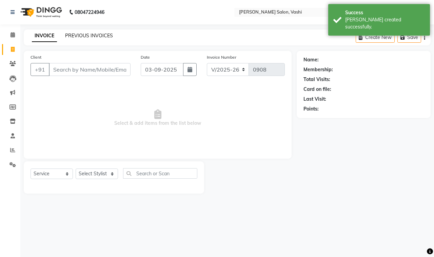
click at [95, 33] on link "PREVIOUS INVOICES" at bounding box center [89, 36] width 48 height 6
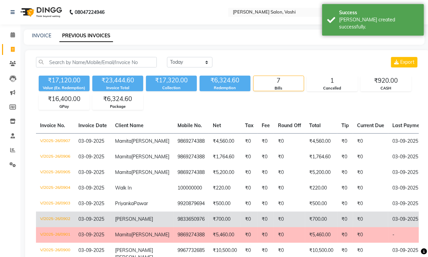
click at [274, 227] on td "₹0" at bounding box center [289, 220] width 31 height 16
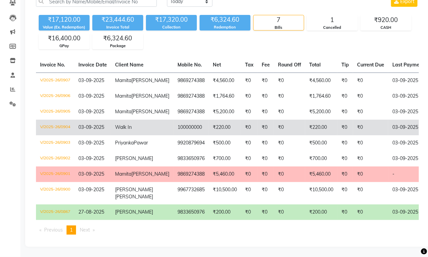
scroll to position [70, 0]
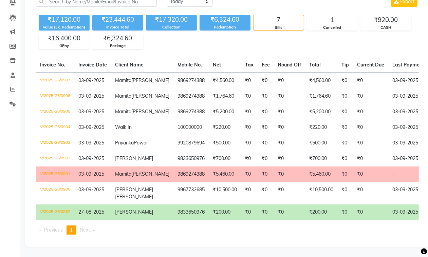
click at [173, 182] on td "9869274388" at bounding box center [190, 175] width 35 height 16
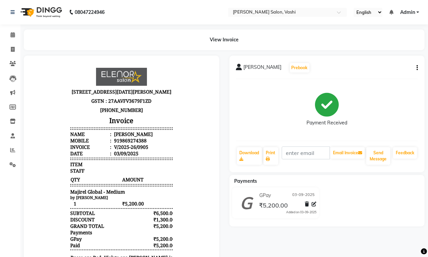
click at [416, 69] on button "button" at bounding box center [416, 67] width 4 height 7
click at [372, 77] on div "Edit Invoice" at bounding box center [383, 76] width 46 height 8
select select "service"
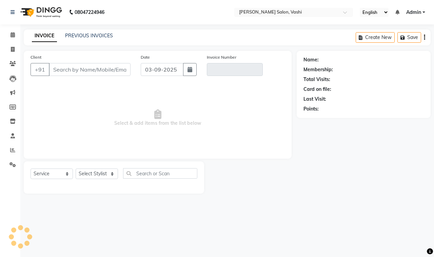
type input "9869274388"
type input "V/2025-26/0905"
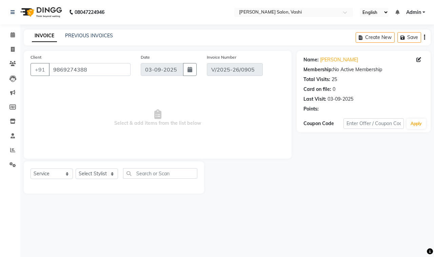
select select "select"
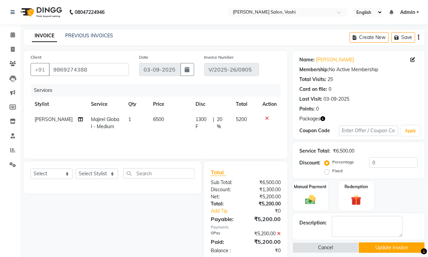
click at [153, 117] on span "6500" at bounding box center [158, 119] width 11 height 6
select select "10481"
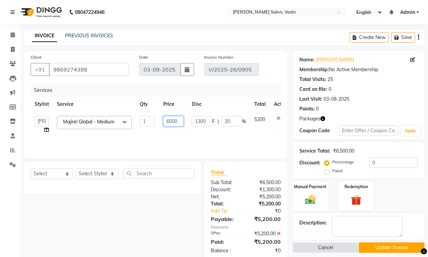
drag, startPoint x: 164, startPoint y: 121, endPoint x: 213, endPoint y: 114, distance: 49.7
click at [213, 114] on tr "DC Dipika Freelancer Hasan Rehan Salmani Vinith Zoya Shaikh Majirel Global - Me…" at bounding box center [162, 125] width 262 height 26
type input "4000"
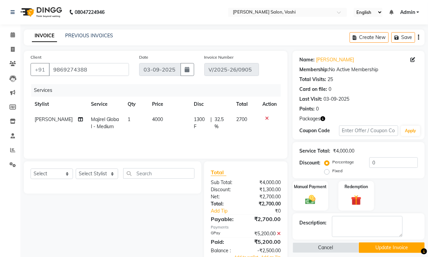
click at [290, 159] on div "Client +91 9869274388 Date 03-09-2025 Invoice Number V/2025-26/0905 Services St…" at bounding box center [156, 159] width 274 height 216
click at [217, 121] on span "32.5 %" at bounding box center [221, 123] width 14 height 14
select select "10481"
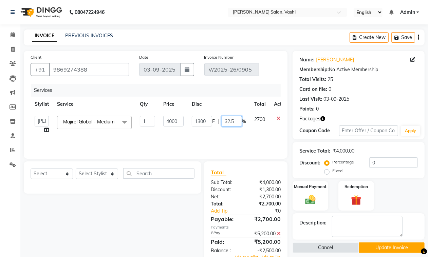
drag, startPoint x: 223, startPoint y: 122, endPoint x: 249, endPoint y: 122, distance: 26.8
click at [249, 122] on tr "DC Dipika Freelancer Hasan Rehan Salmani Vinith Zoya Shaikh Majirel Global - Me…" at bounding box center [162, 125] width 262 height 26
type input "0"
click at [312, 238] on div "Description:" at bounding box center [359, 226] width 132 height 26
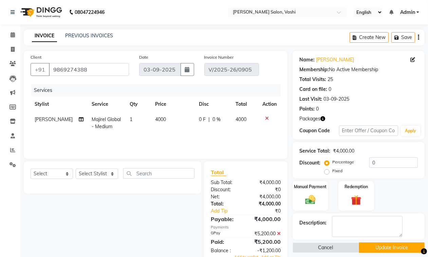
scroll to position [19, 0]
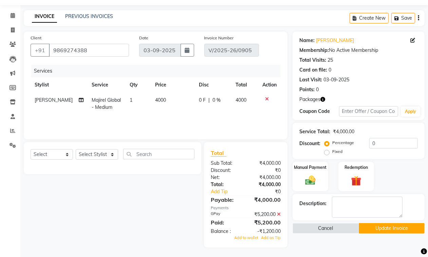
click at [277, 215] on icon at bounding box center [279, 214] width 4 height 5
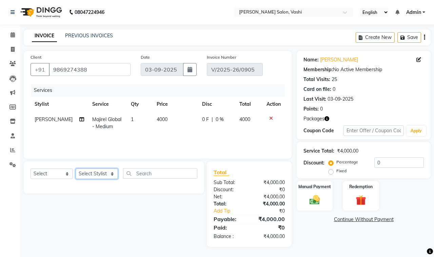
click at [97, 173] on select "Select Stylist DC Dipika Freelancer Hasan Rehan Salmani Vinith Zoya Shaikh" at bounding box center [97, 174] width 42 height 11
select select "10801"
click at [76, 169] on select "Select Stylist DC Dipika Freelancer Hasan Rehan Salmani Vinith Zoya Shaikh" at bounding box center [97, 174] width 42 height 11
click at [149, 175] on input "text" at bounding box center [160, 173] width 74 height 11
click at [62, 174] on select "Select Service Product Membership Package Voucher Prepaid Gift Card" at bounding box center [52, 174] width 42 height 11
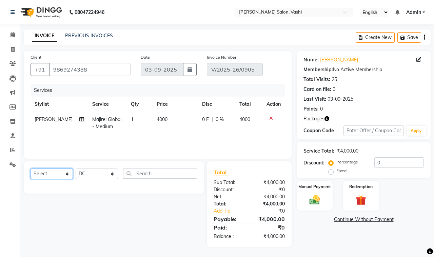
select select "service"
click at [31, 169] on select "Select Service Product Membership Package Voucher Prepaid Gift Card" at bounding box center [52, 174] width 42 height 11
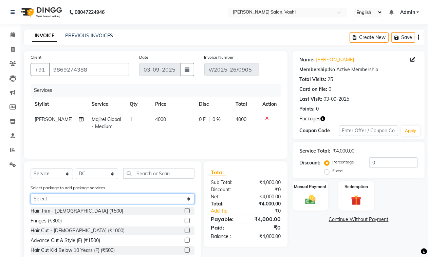
click at [102, 199] on select "Select Remy Acne Repair 3+1 Nashi short 3+1 Hand Dtan 3+1 Touch-up 3+1 6999" at bounding box center [113, 199] width 164 height 11
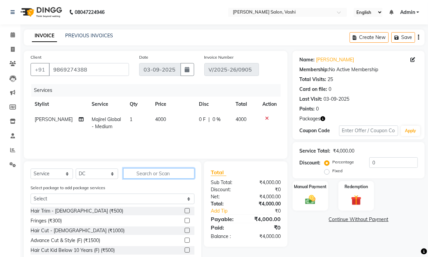
click at [138, 172] on input "text" at bounding box center [158, 173] width 71 height 11
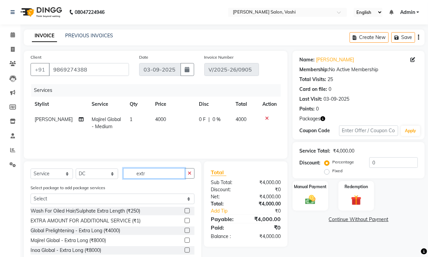
type input "extr"
click at [185, 221] on label at bounding box center [187, 220] width 5 height 5
click at [185, 221] on input "checkbox" at bounding box center [187, 221] width 4 height 4
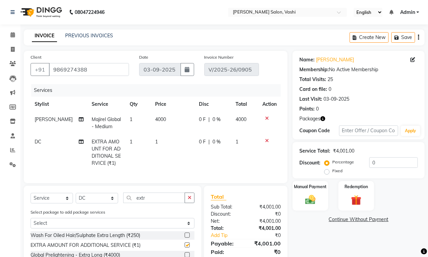
checkbox input "false"
click at [151, 142] on td "1" at bounding box center [173, 152] width 44 height 37
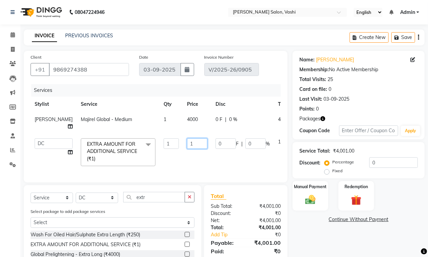
drag, startPoint x: 171, startPoint y: 152, endPoint x: 175, endPoint y: 146, distance: 7.0
click at [187, 149] on input "1" at bounding box center [197, 143] width 20 height 11
type input "1200"
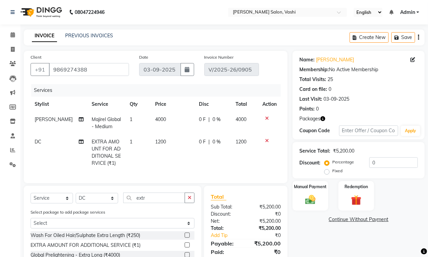
click at [290, 222] on div "Total Sub Total: ₹5,200.00 Discount: ₹0 Net: ₹5,200.00 Total: ₹5,200.00 Add Tip…" at bounding box center [246, 247] width 91 height 123
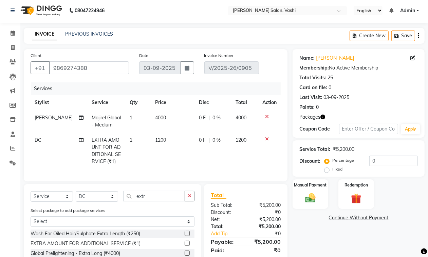
scroll to position [67, 0]
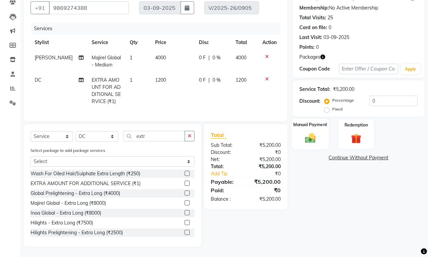
click at [313, 139] on div "Manual Payment" at bounding box center [310, 134] width 37 height 31
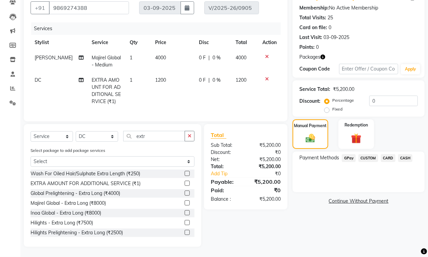
click at [342, 154] on span "GPay" at bounding box center [349, 158] width 14 height 8
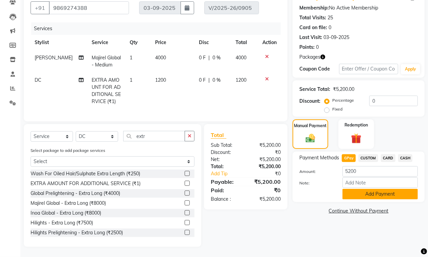
click at [361, 189] on button "Add Payment" at bounding box center [379, 194] width 75 height 11
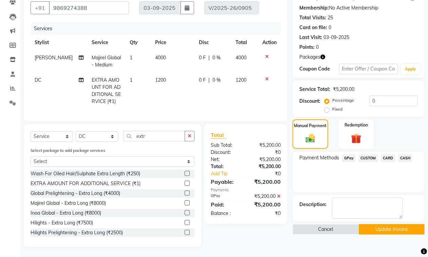
click at [384, 224] on button "Update Invoice" at bounding box center [392, 229] width 66 height 11
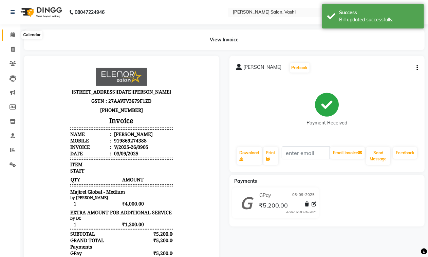
click at [14, 34] on icon at bounding box center [13, 34] width 4 height 5
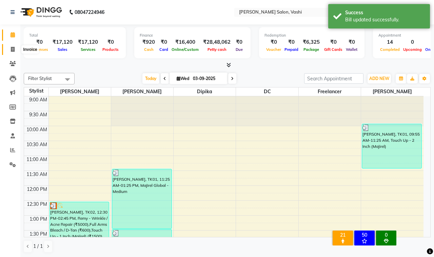
click at [14, 51] on icon at bounding box center [13, 49] width 4 height 5
select select "service"
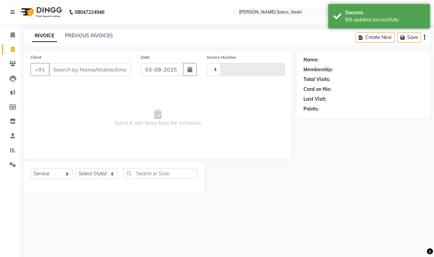
type input "0908"
select select "695"
click at [97, 36] on link "PREVIOUS INVOICES" at bounding box center [89, 36] width 48 height 6
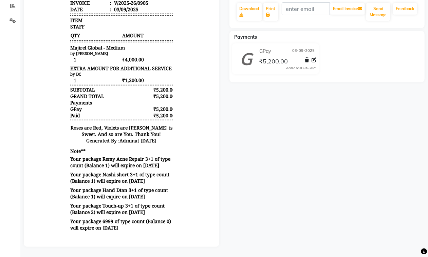
scroll to position [147, 0]
